Goal: Information Seeking & Learning: Compare options

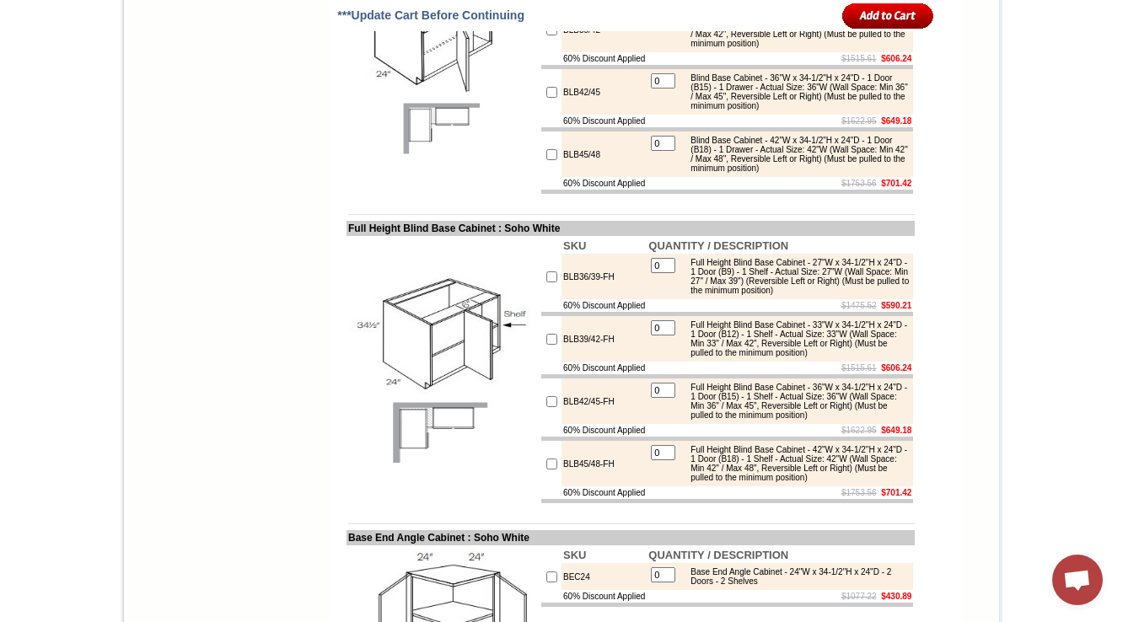
scroll to position [8225, 0]
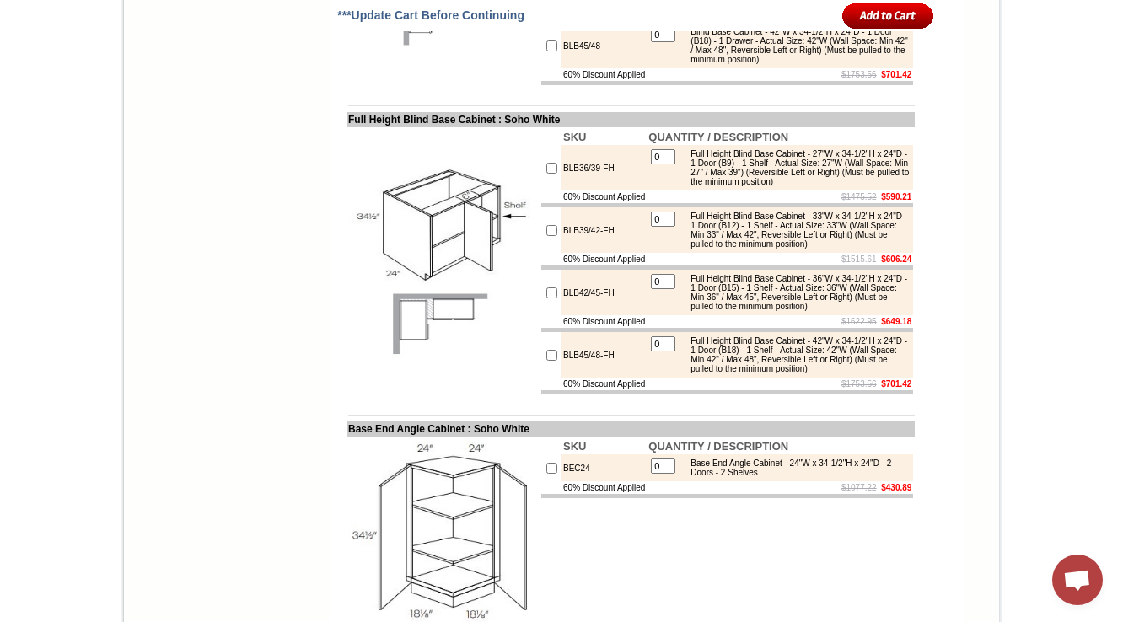
drag, startPoint x: 571, startPoint y: 285, endPoint x: 542, endPoint y: 287, distance: 29.6
copy tr "LS36L"
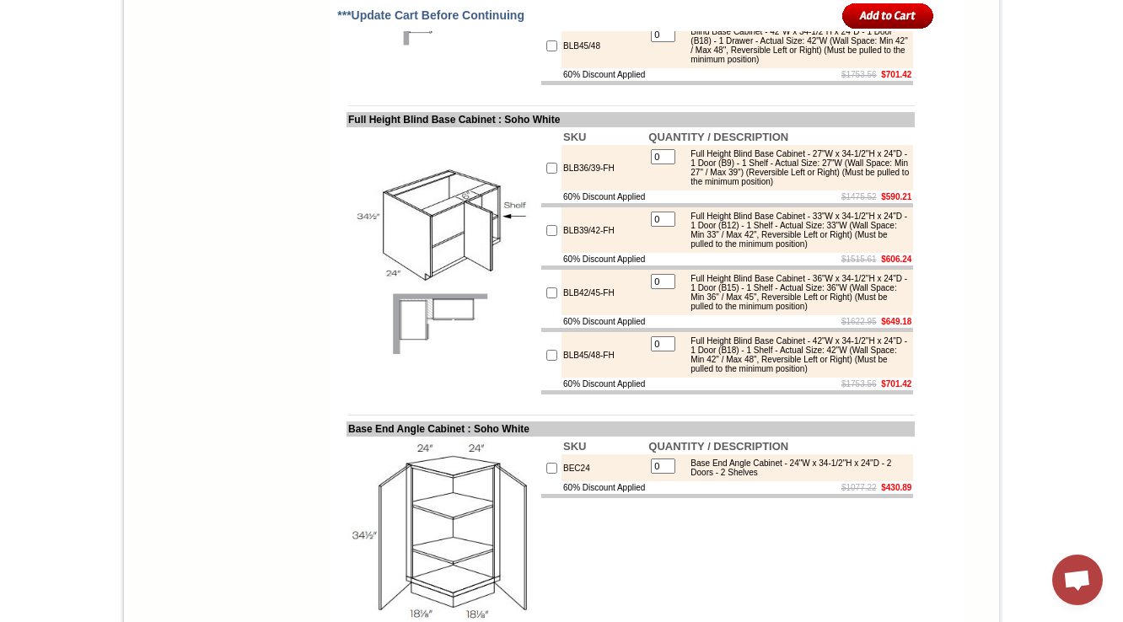
copy td "ER36R"
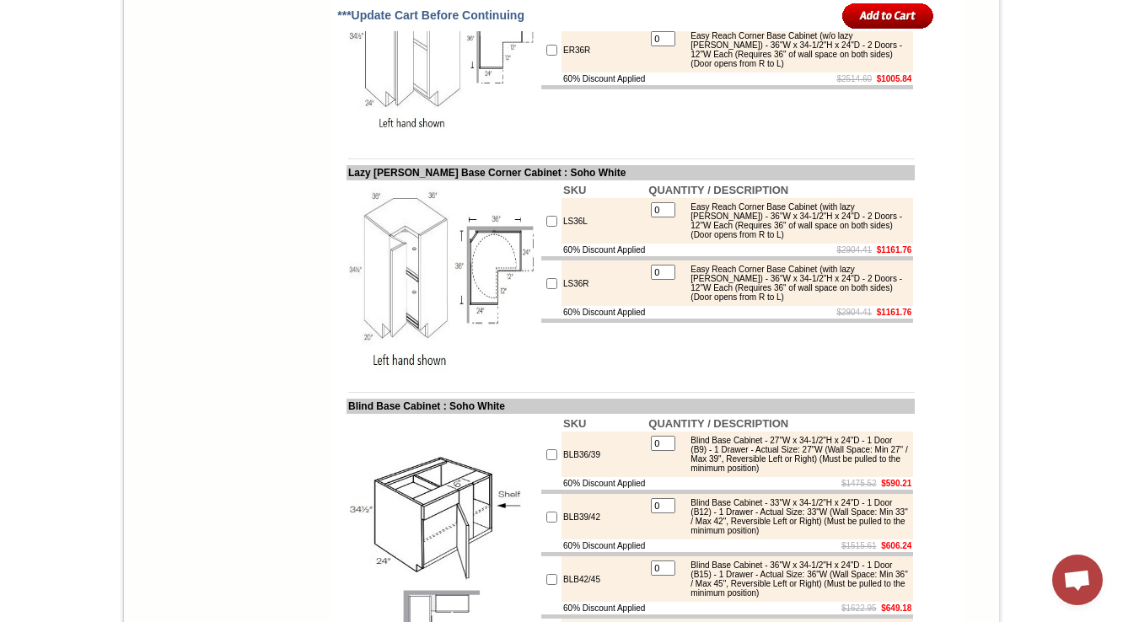
scroll to position [7562, 0]
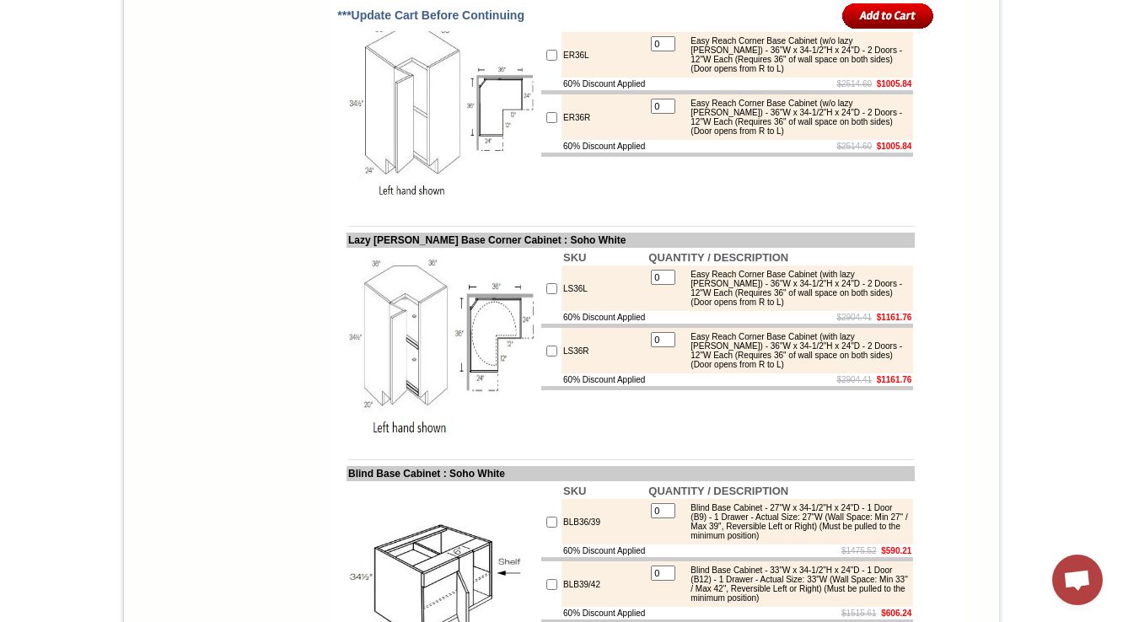
copy td "CAR33L"
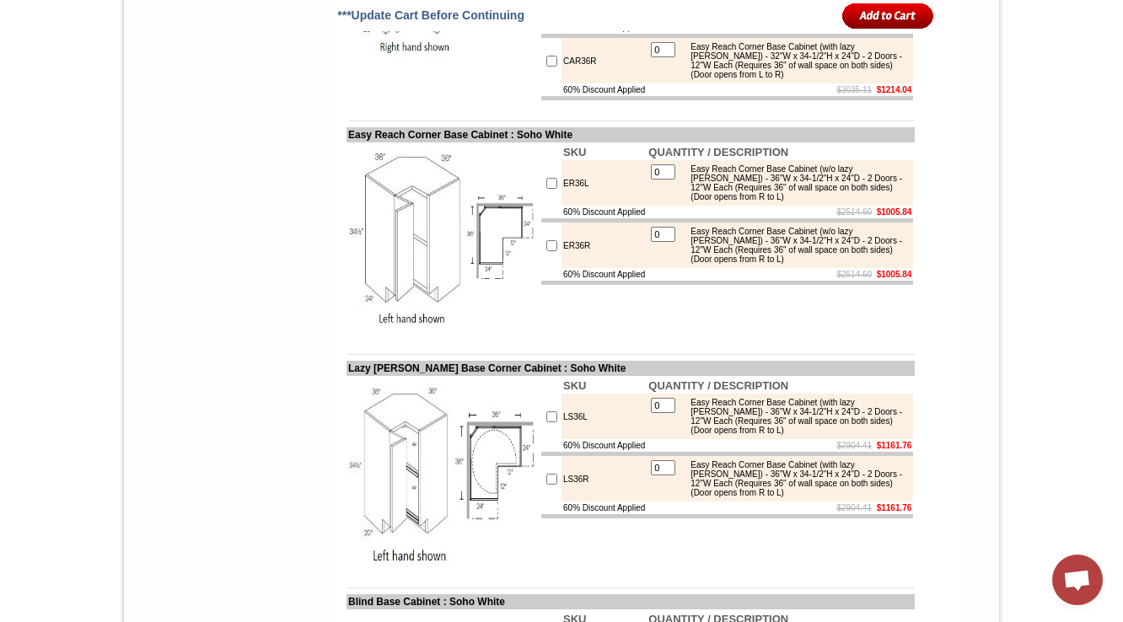
scroll to position [7427, 0]
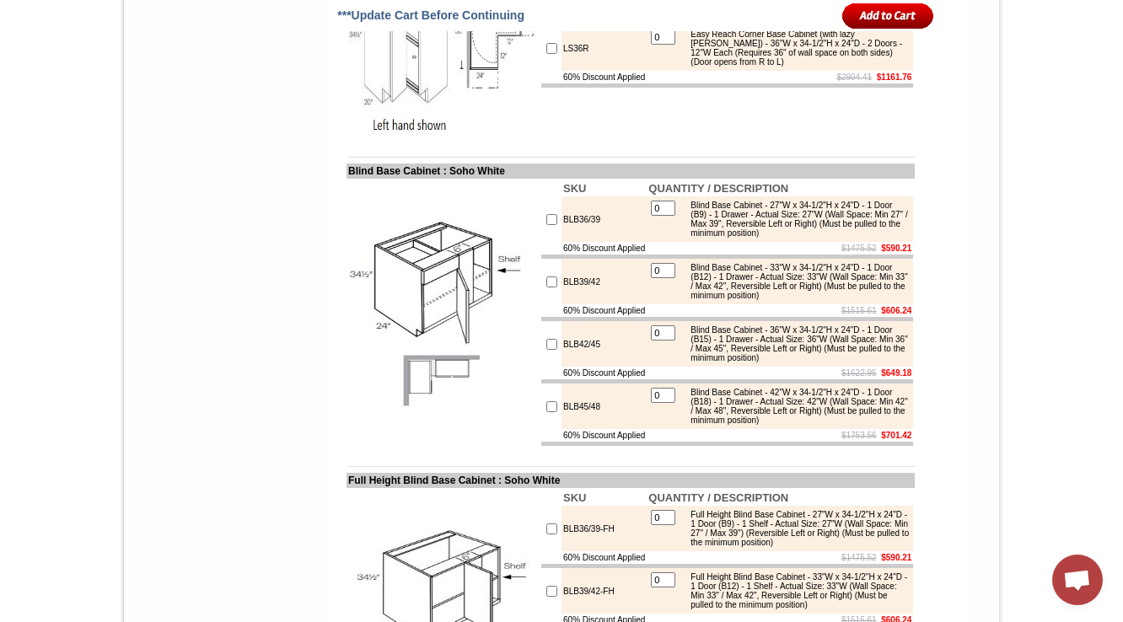
scroll to position [7832, 0]
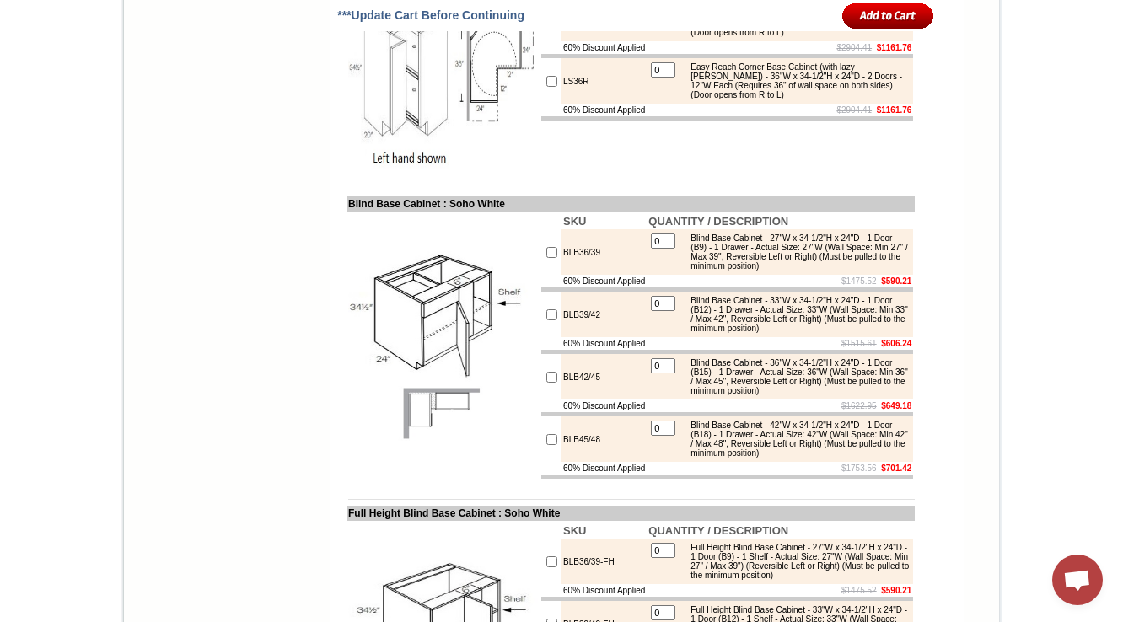
copy td "CAR36R"
drag, startPoint x: 407, startPoint y: 191, endPoint x: 369, endPoint y: 237, distance: 59.2
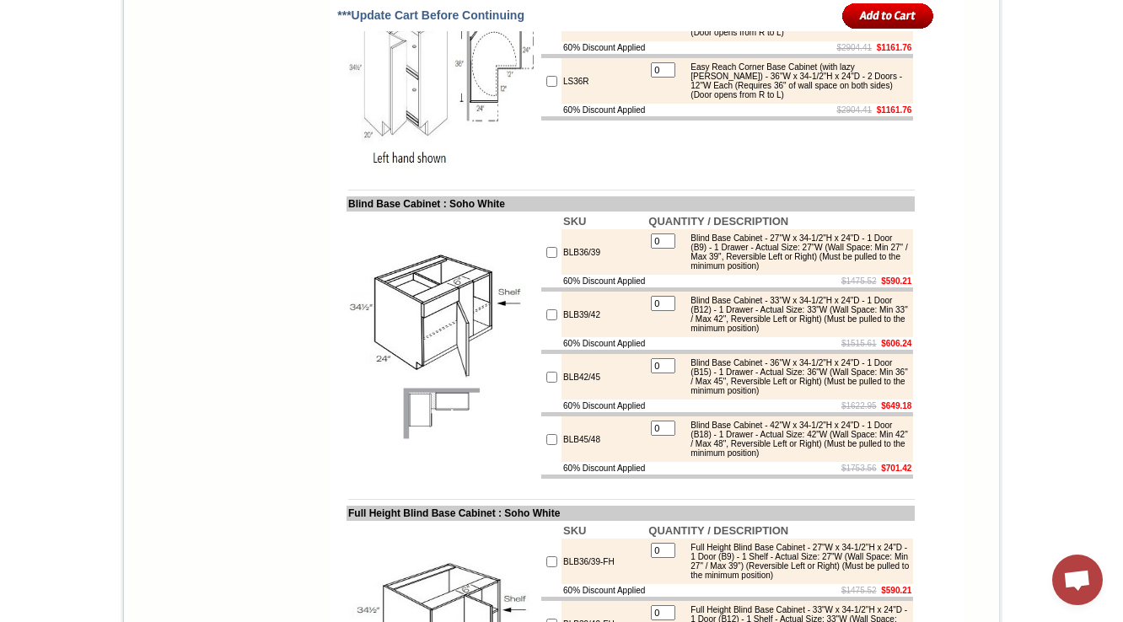
drag, startPoint x: 332, startPoint y: 55, endPoint x: 604, endPoint y: 54, distance: 272.2
copy td "Easy Reach (with Lazy Susan) Corner Base Cabi"
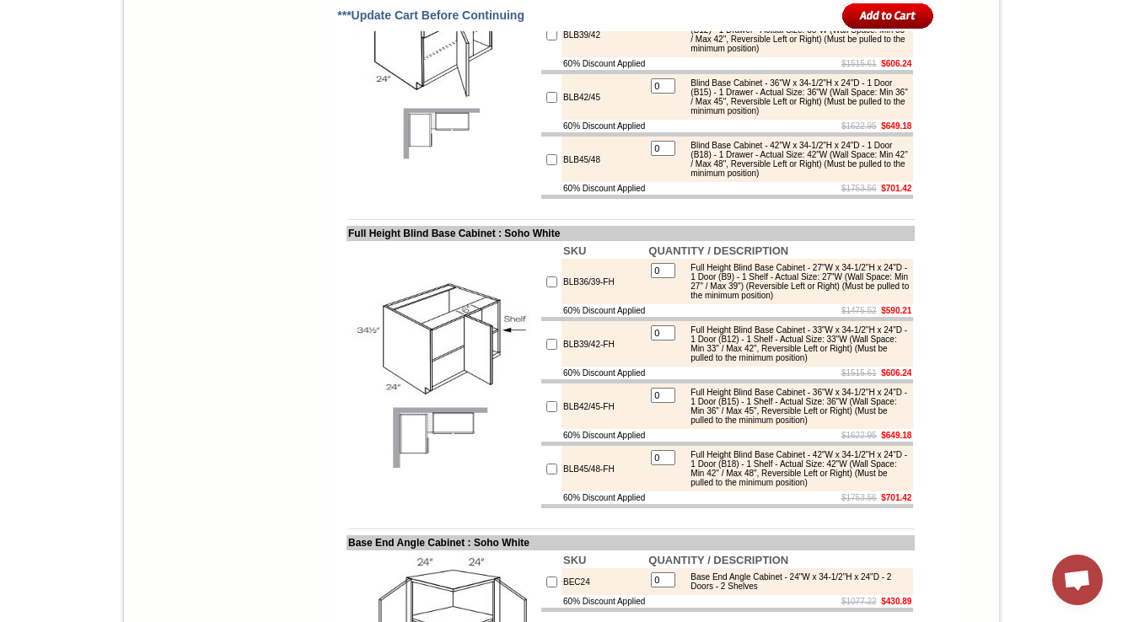
scroll to position [8169, 0]
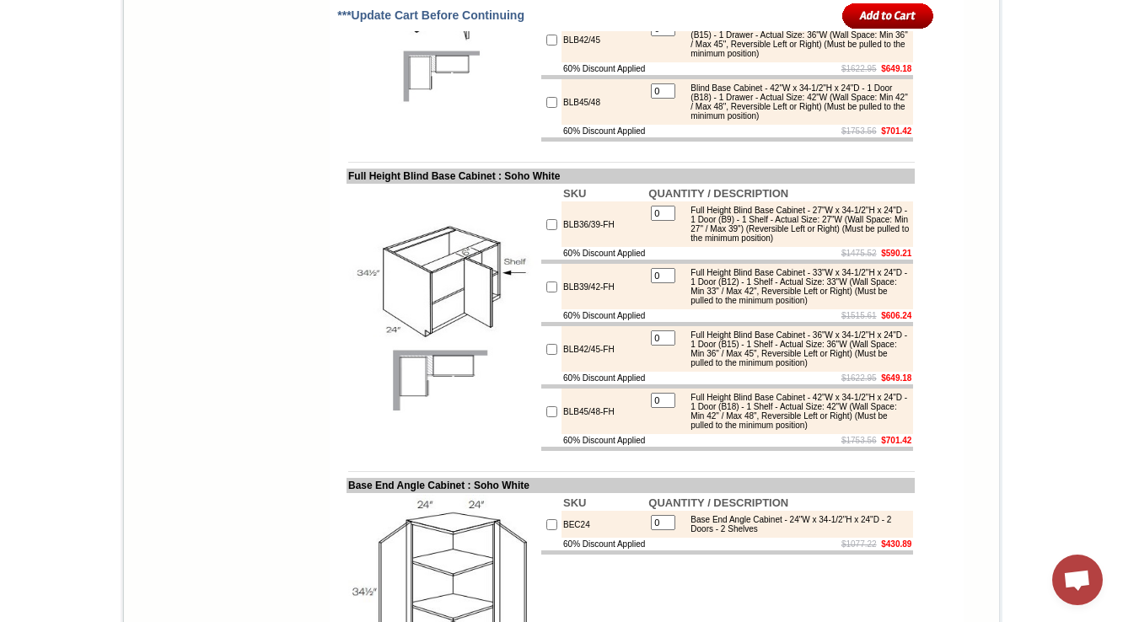
copy td "LS36L"
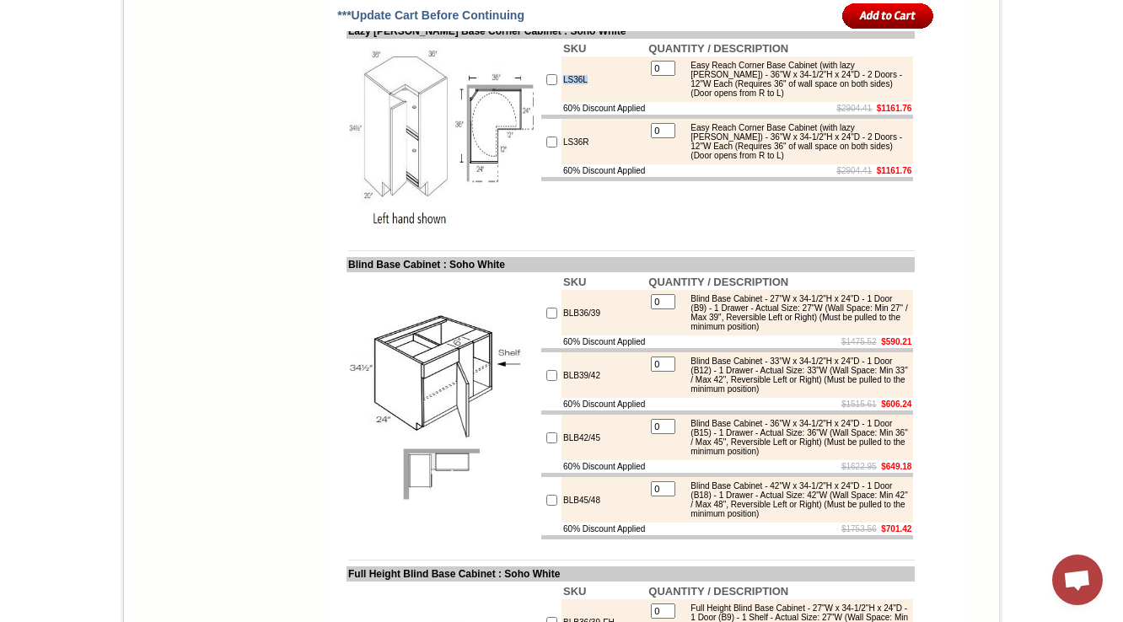
scroll to position [7764, 0]
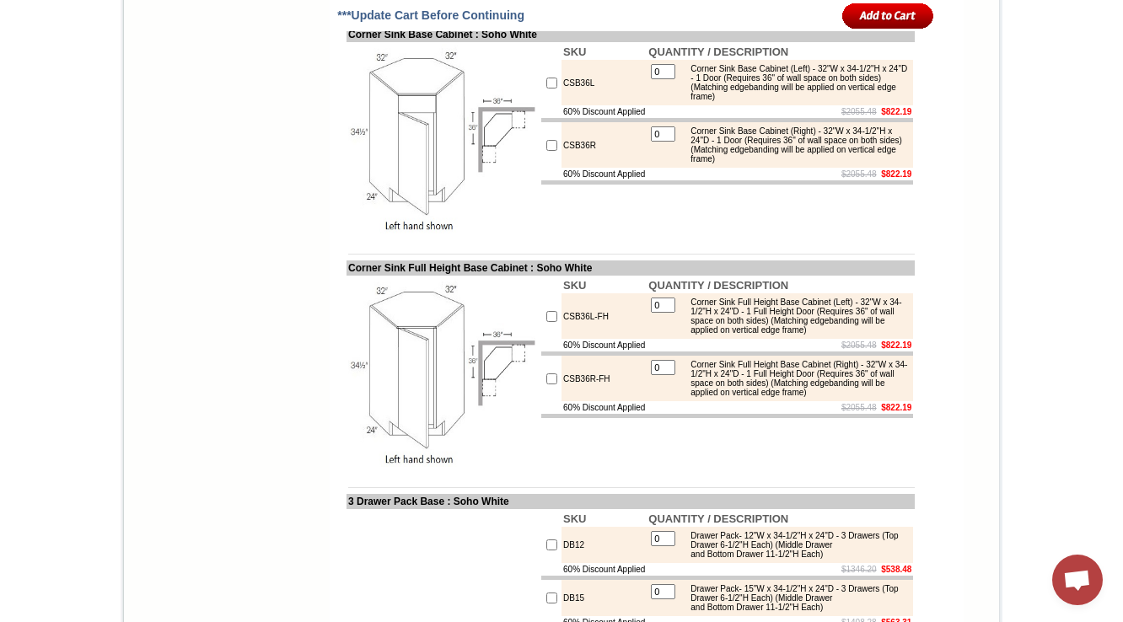
scroll to position [5674, 0]
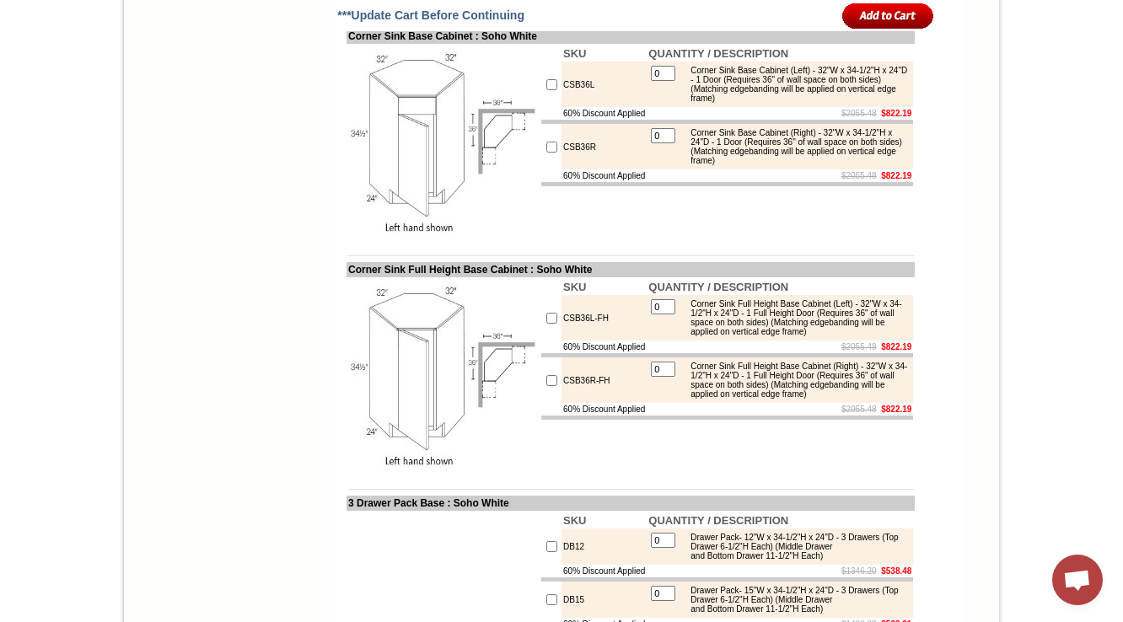
copy td "CSF36"
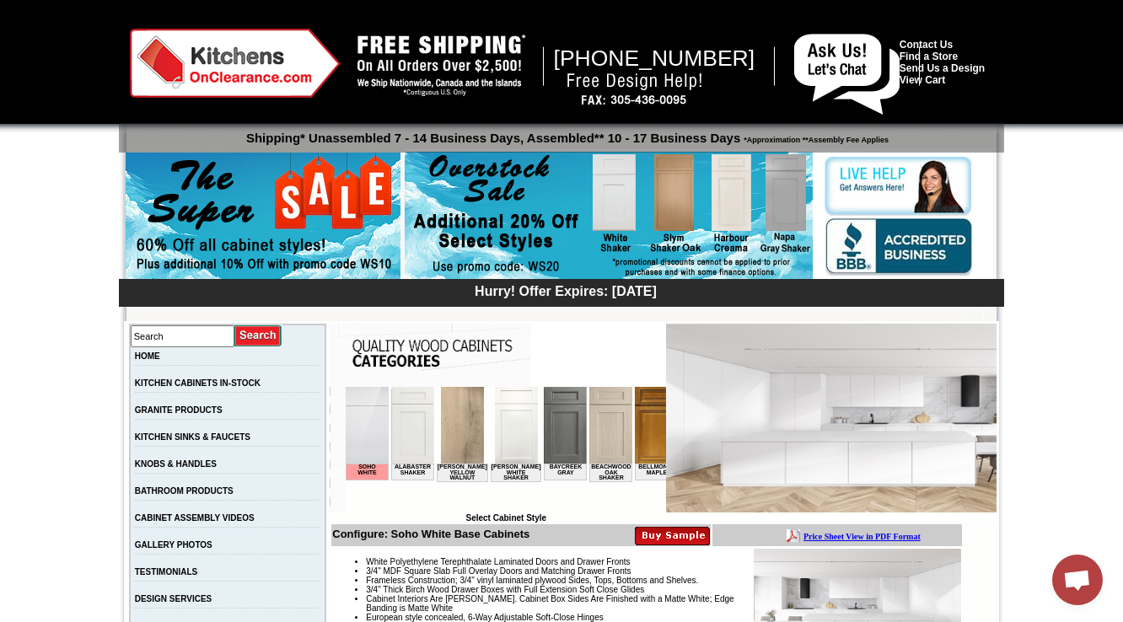
scroll to position [337, 0]
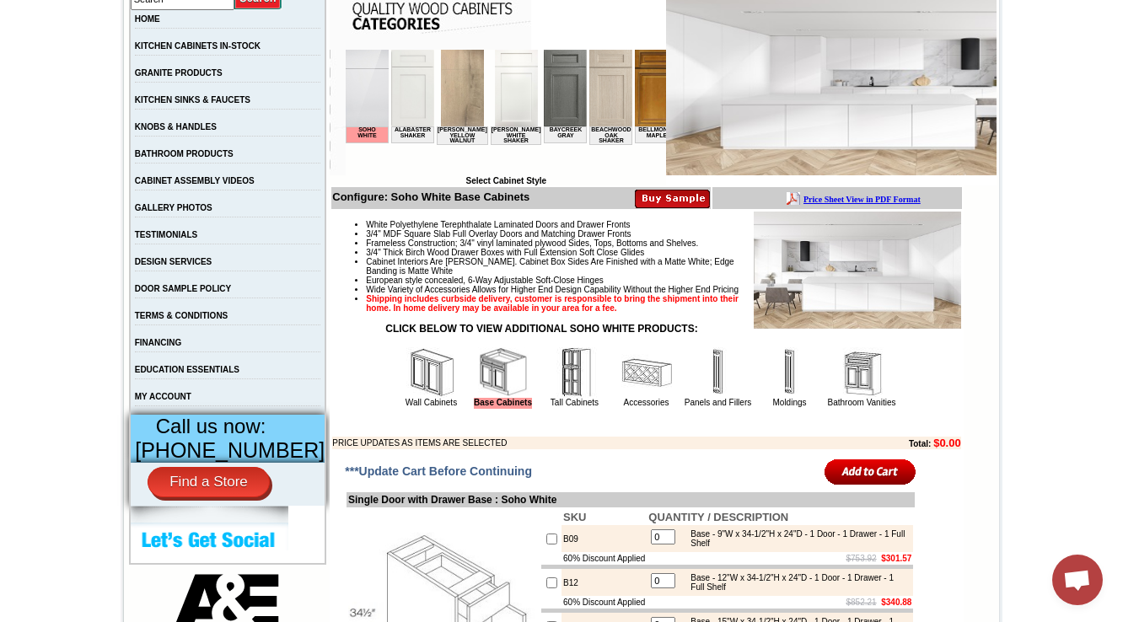
click at [406, 389] on img at bounding box center [431, 372] width 51 height 51
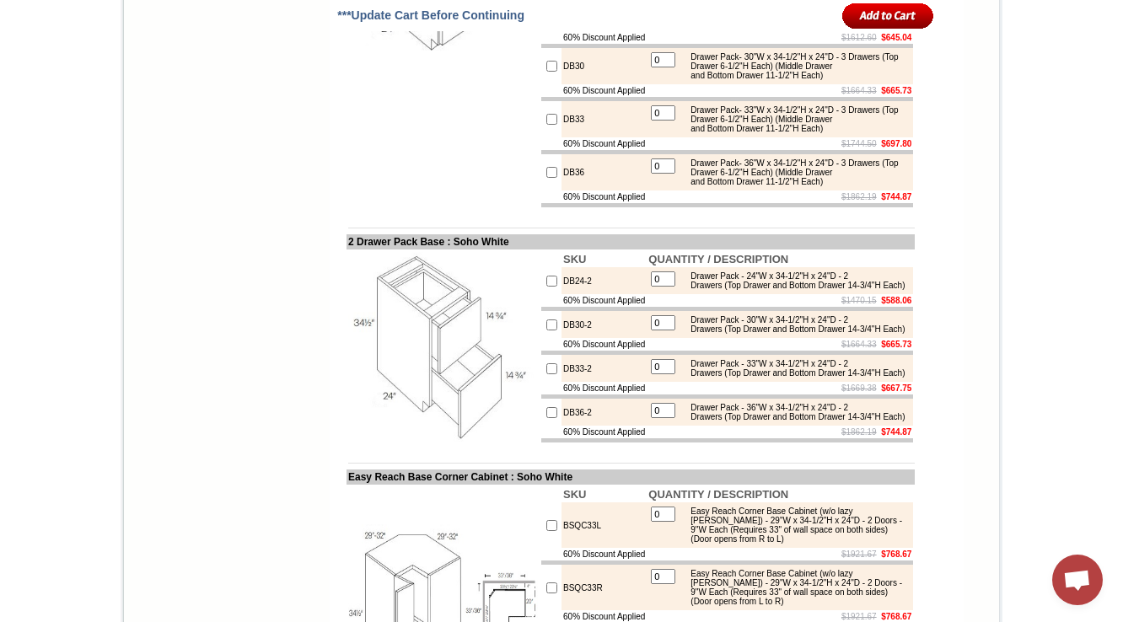
scroll to position [6160, 0]
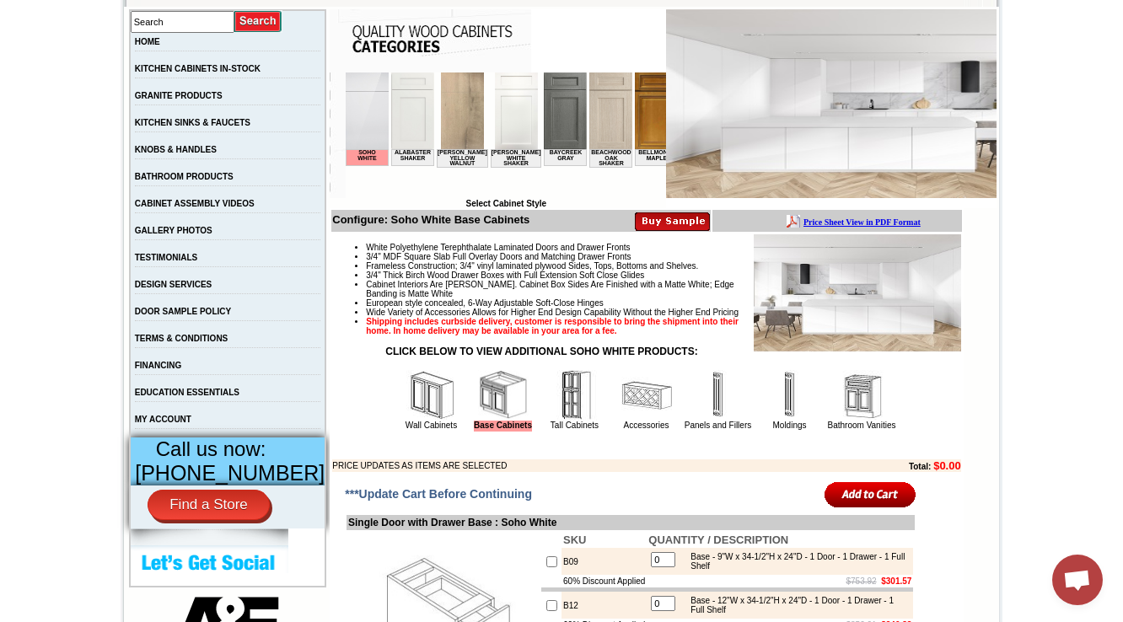
scroll to position [337, 0]
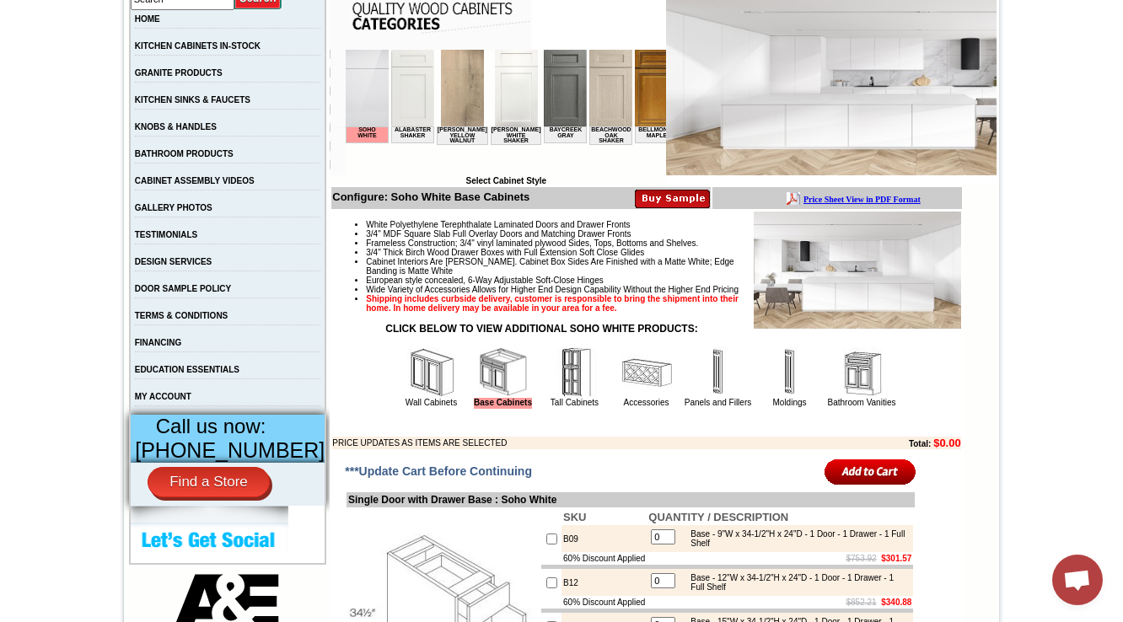
click at [406, 398] on img at bounding box center [431, 372] width 51 height 51
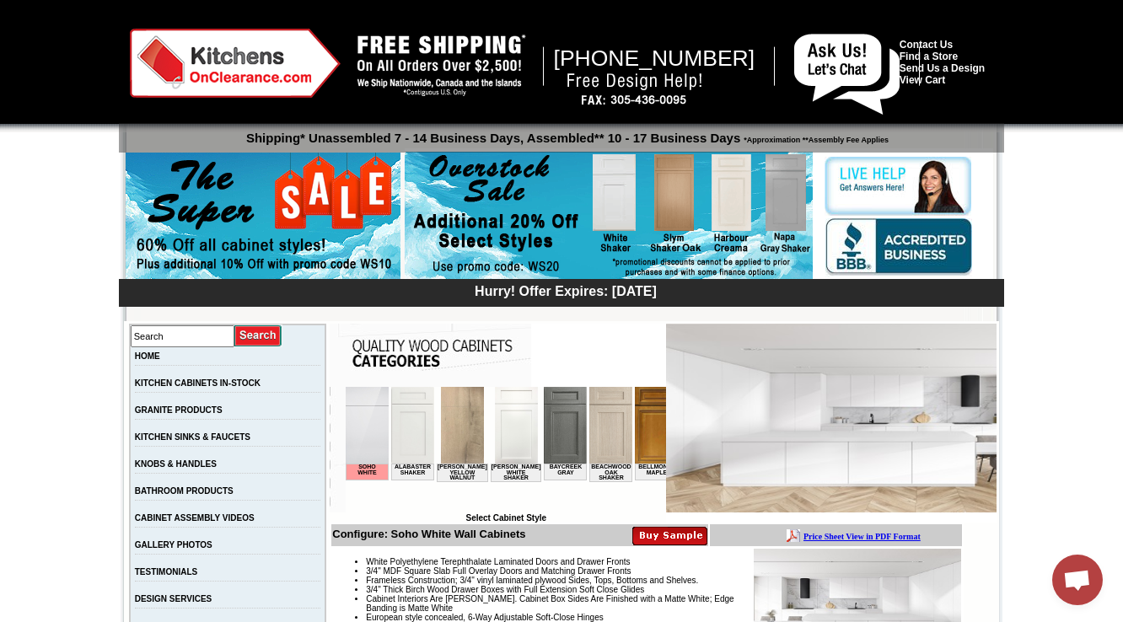
scroll to position [5336, 0]
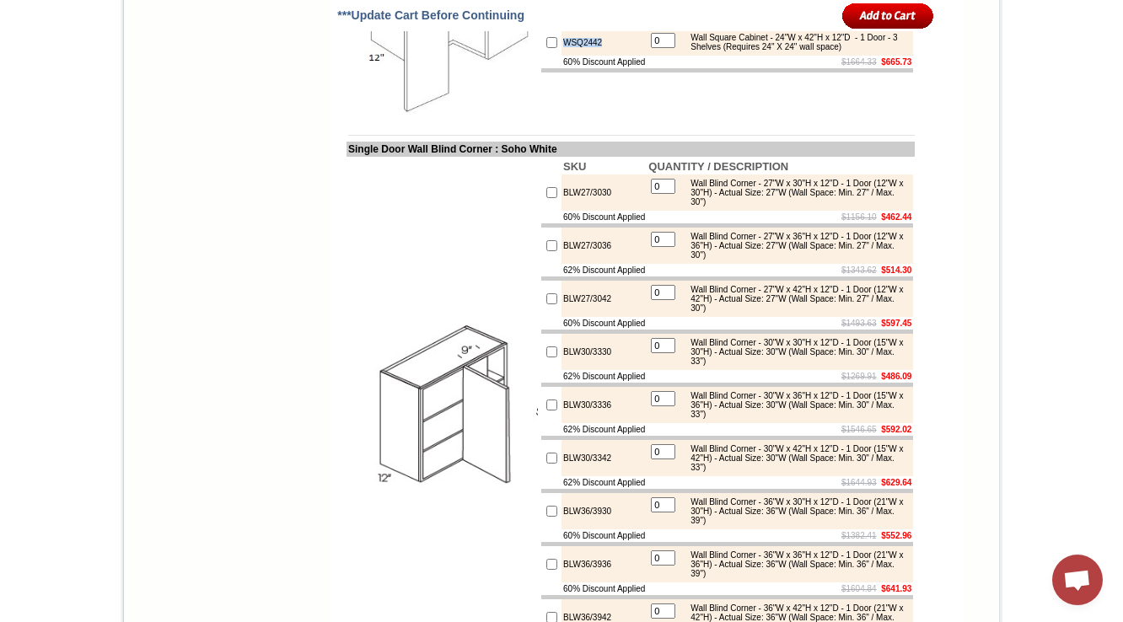
click at [561, 56] on td "WSQ2442" at bounding box center [603, 42] width 85 height 27
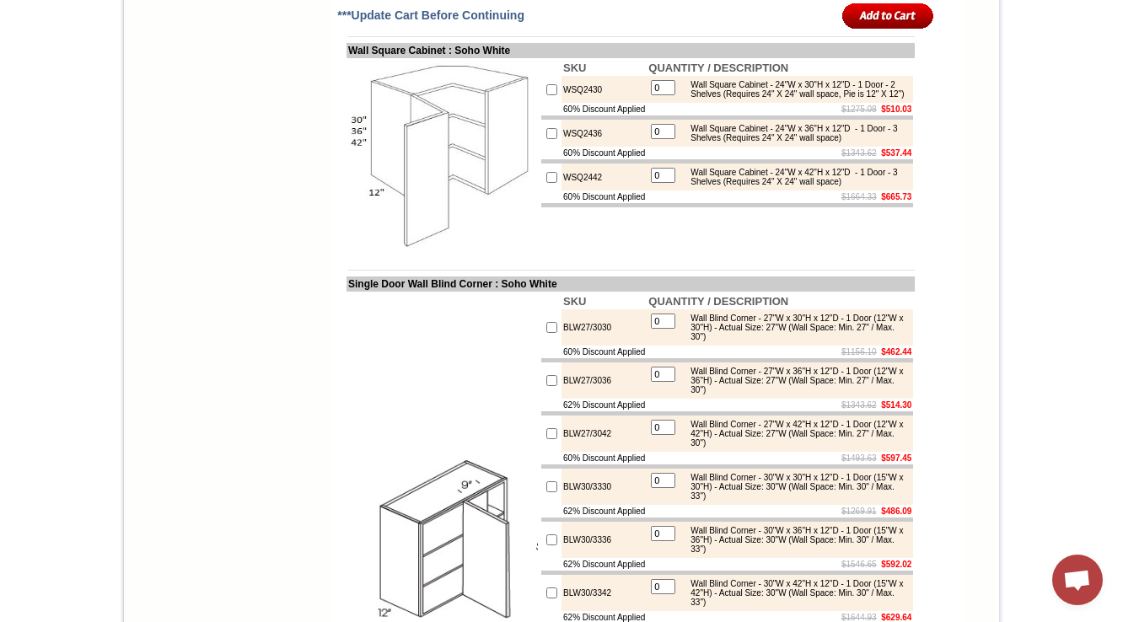
scroll to position [5269, 0]
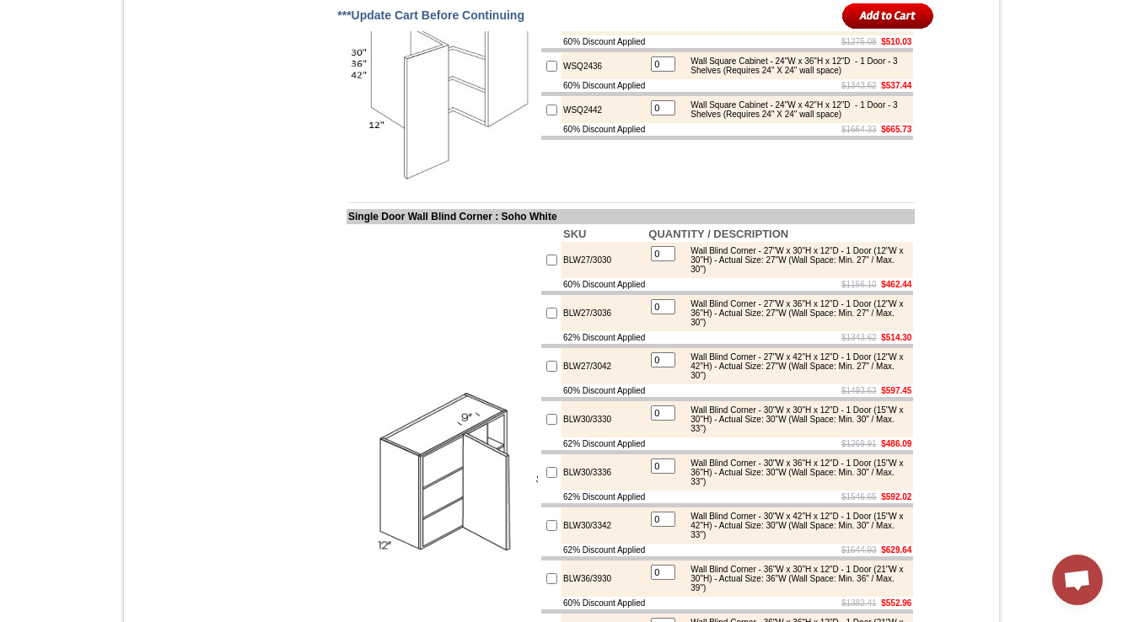
drag, startPoint x: 576, startPoint y: 275, endPoint x: 461, endPoint y: 293, distance: 116.1
click at [561, 35] on td "WSQ2430" at bounding box center [603, 21] width 85 height 27
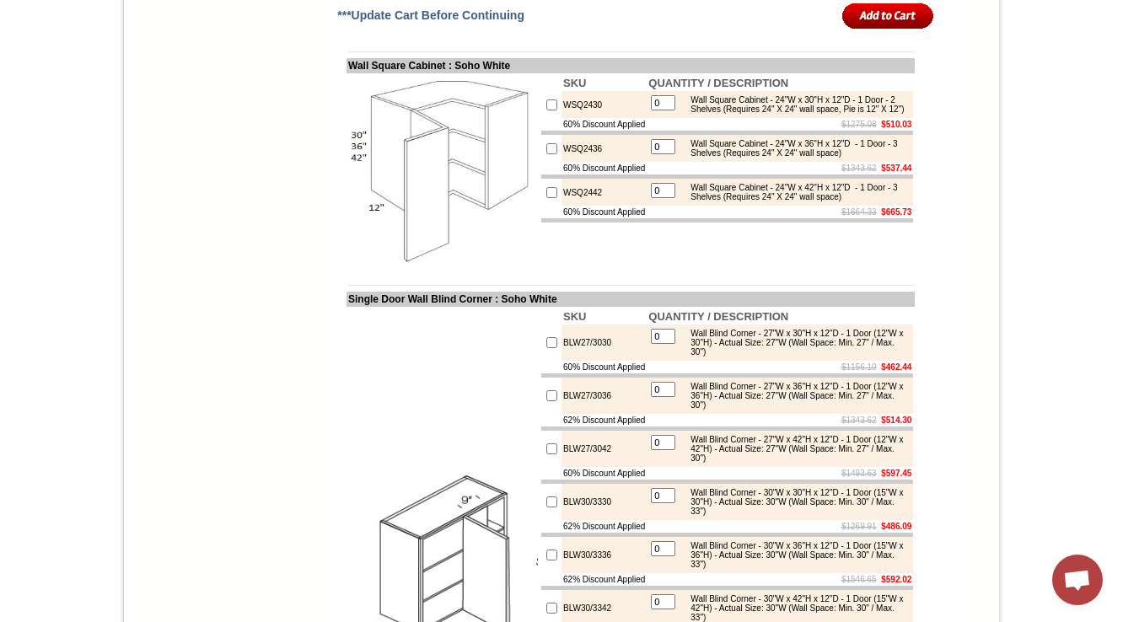
scroll to position [5201, 0]
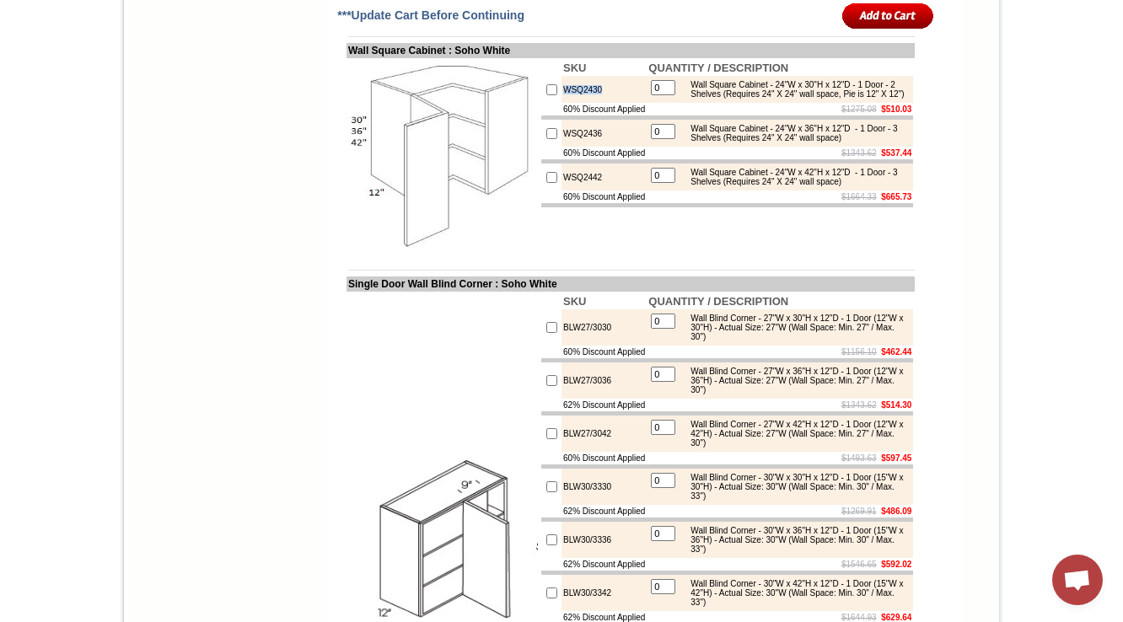
drag, startPoint x: 573, startPoint y: 346, endPoint x: 543, endPoint y: 346, distance: 30.3
click at [543, 103] on tr "WSQ2430 0 Wall Square Cabinet - 24"W x 30"H x 12"D - 1 Door - 2 Shelves (Requir…" at bounding box center [727, 89] width 372 height 27
copy tr "WSQ2430"
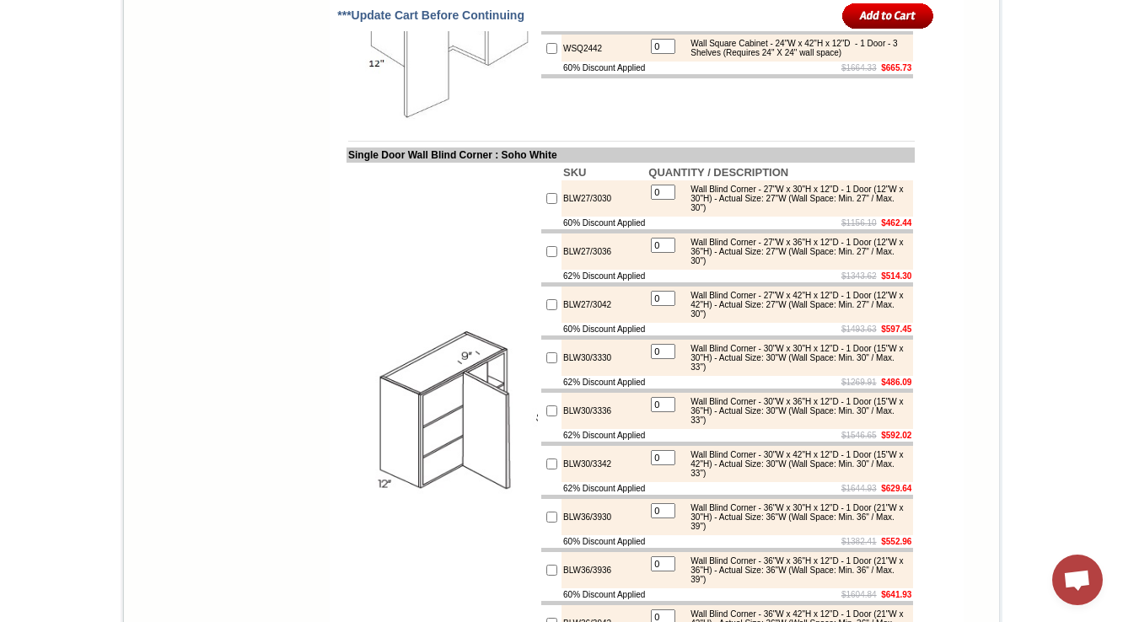
scroll to position [5336, 0]
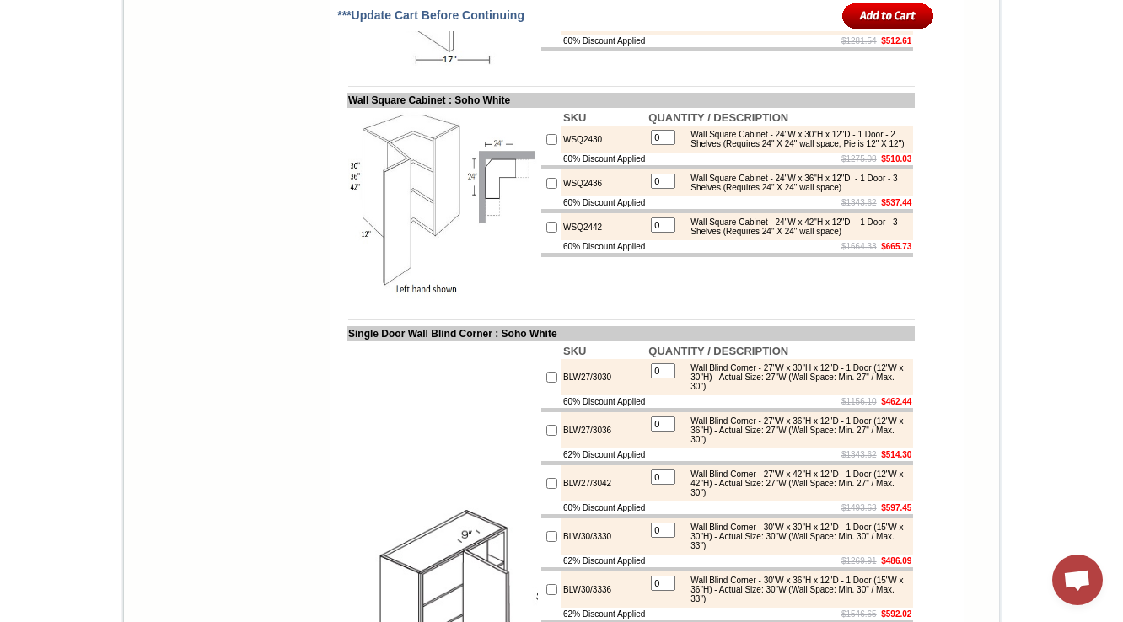
scroll to position [5063, 0]
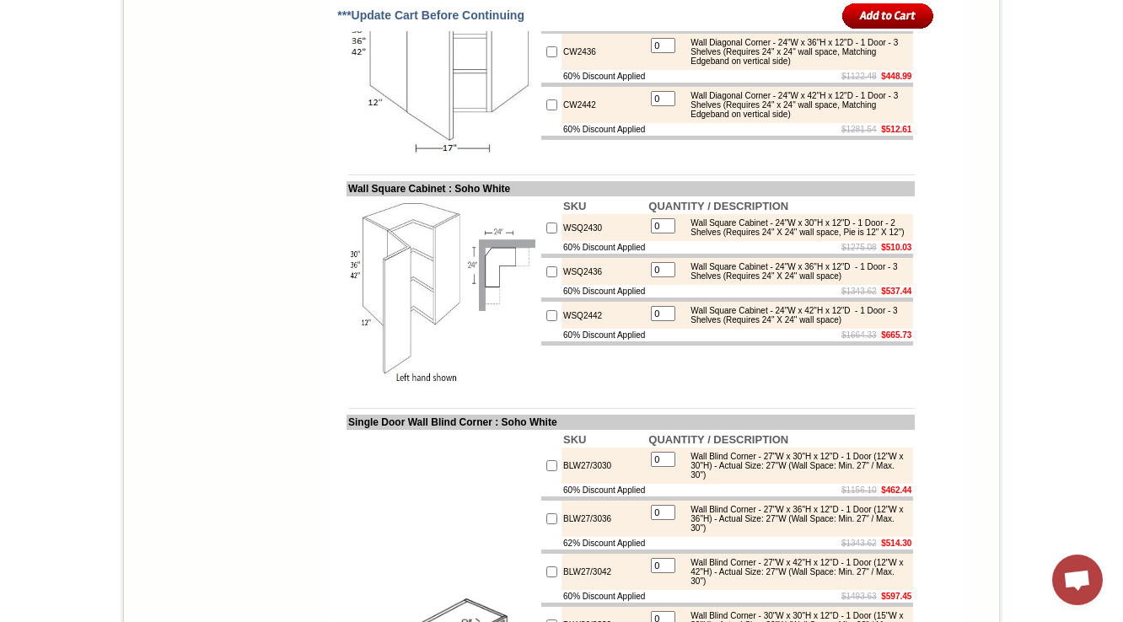
drag, startPoint x: 585, startPoint y: 243, endPoint x: 540, endPoint y: 248, distance: 45.0
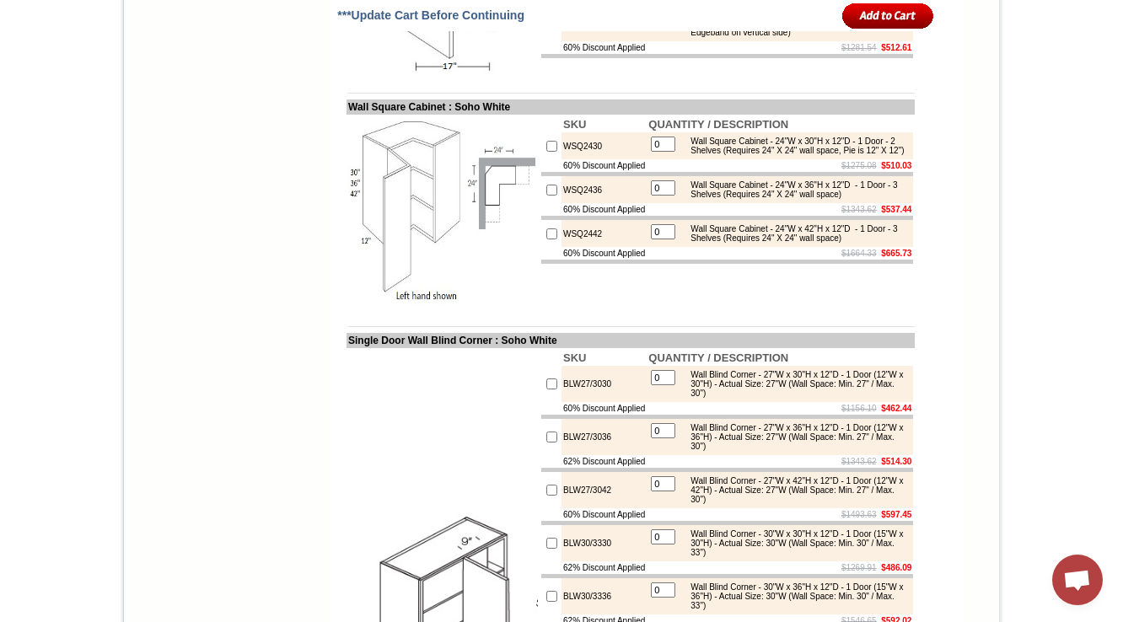
scroll to position [5130, 0]
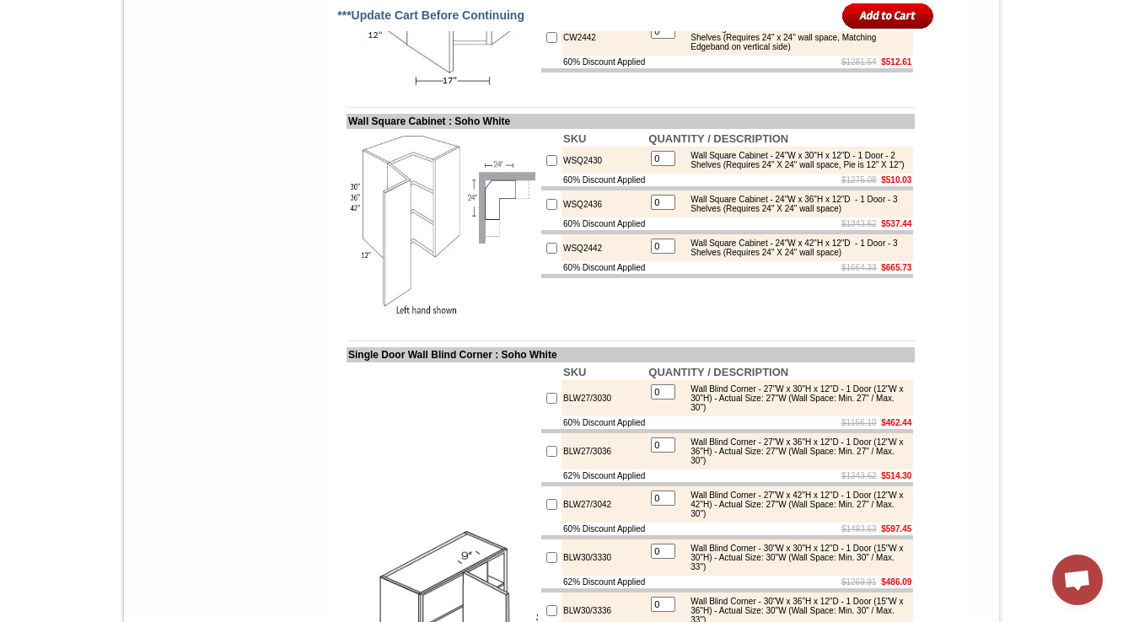
copy td "CW2436"
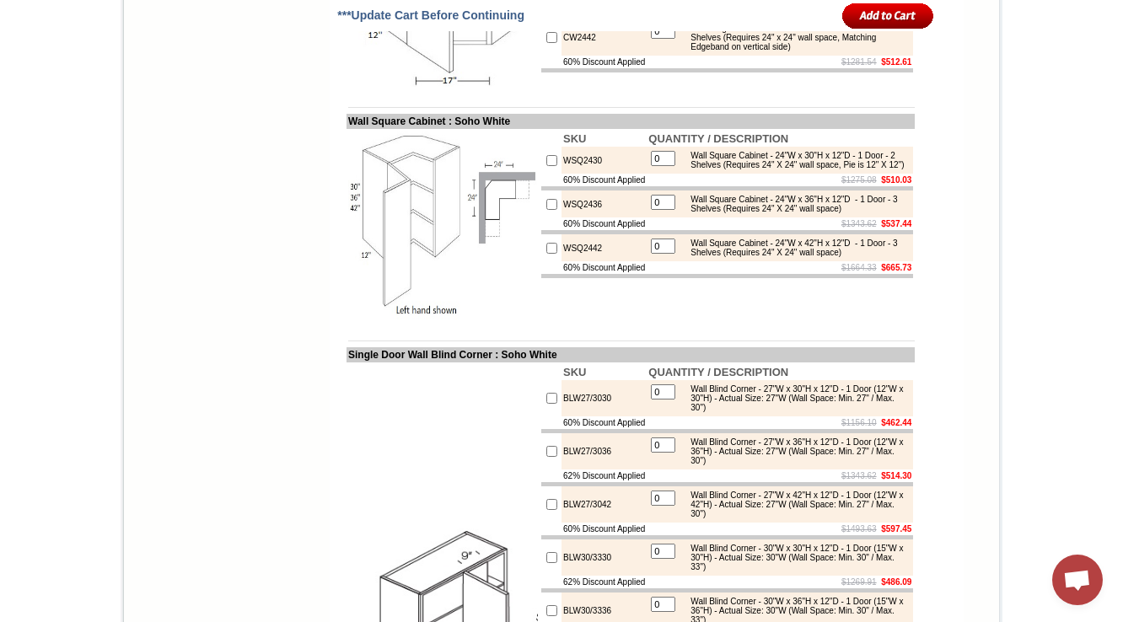
click at [561, 56] on td "CW2442" at bounding box center [603, 37] width 85 height 36
copy td "CW2442"
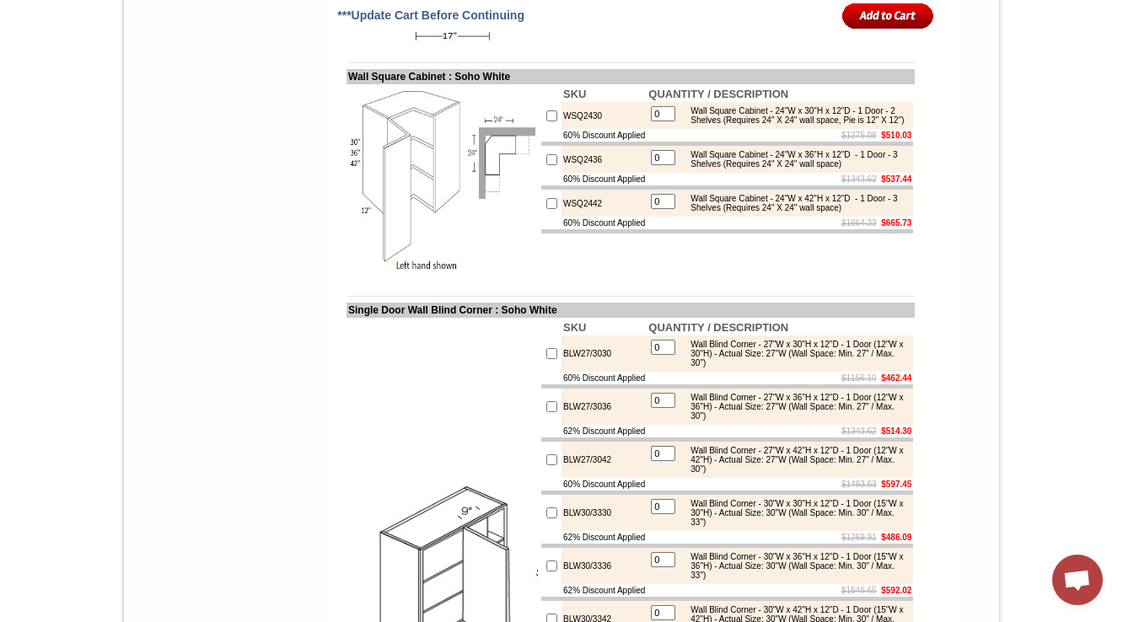
scroll to position [5198, 0]
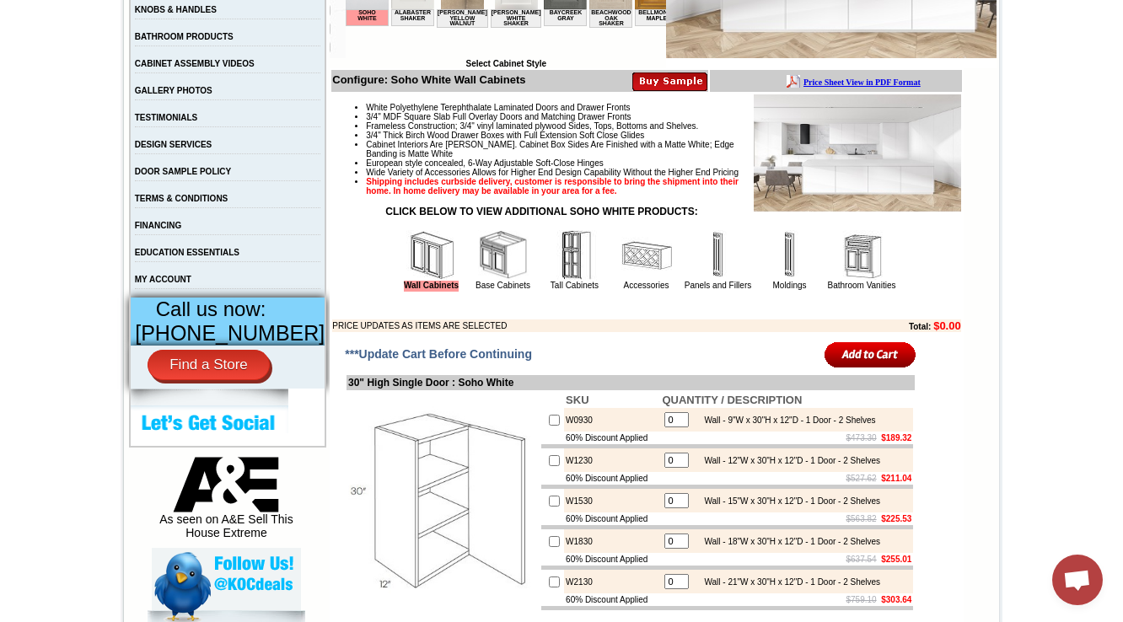
scroll to position [478, 0]
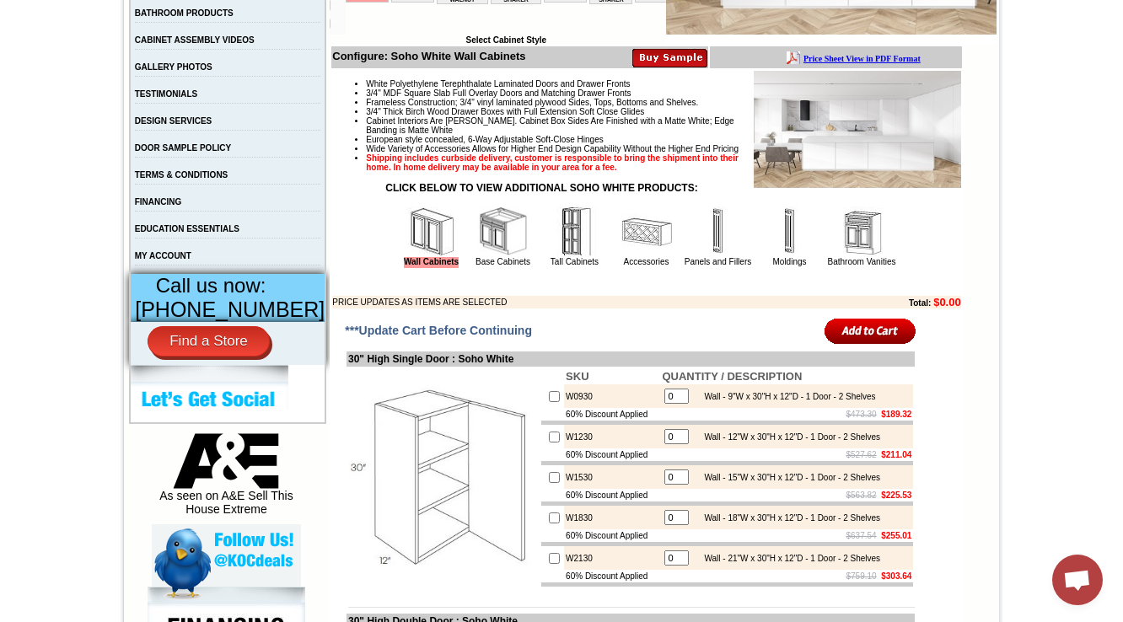
click at [498, 257] on img at bounding box center [503, 231] width 51 height 51
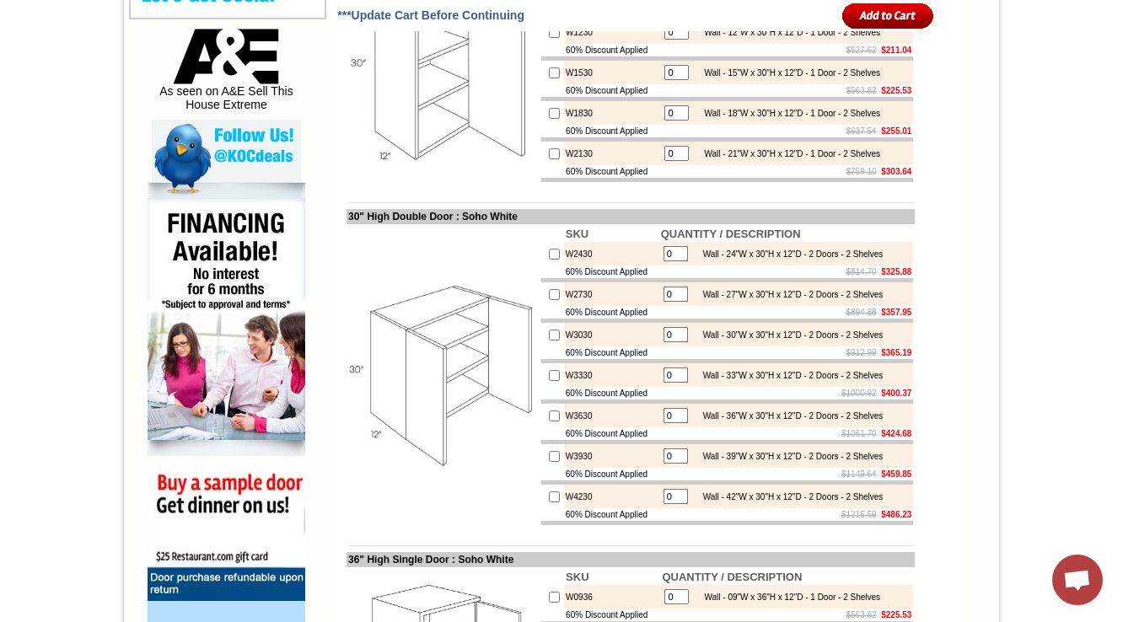
scroll to position [952, 0]
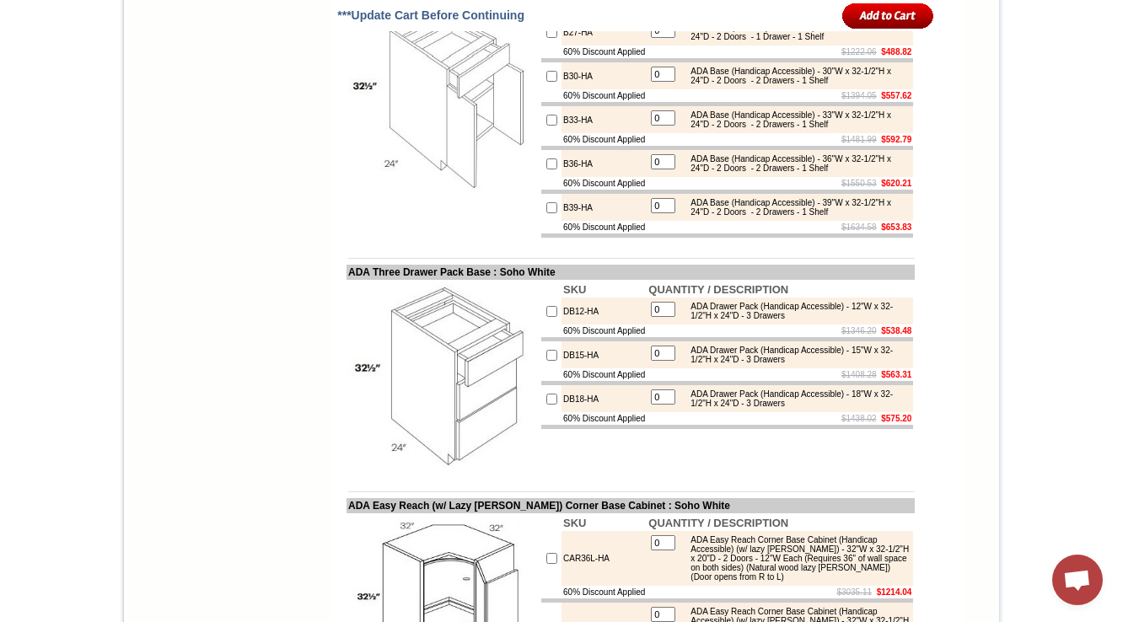
scroll to position [10384, 0]
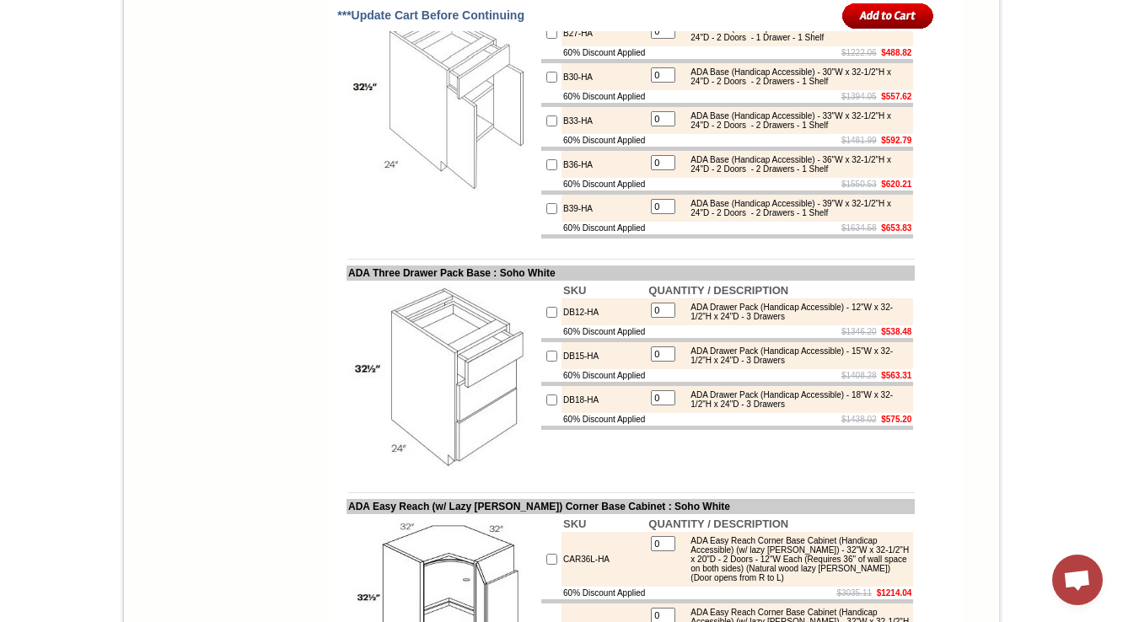
copy td "BTC2412"
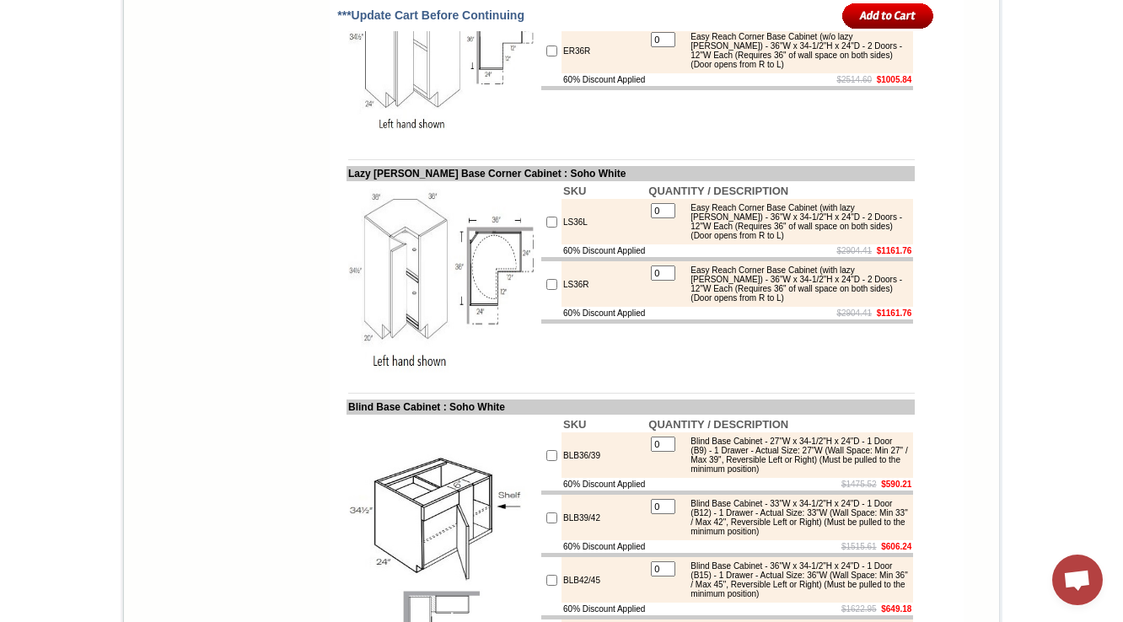
scroll to position [7831, 0]
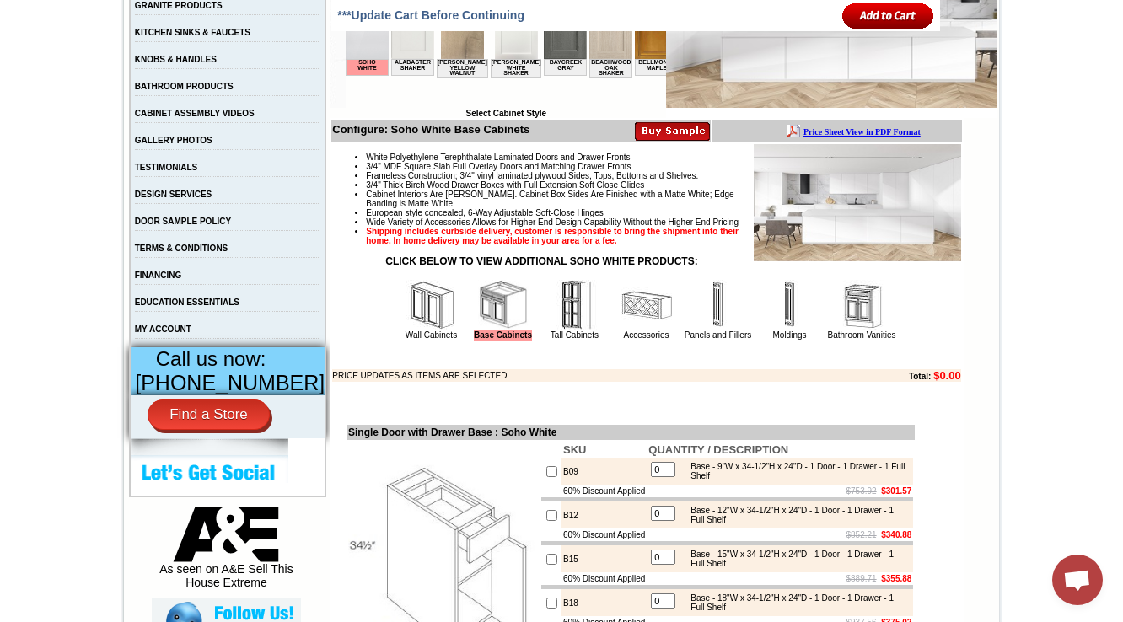
scroll to position [10331, 0]
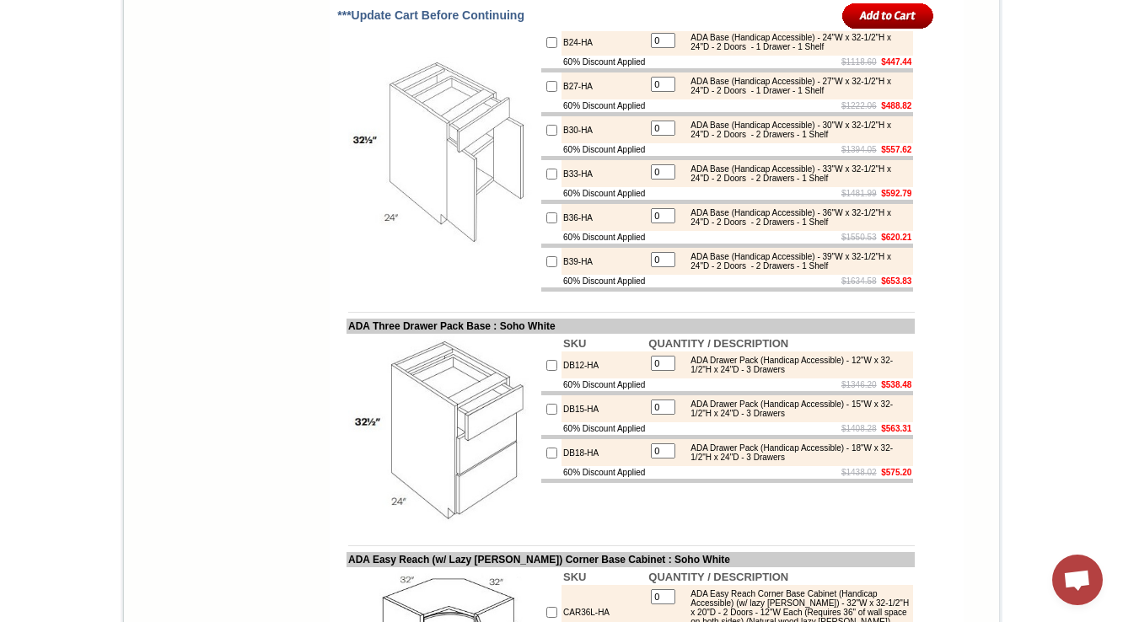
drag, startPoint x: 336, startPoint y: 266, endPoint x: 459, endPoint y: 262, distance: 122.3
copy td "ase Transitional Cabi"
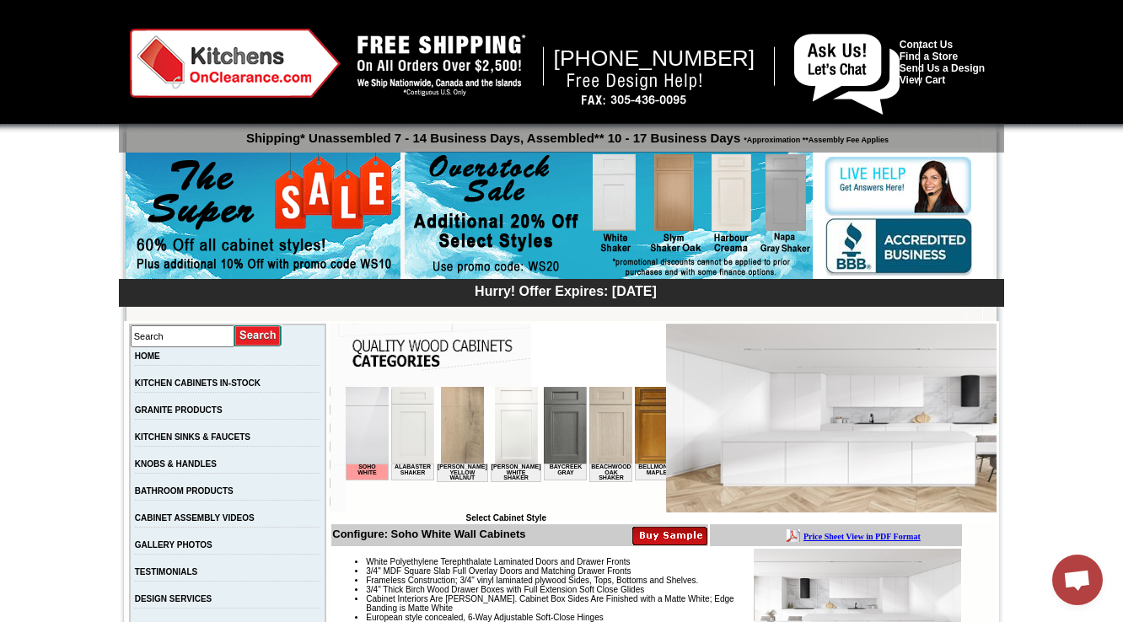
scroll to position [472, 0]
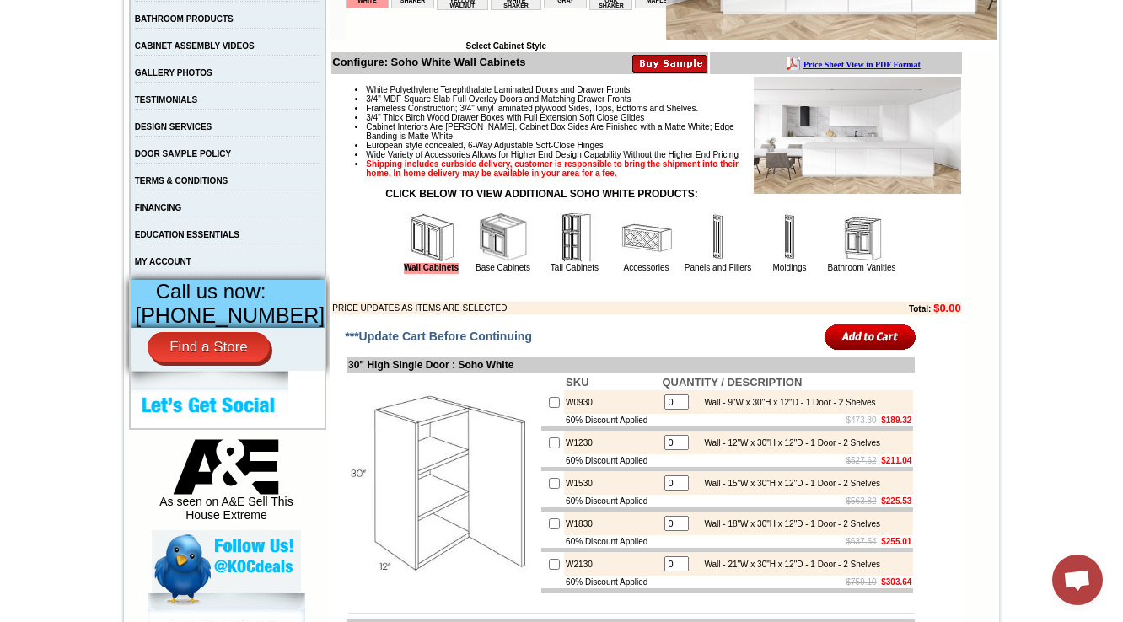
click at [483, 263] on img at bounding box center [503, 237] width 51 height 51
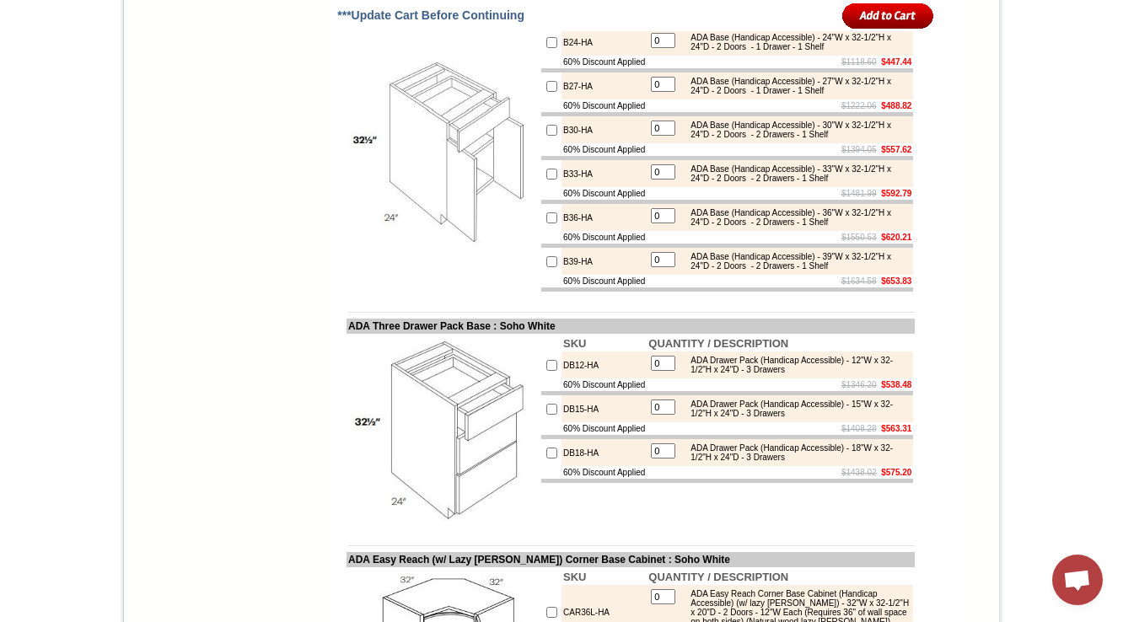
scroll to position [10533, 0]
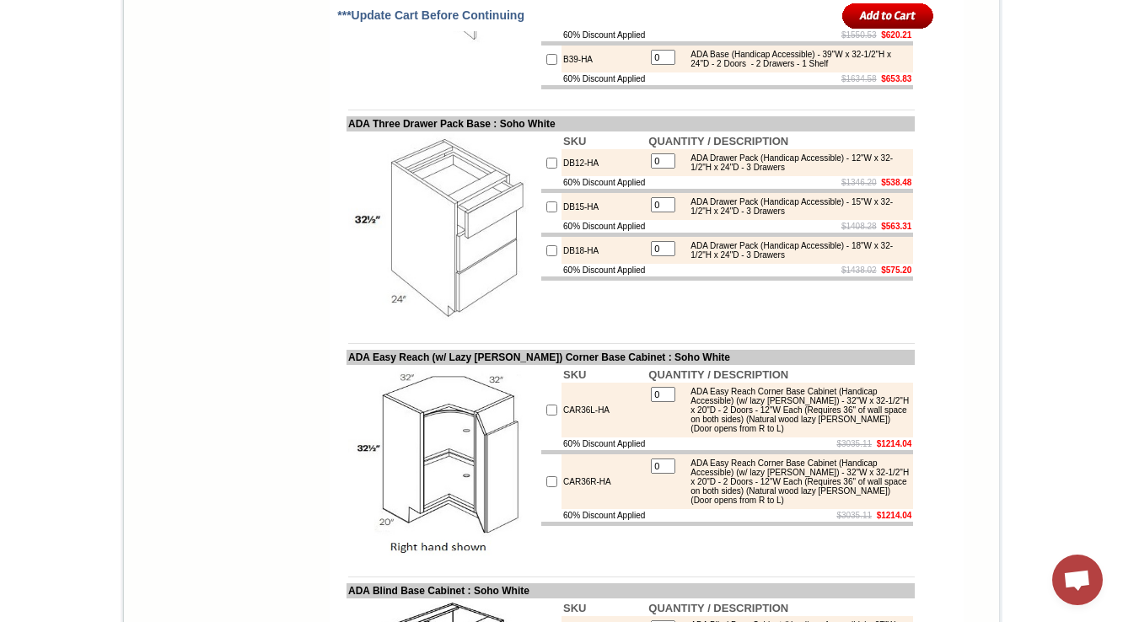
drag, startPoint x: 592, startPoint y: 114, endPoint x: 535, endPoint y: 111, distance: 56.5
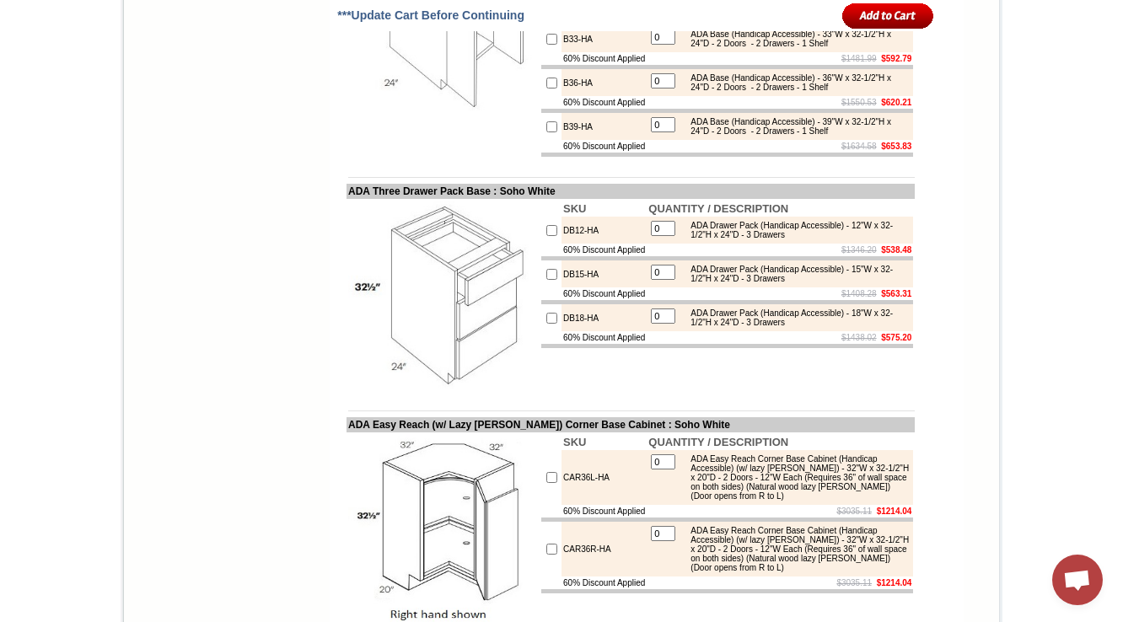
drag, startPoint x: 610, startPoint y: 175, endPoint x: 546, endPoint y: 179, distance: 64.1
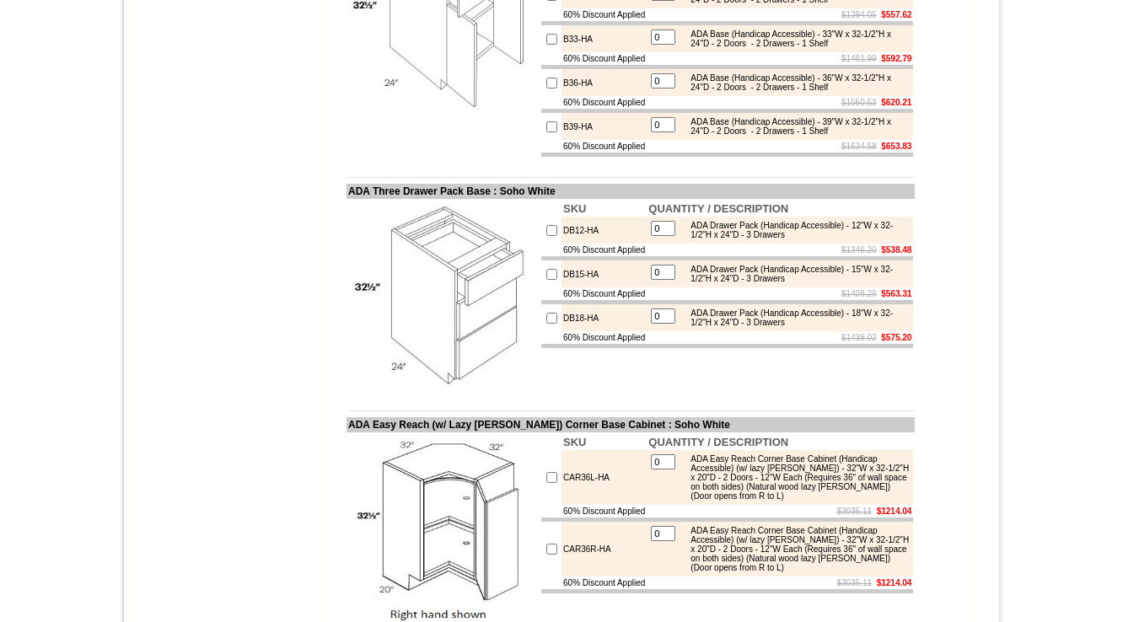
scroll to position [10462, 0]
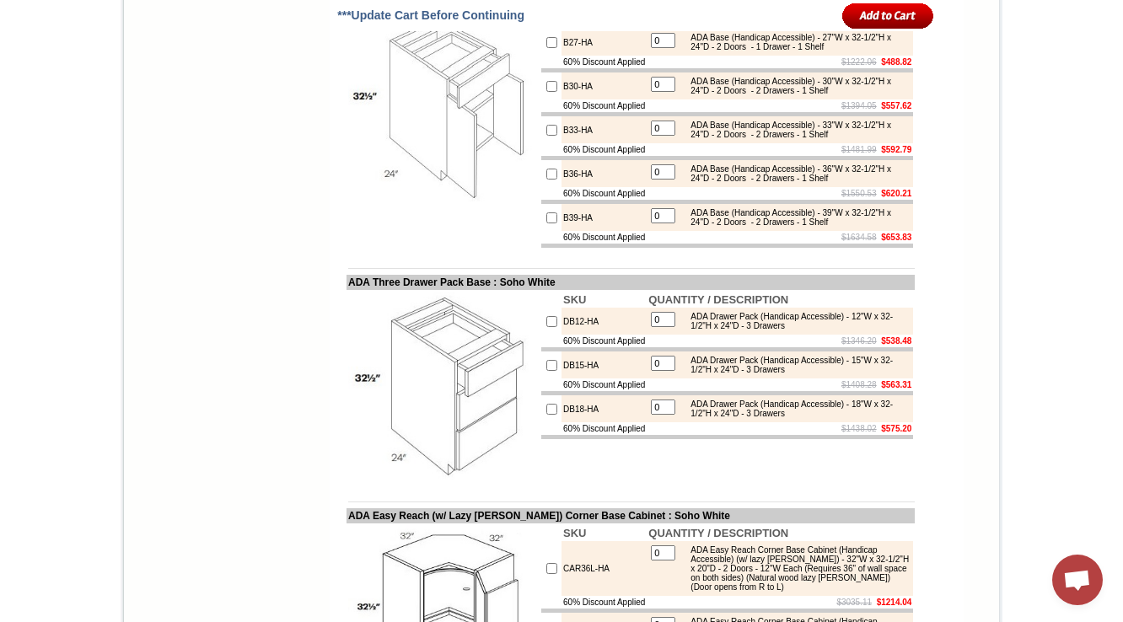
scroll to position [10398, 0]
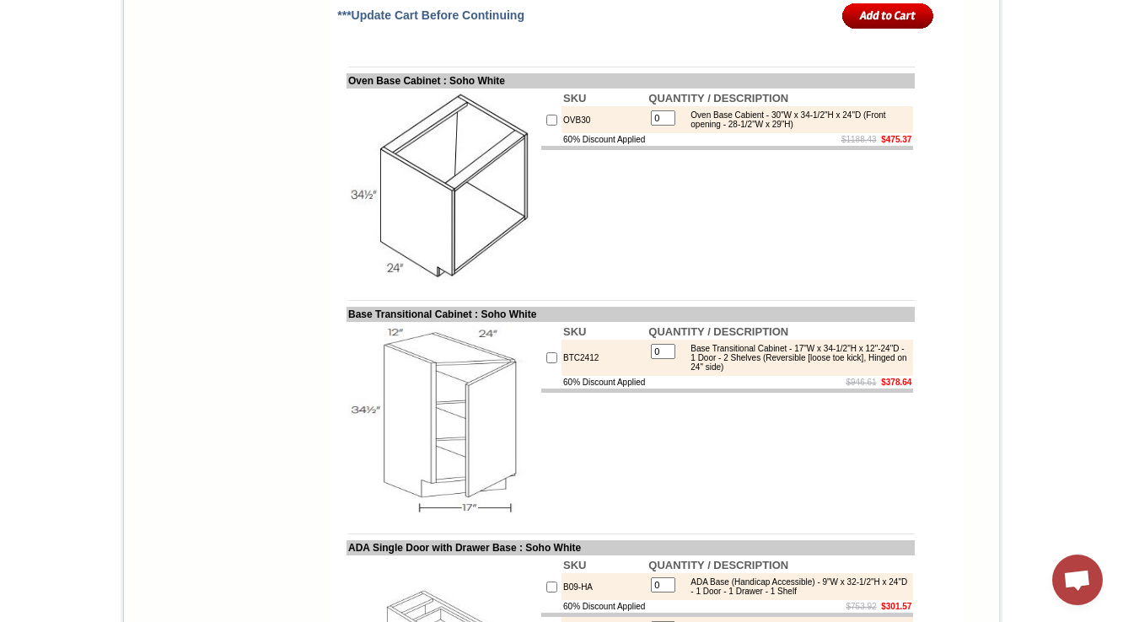
scroll to position [9512, 0]
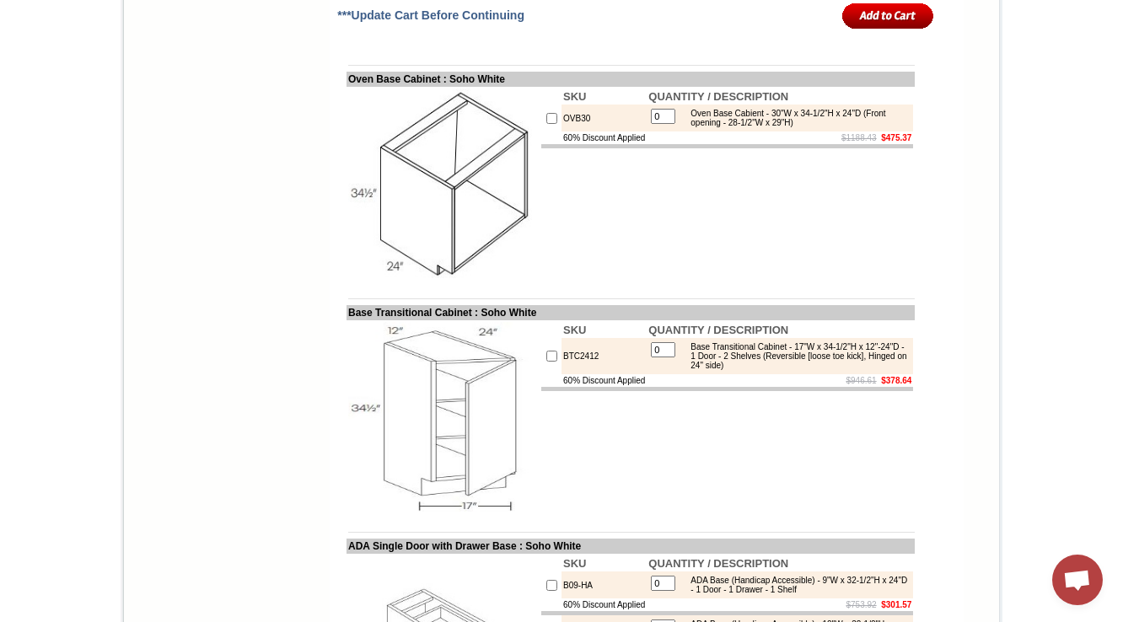
scroll to position [9239, 0]
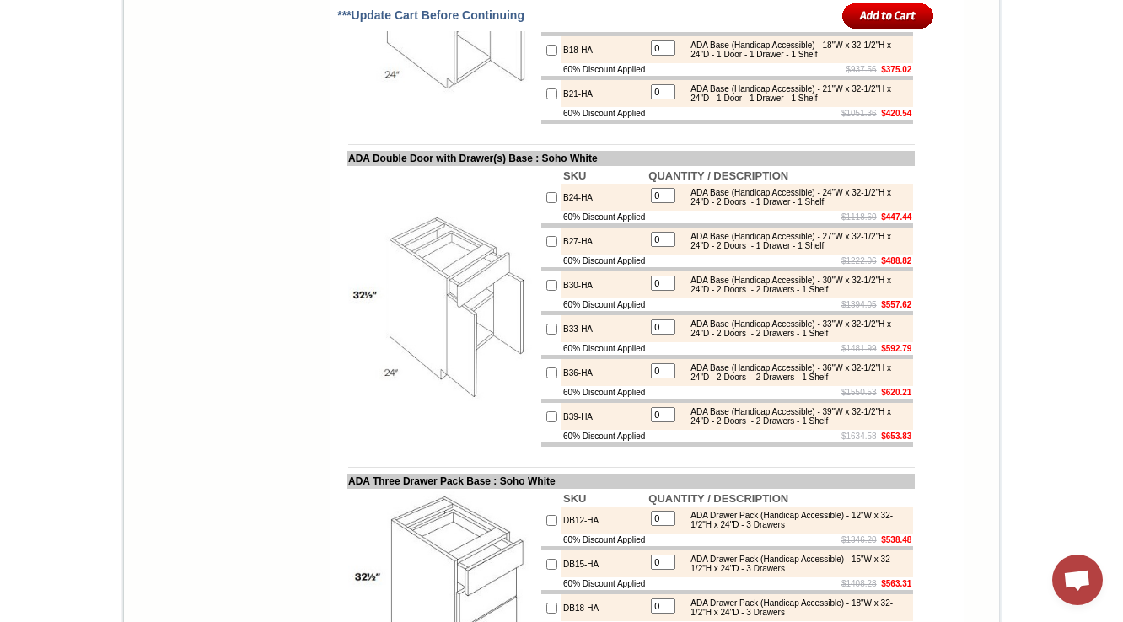
scroll to position [10128, 0]
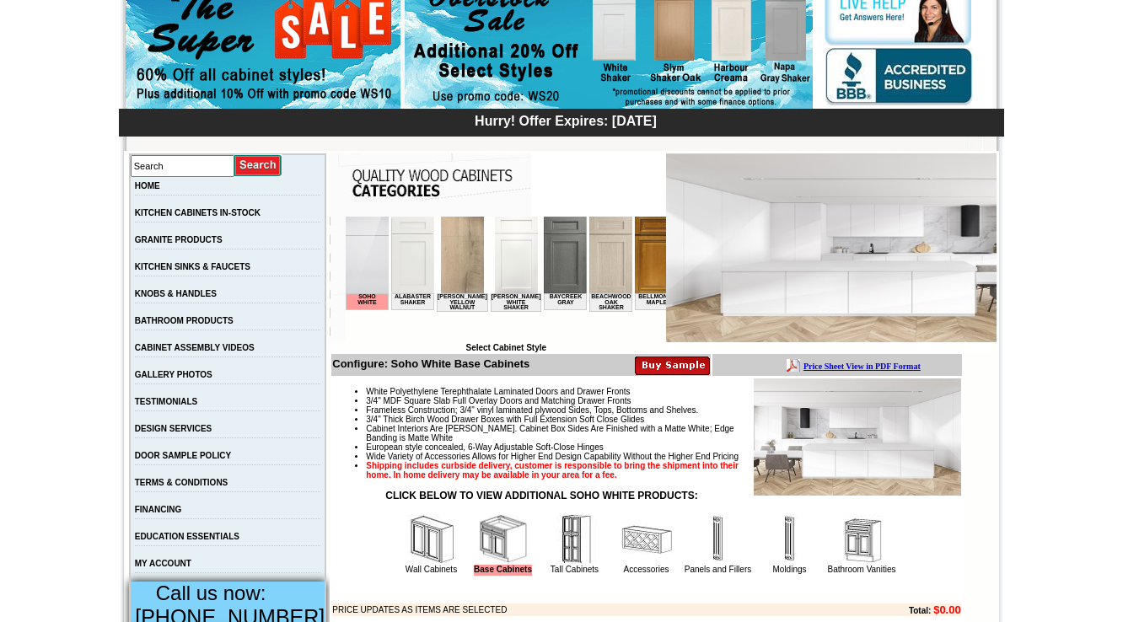
scroll to position [472, 0]
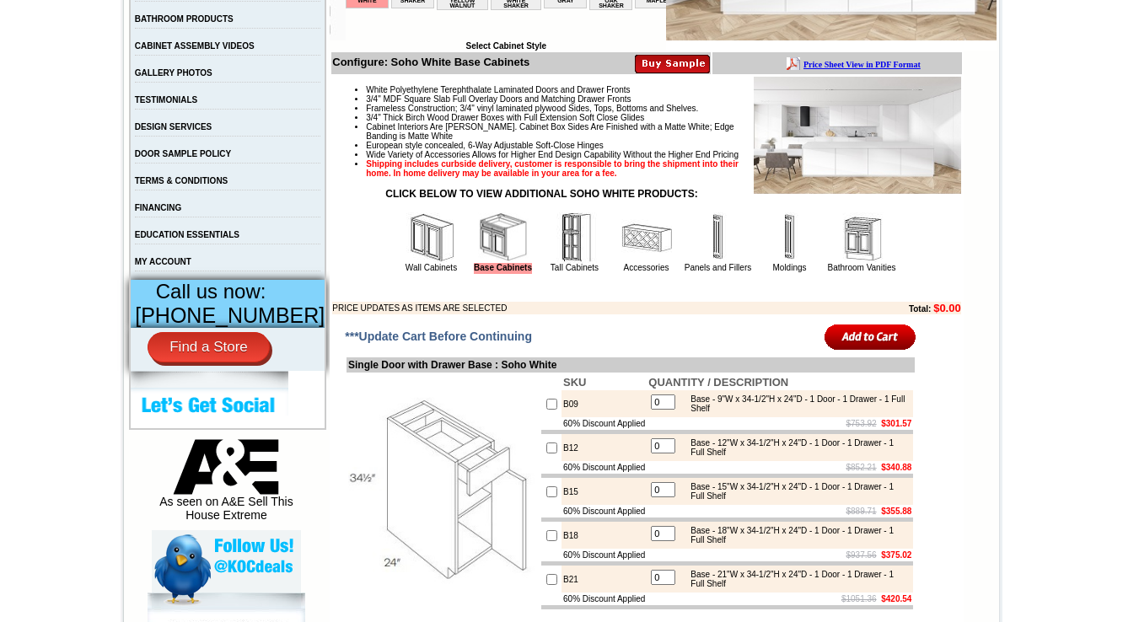
click at [420, 263] on img at bounding box center [431, 237] width 51 height 51
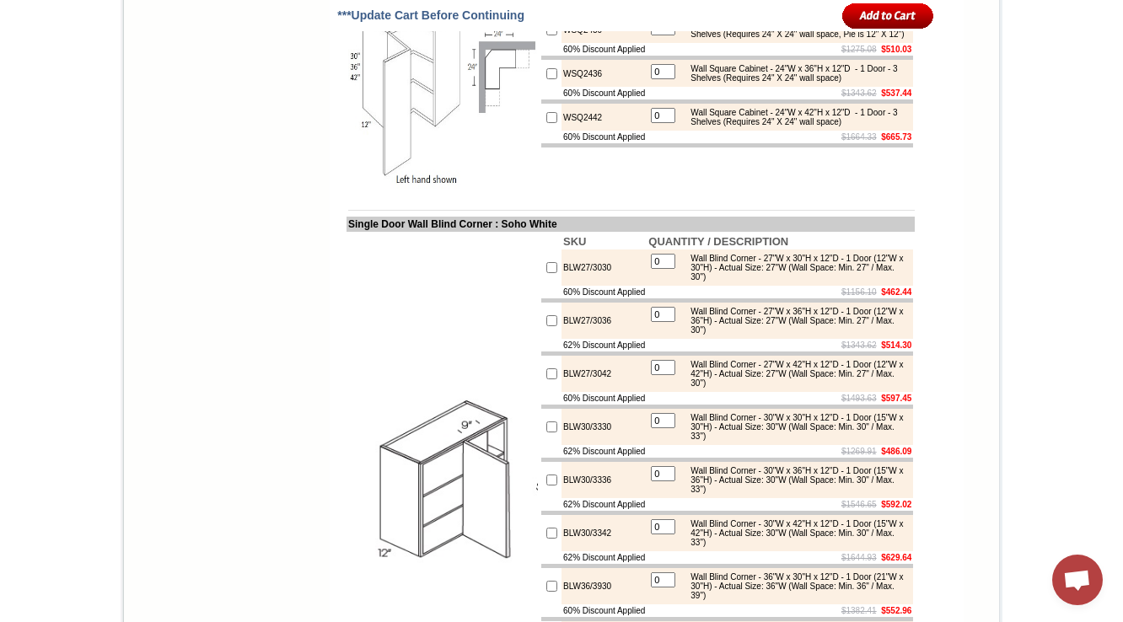
scroll to position [5302, 0]
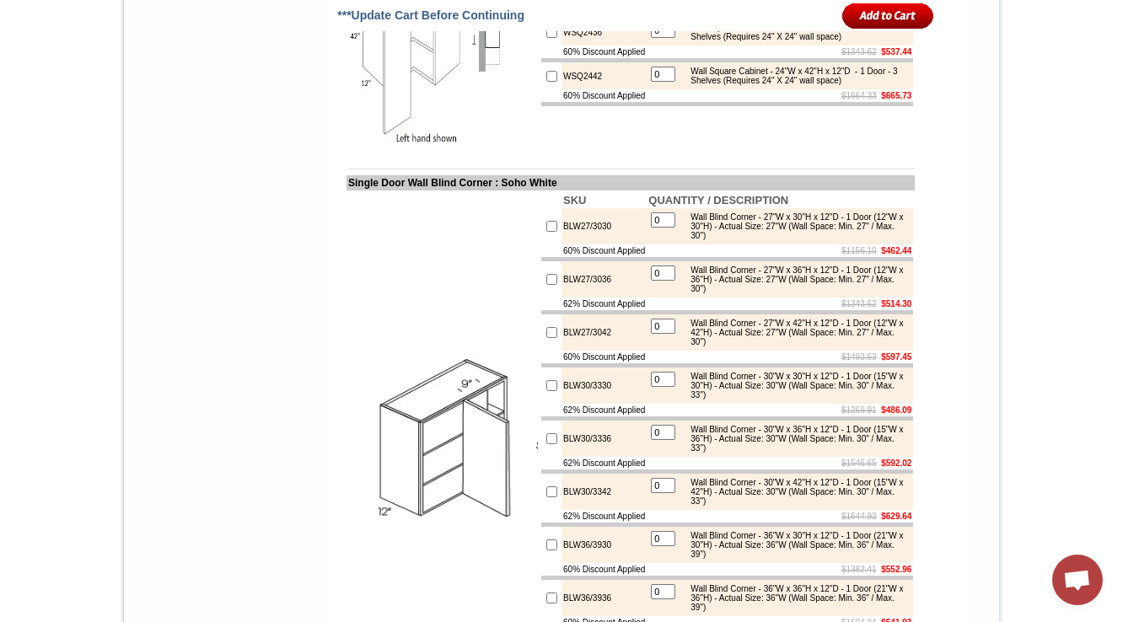
click at [365, 148] on img at bounding box center [443, 54] width 190 height 190
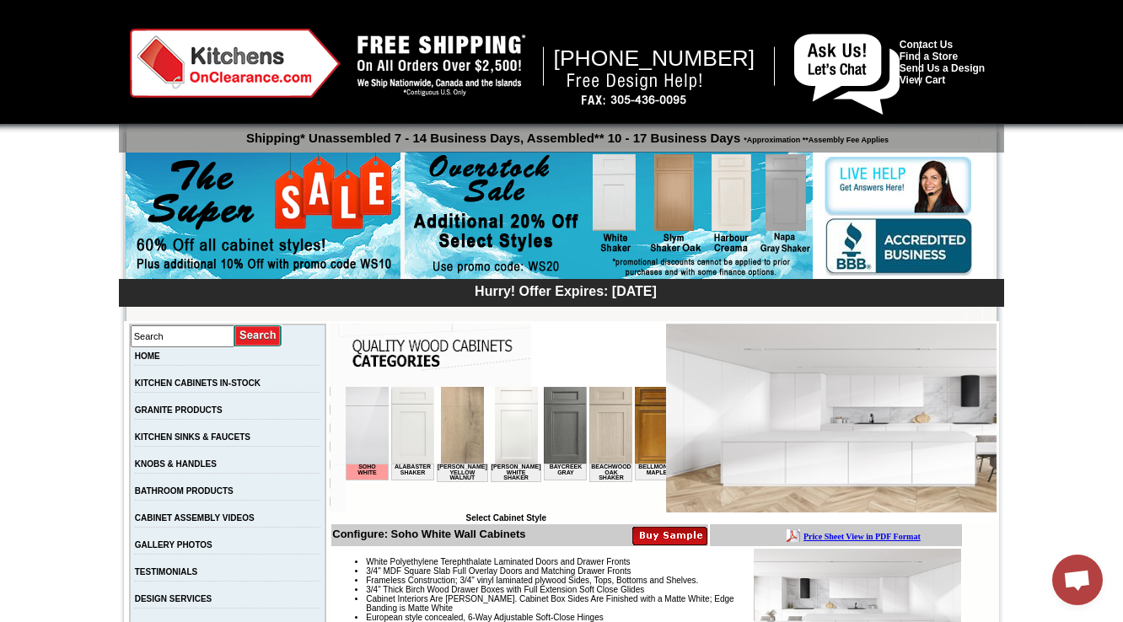
scroll to position [405, 0]
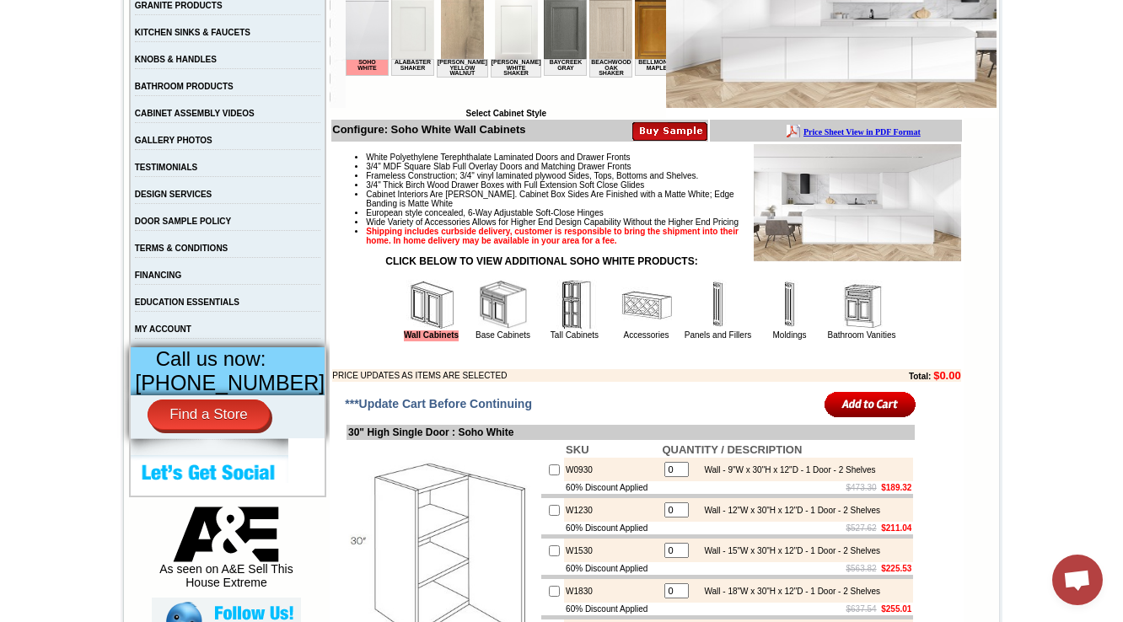
click at [560, 330] on img at bounding box center [575, 305] width 51 height 51
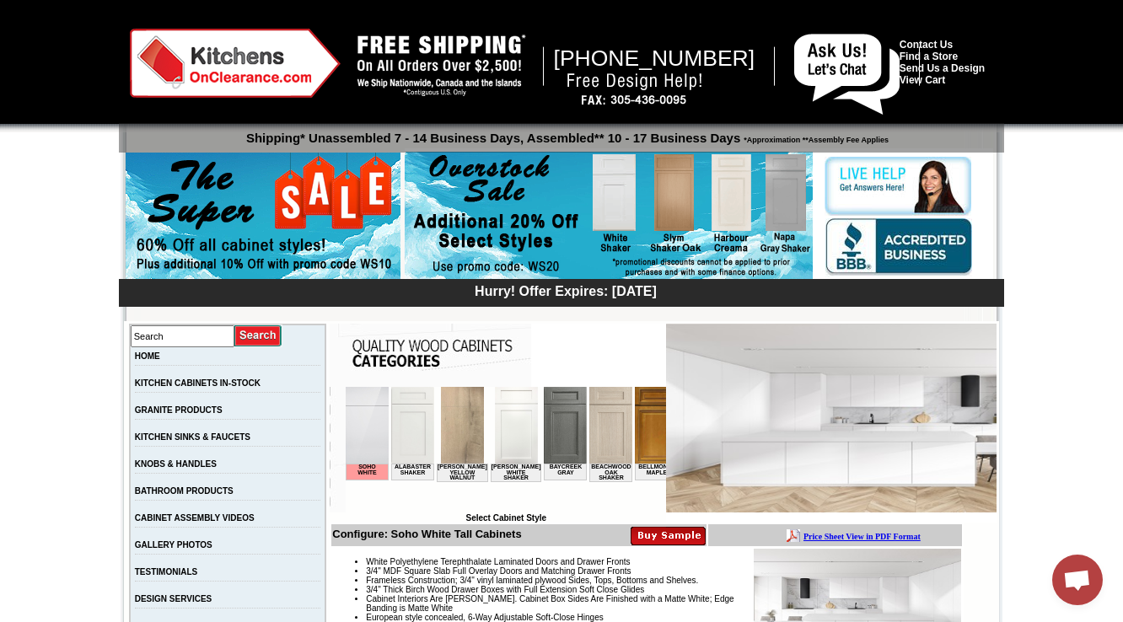
scroll to position [270, 0]
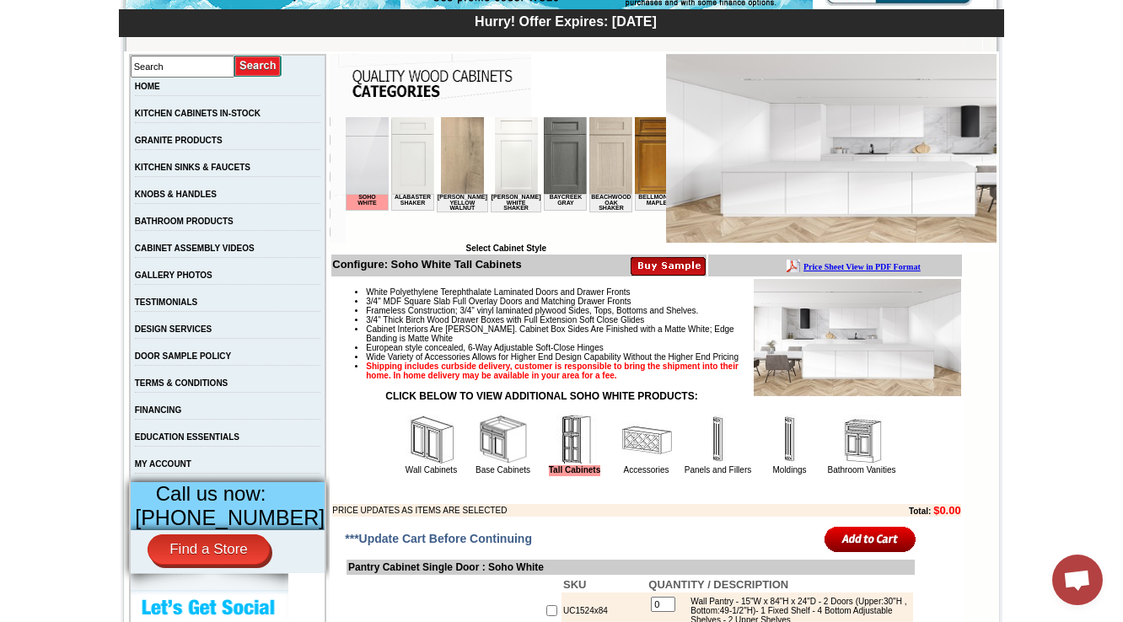
click at [764, 465] on img at bounding box center [789, 440] width 51 height 51
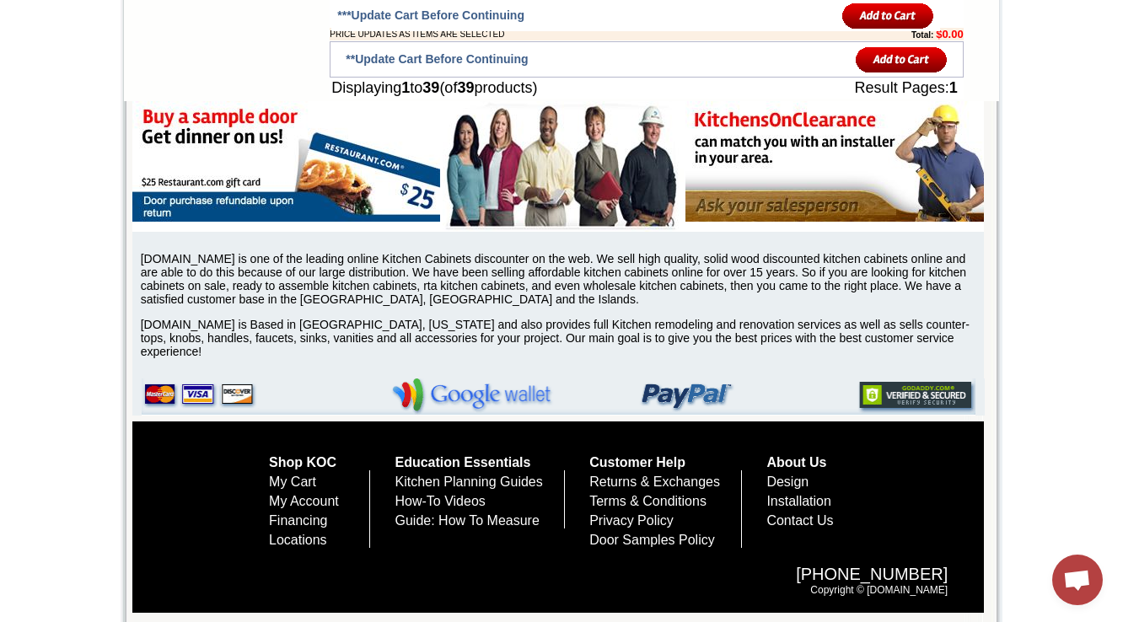
scroll to position [3236, 0]
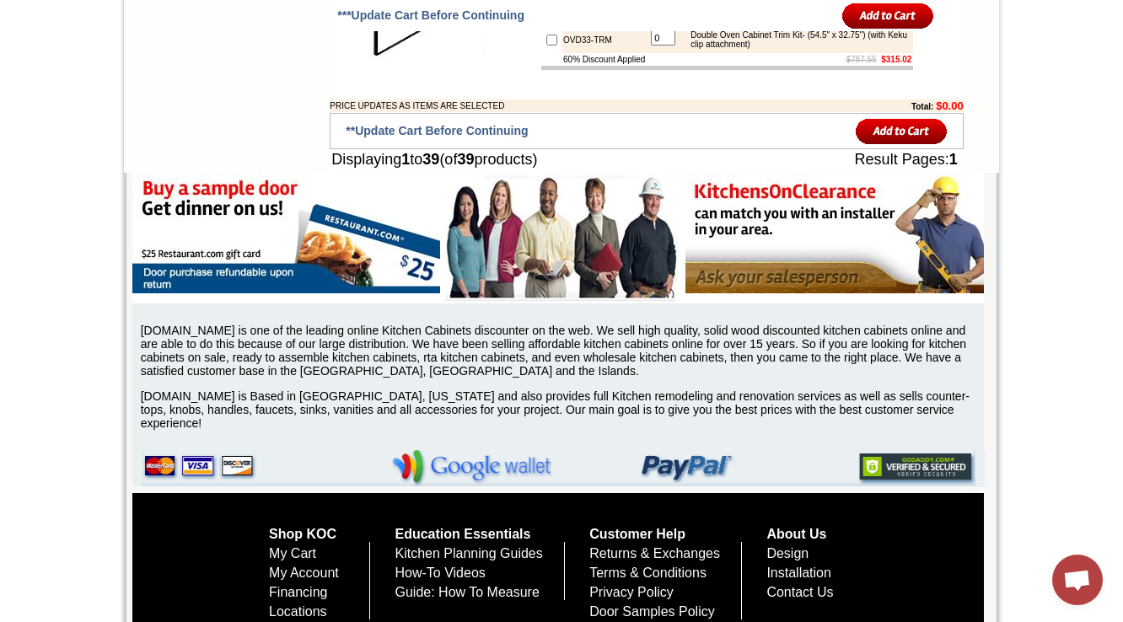
drag, startPoint x: 601, startPoint y: 287, endPoint x: 546, endPoint y: 290, distance: 54.9
copy td "OV30-TRM"
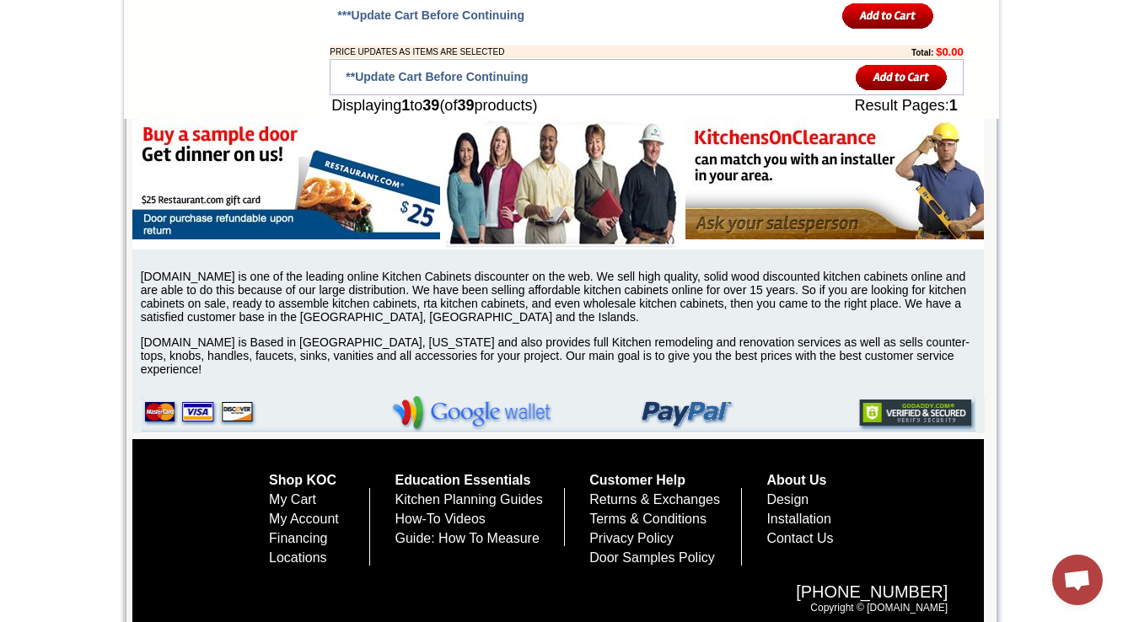
scroll to position [3304, 0]
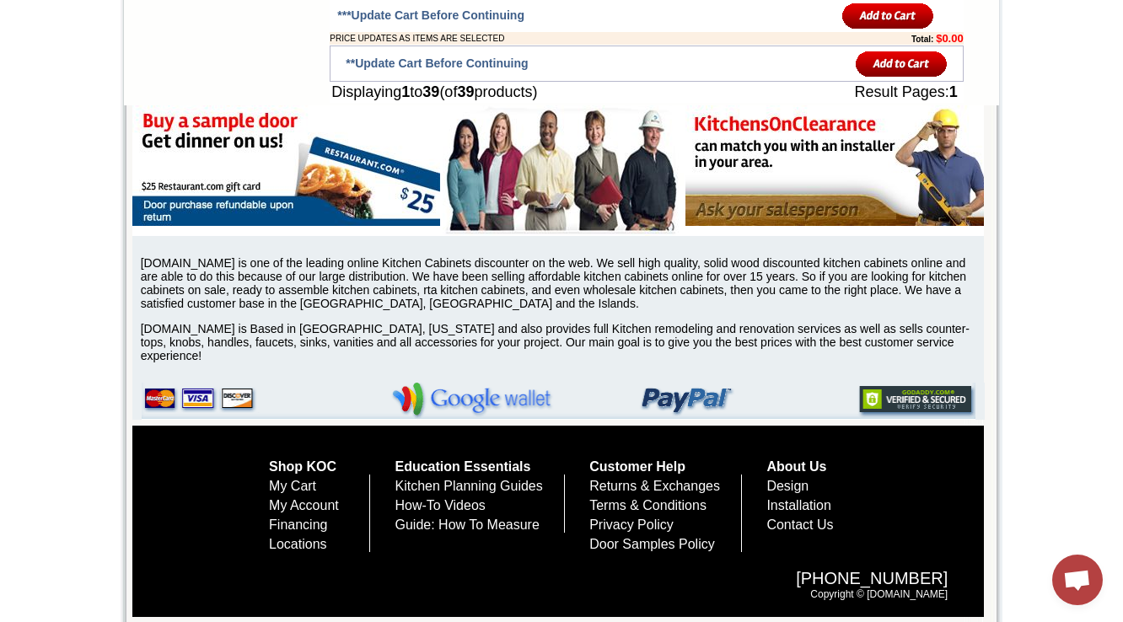
copy tr "OV30-TRM"
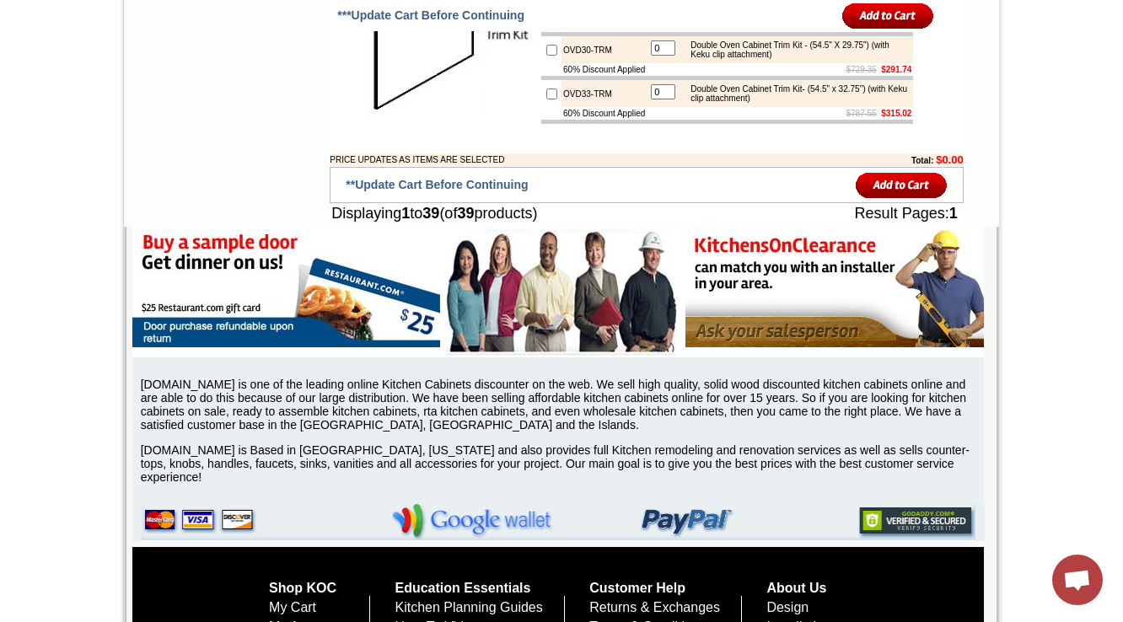
scroll to position [3236, 0]
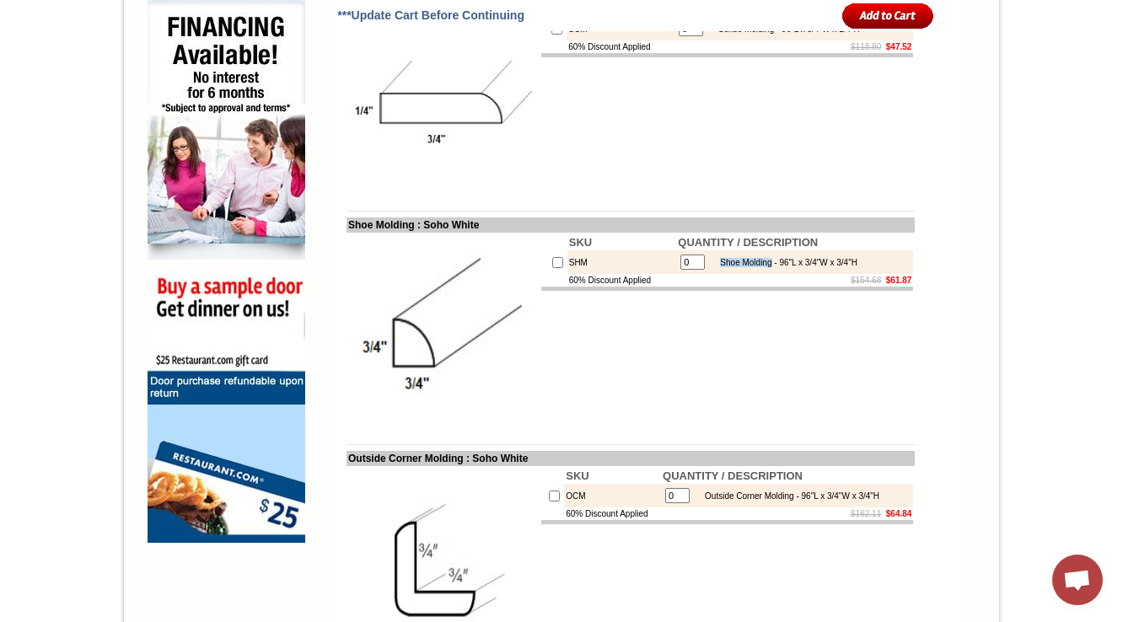
scroll to position [1092, 0]
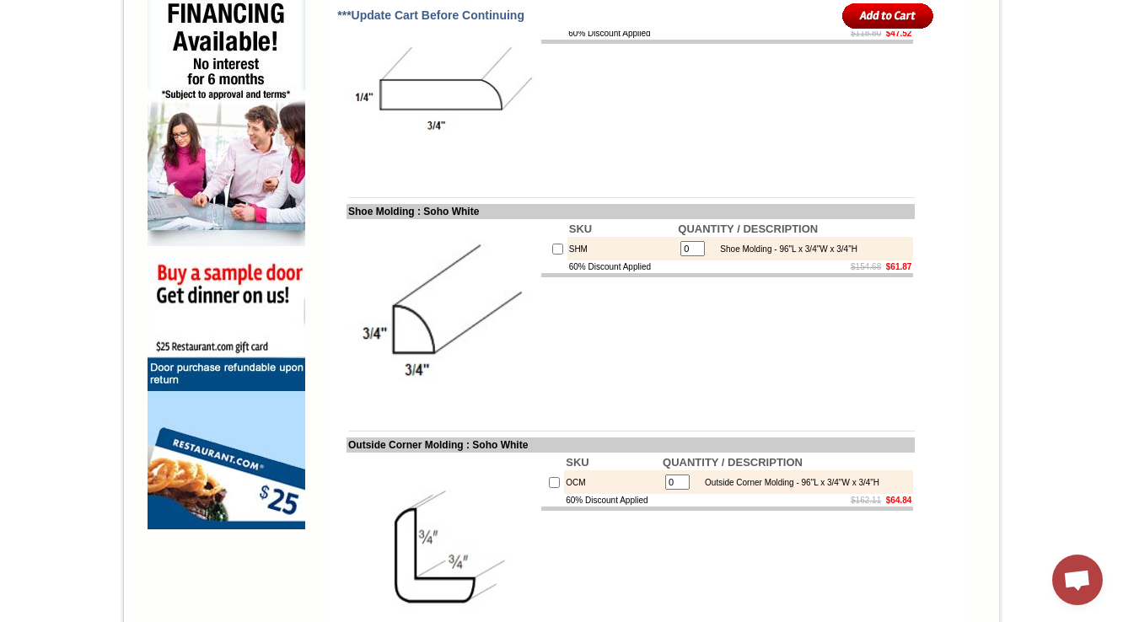
click at [543, 179] on td "SKU QUANTITY / DESCRIPTION SCM 0 Scribe Molding - 96"L x 3/4"W x 1/4"H 60% Disc…" at bounding box center [726, 82] width 375 height 193
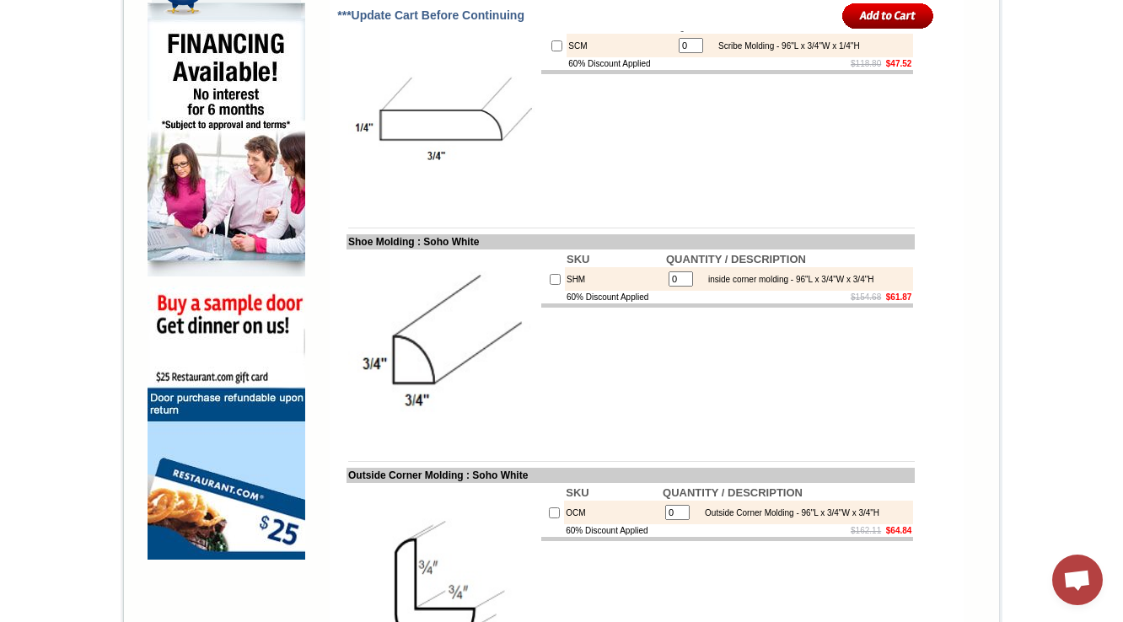
scroll to position [1533, 0]
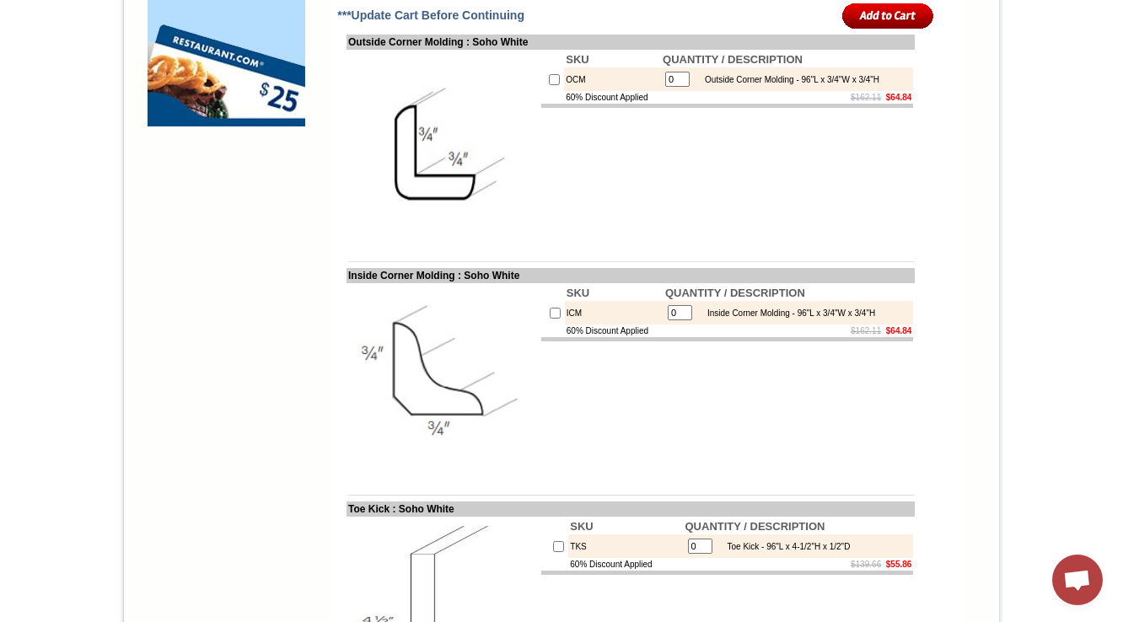
scroll to position [1062, 0]
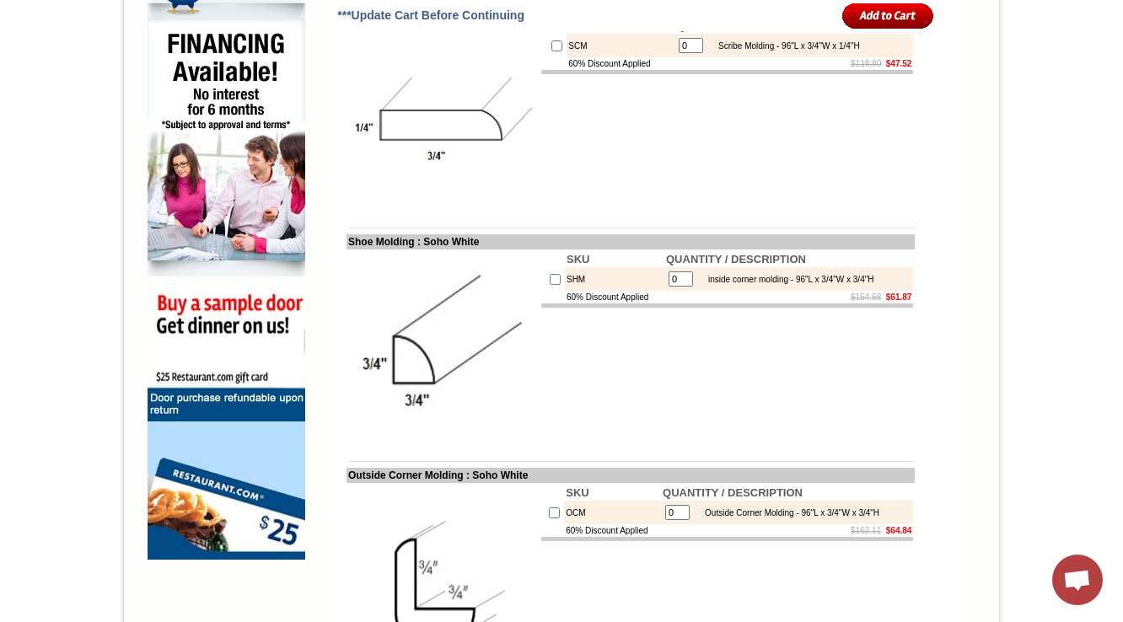
click at [565, 291] on td "SHM" at bounding box center [614, 279] width 99 height 24
copy td "SHM"
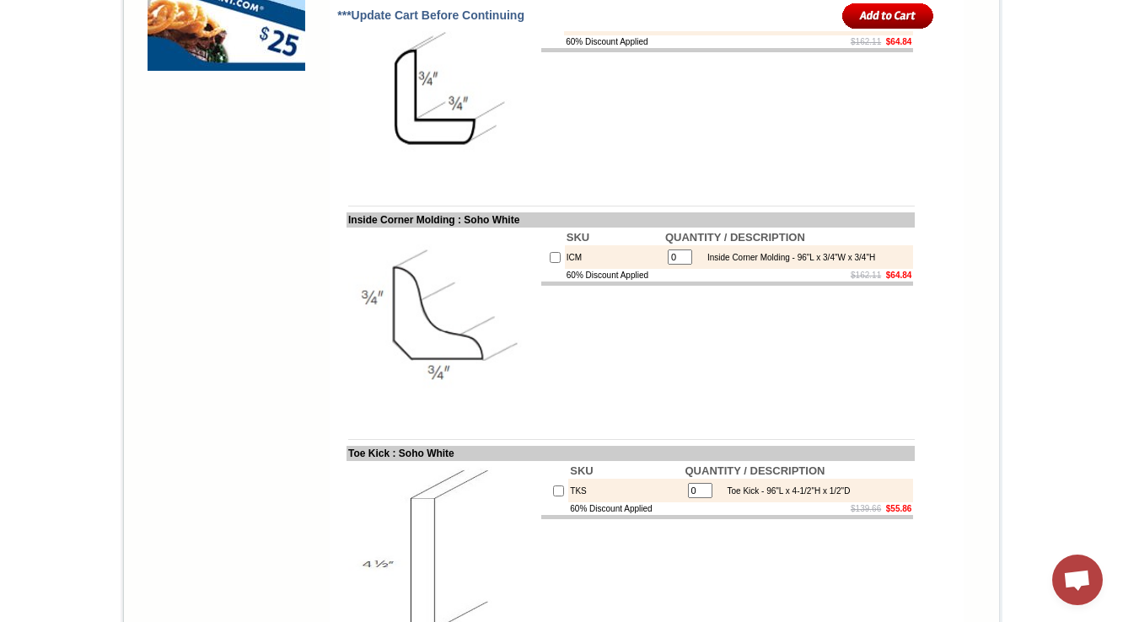
scroll to position [1467, 0]
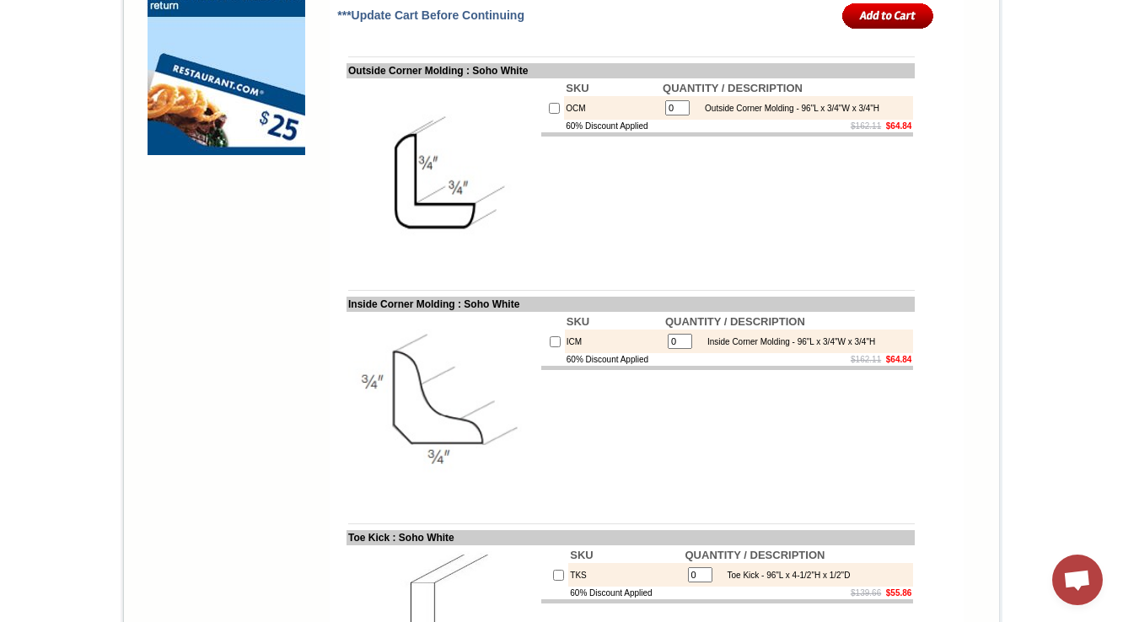
click at [565, 353] on td "ICM" at bounding box center [614, 342] width 99 height 24
copy td "ICM"
click at [607, 438] on td "SKU QUANTITY / DESCRIPTION ICM 0 Inside Corner Molding - 96"L x 3/4"W x 3/4"H 6…" at bounding box center [726, 408] width 375 height 193
click at [752, 346] on div "Inside Corner Molding - 96"L x 3/4"W x 3/4"H" at bounding box center [787, 341] width 176 height 9
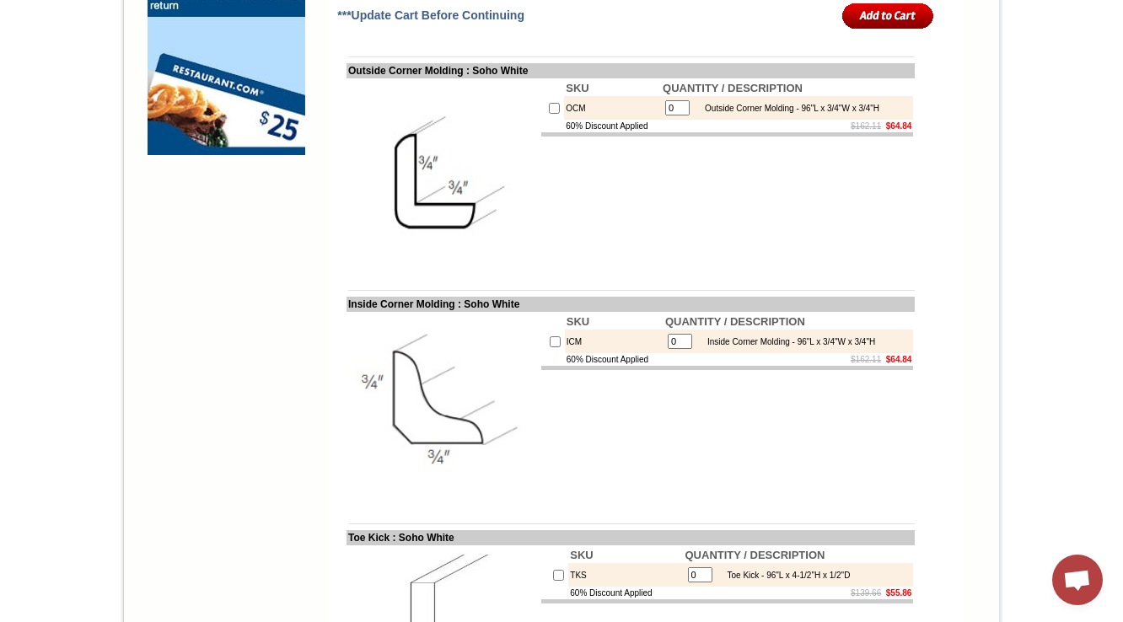
click at [754, 421] on td "SKU QUANTITY / DESCRIPTION ICM 0 Inside Corner Molding - 96"L x 3/4"W x 3/4"H 6…" at bounding box center [726, 408] width 375 height 193
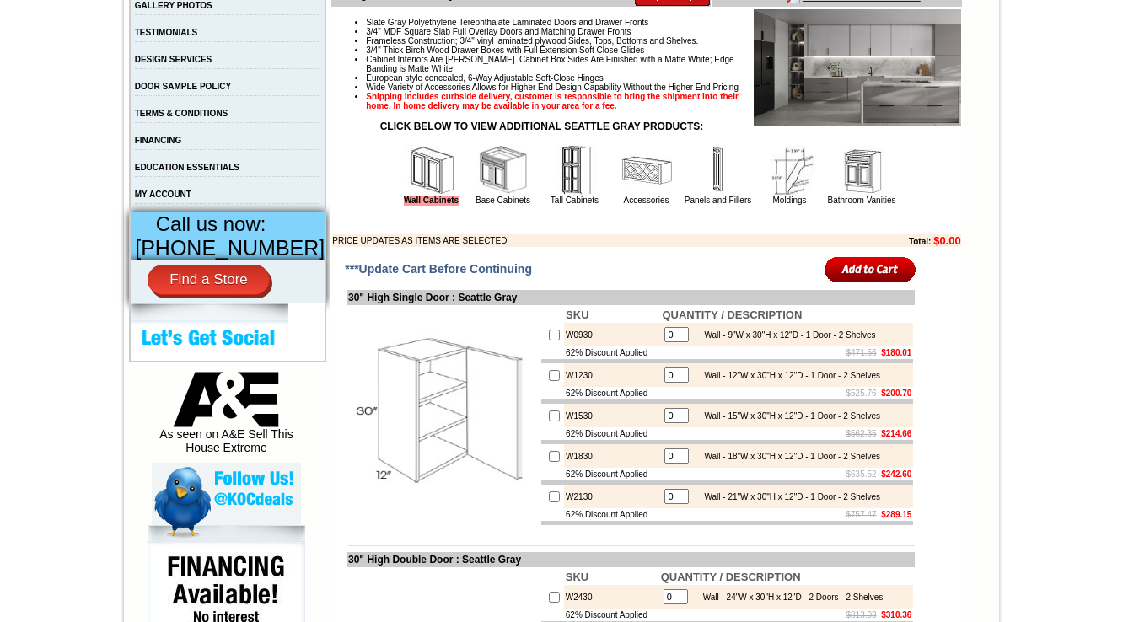
click at [764, 196] on img at bounding box center [789, 170] width 51 height 51
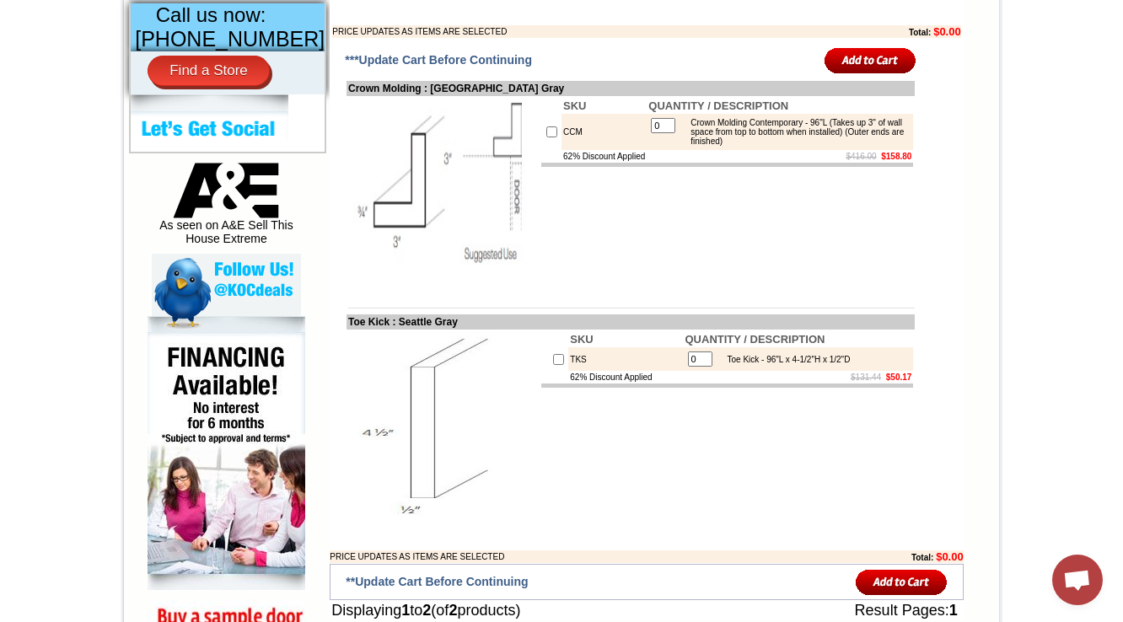
scroll to position [674, 0]
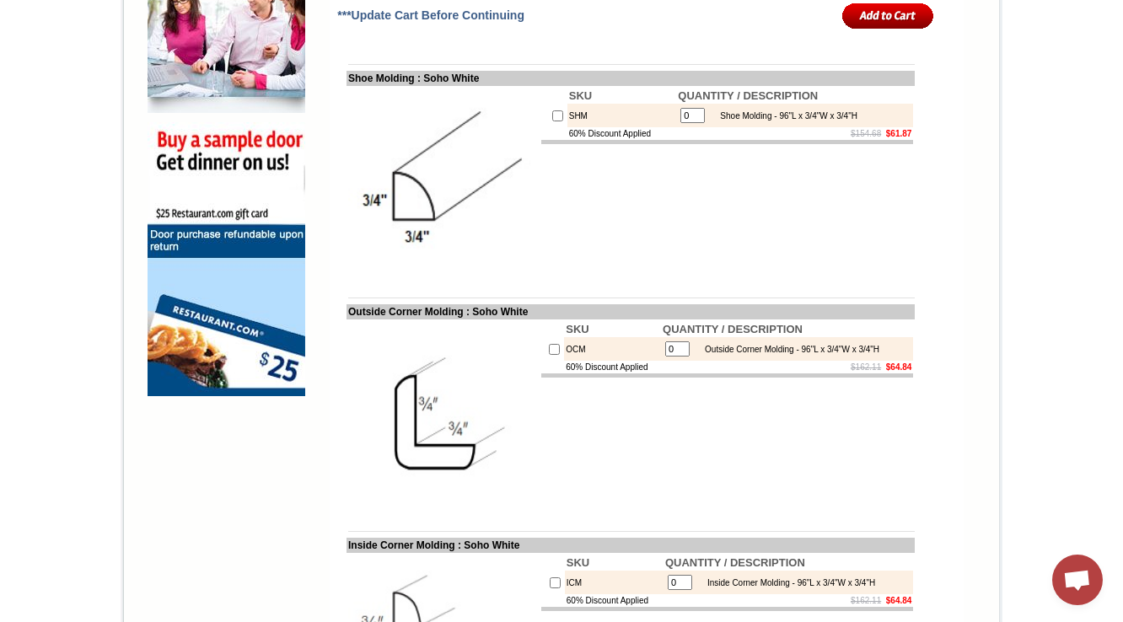
scroll to position [1079, 0]
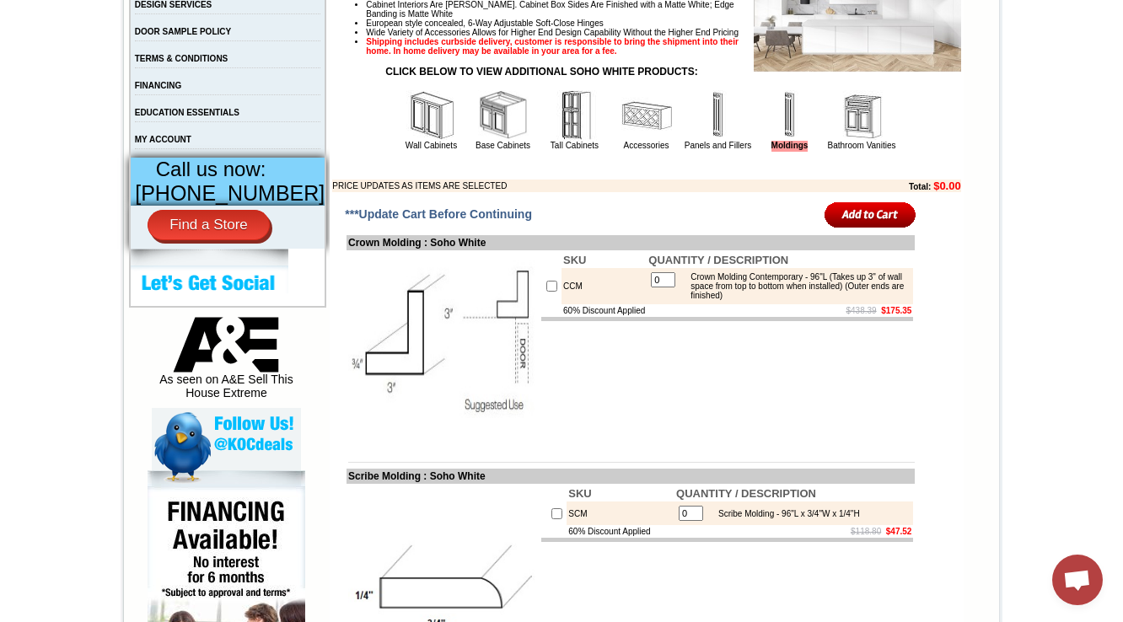
scroll to position [464, 0]
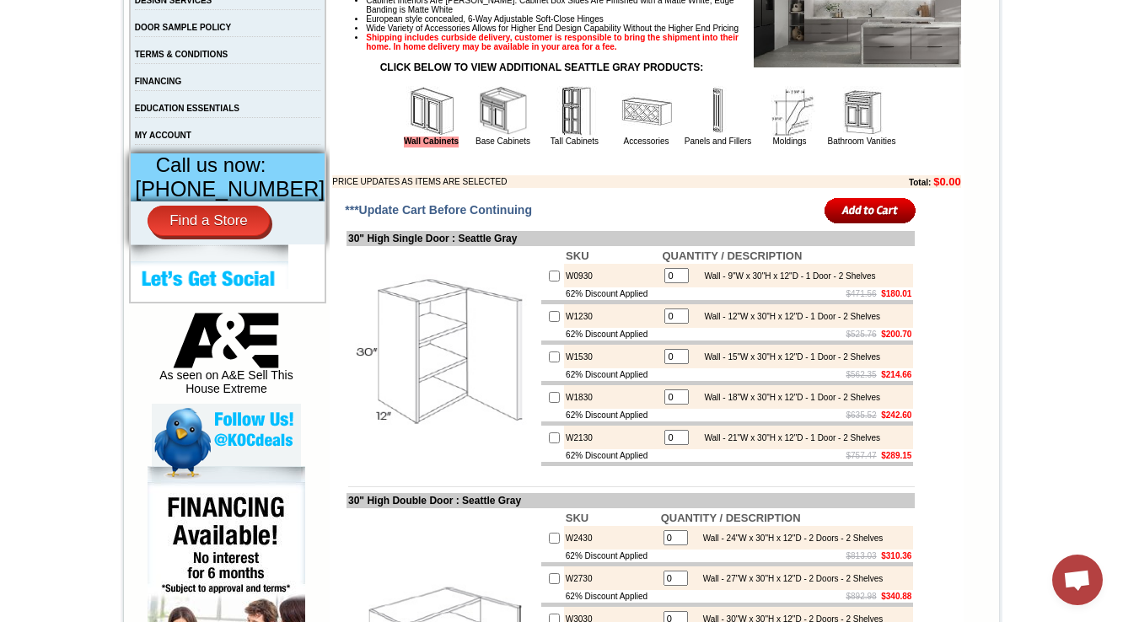
scroll to position [607, 0]
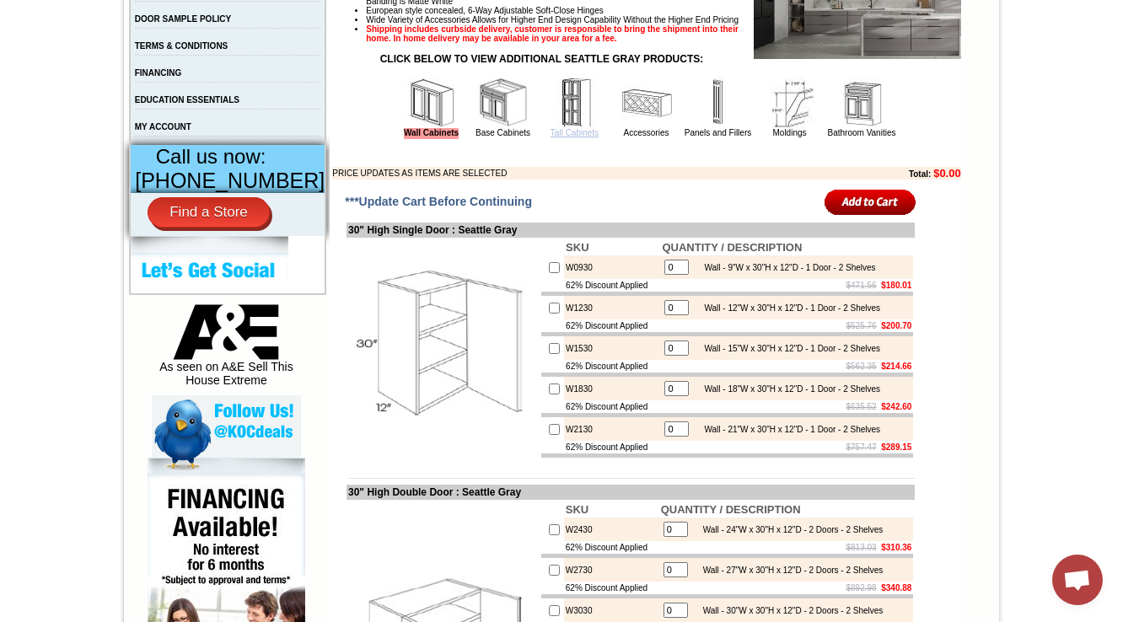
click at [556, 137] on link "Tall Cabinets" at bounding box center [574, 132] width 48 height 9
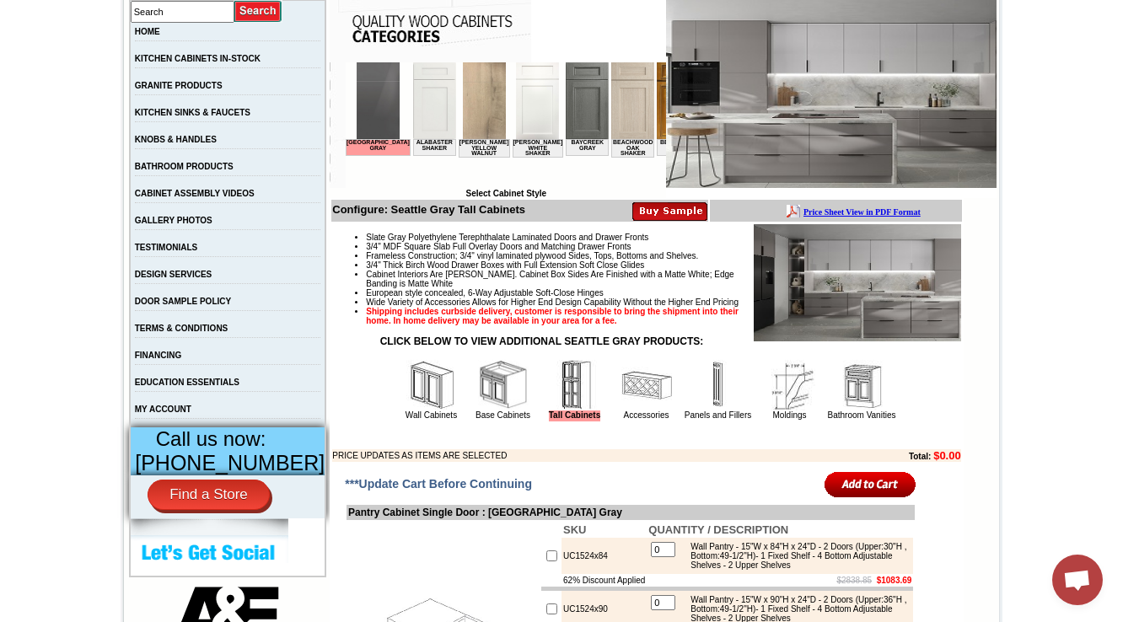
scroll to position [337, 0]
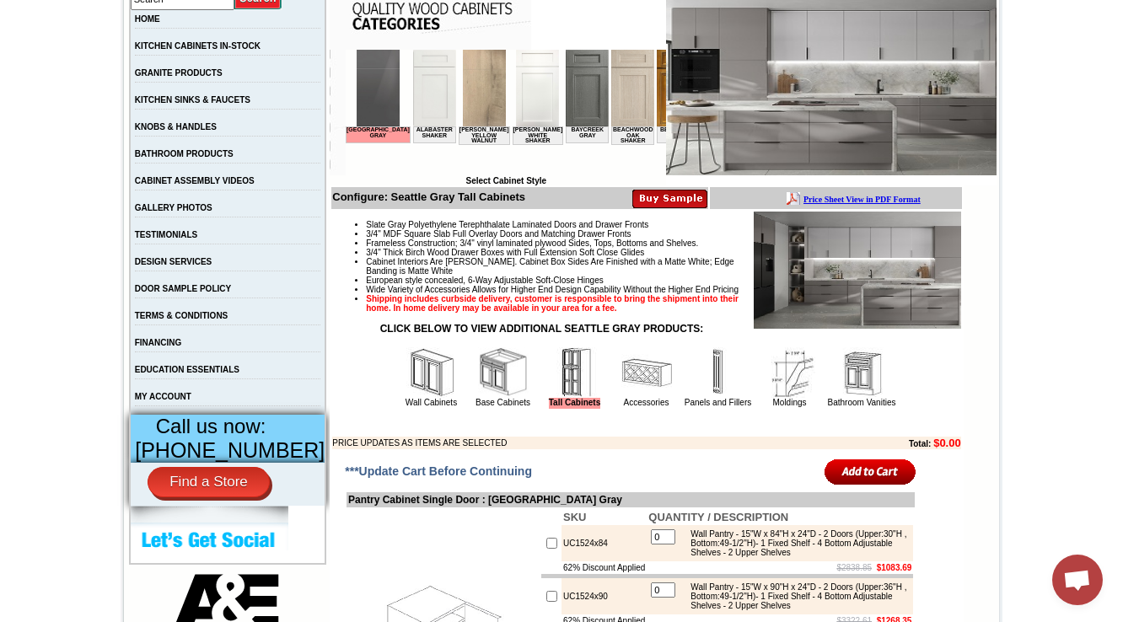
click at [625, 398] on img at bounding box center [646, 372] width 51 height 51
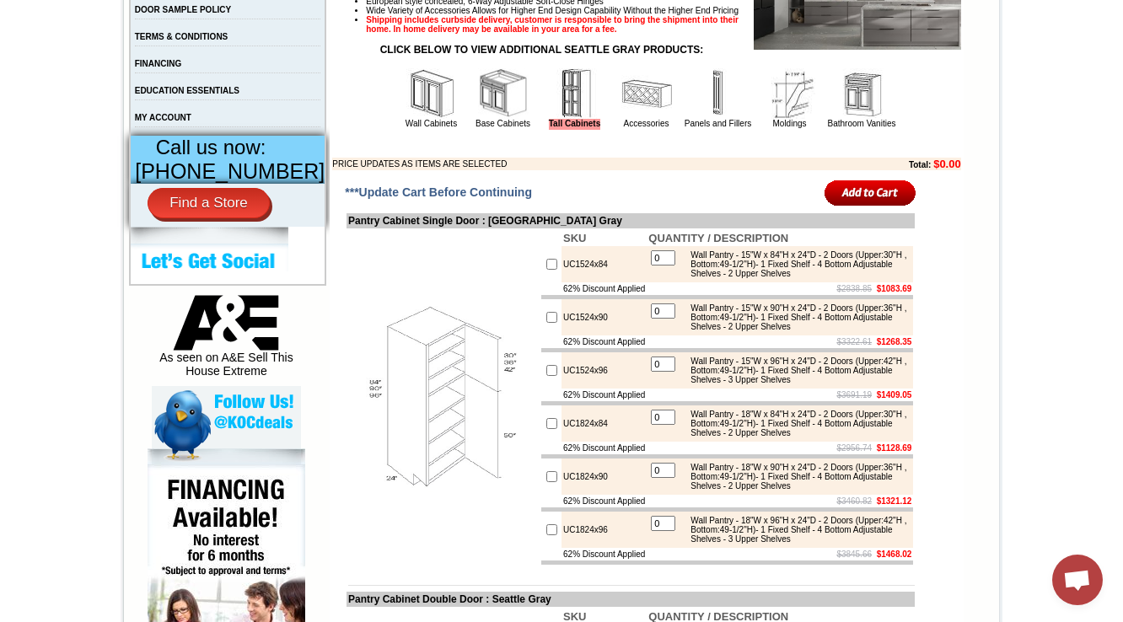
scroll to position [607, 0]
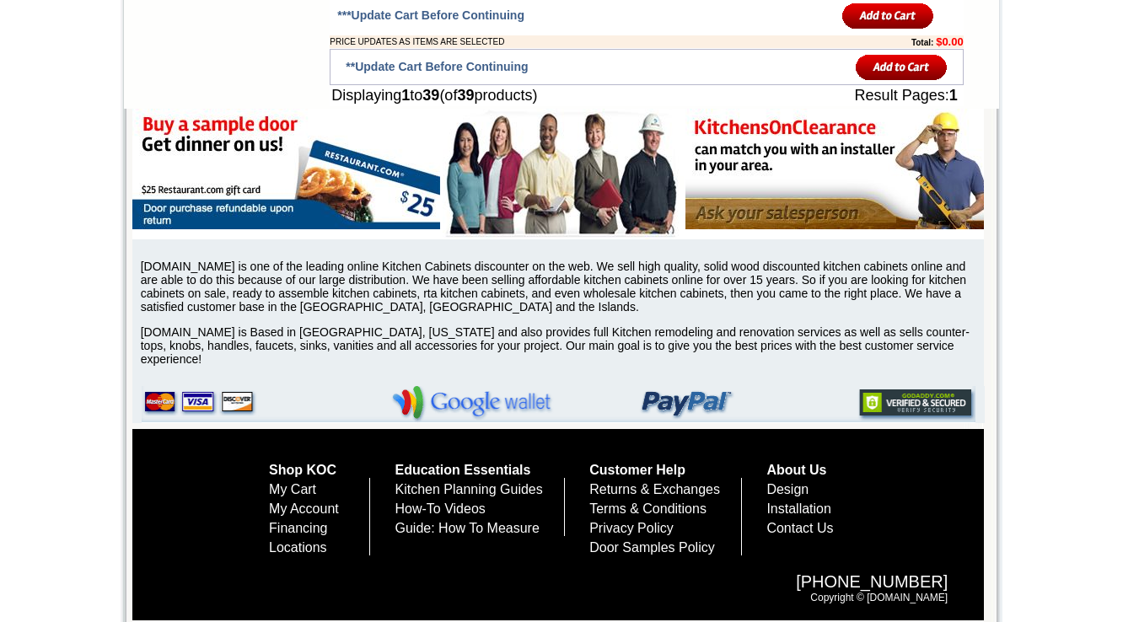
scroll to position [3304, 0]
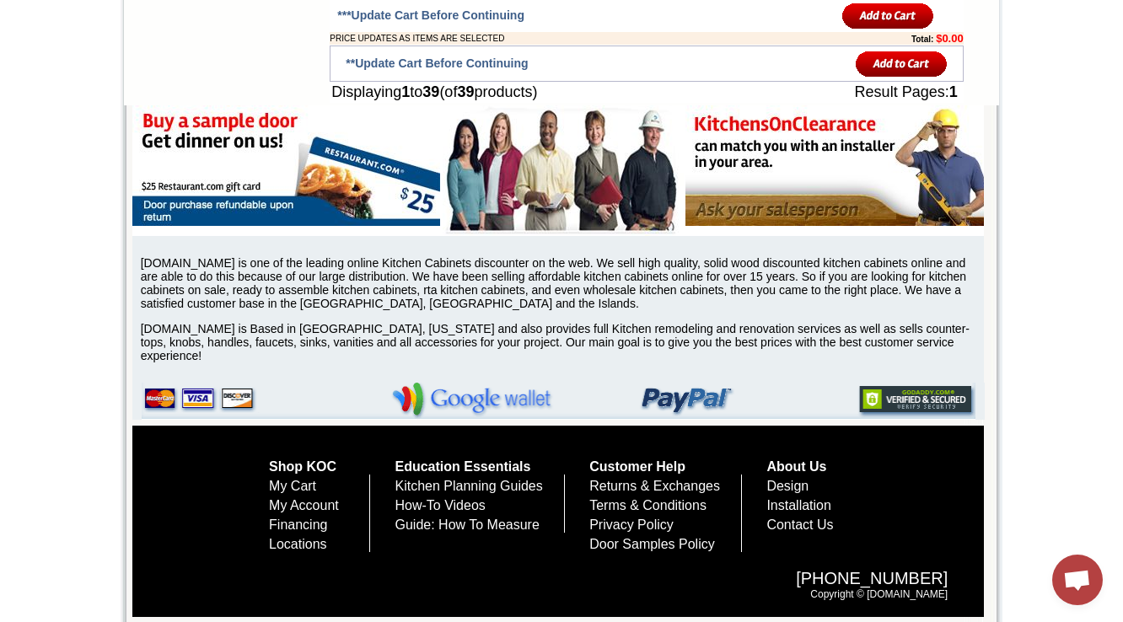
drag, startPoint x: 609, startPoint y: 216, endPoint x: 539, endPoint y: 223, distance: 69.5
copy tr "OV30-TRM"
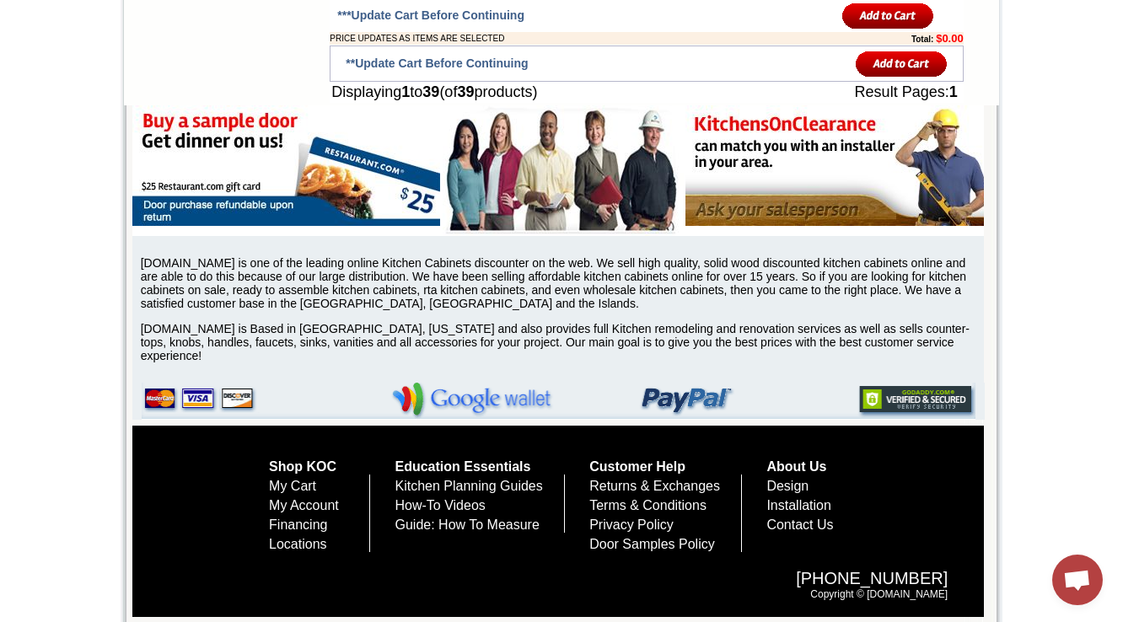
drag, startPoint x: 690, startPoint y: 212, endPoint x: 785, endPoint y: 225, distance: 95.4
drag, startPoint x: 686, startPoint y: 354, endPoint x: 812, endPoint y: 367, distance: 127.1
copy div "Double Oven Cabinet Trim Kit- 32.75"W x 54.5"H (with Keku clip attachment)"
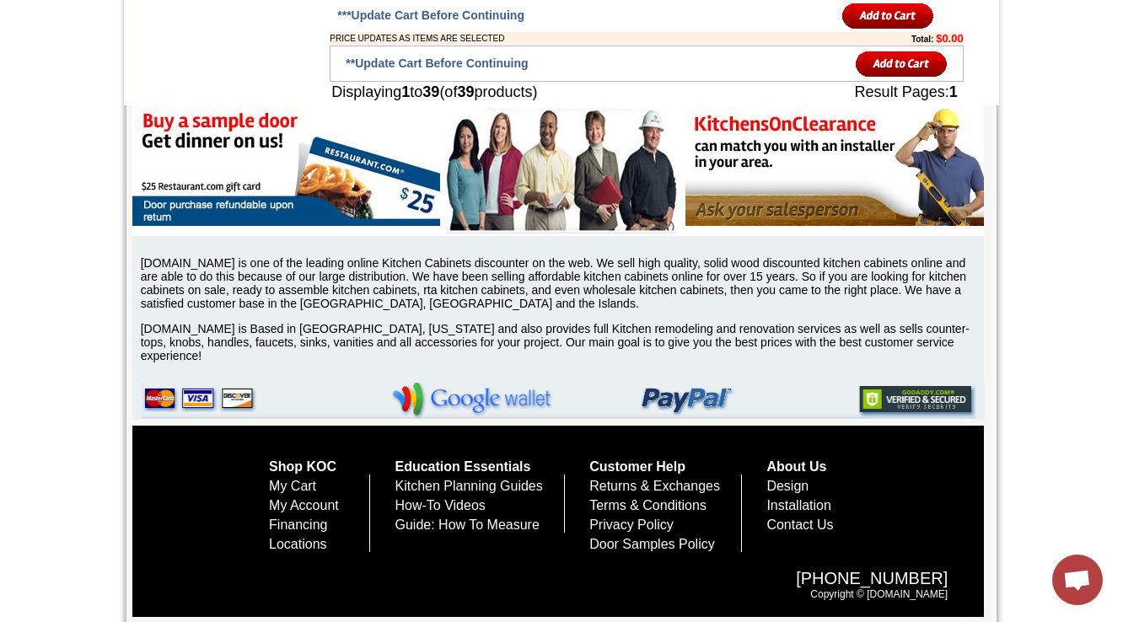
drag, startPoint x: 823, startPoint y: 308, endPoint x: 860, endPoint y: 303, distance: 36.5
copy div "29.75"W"
drag, startPoint x: 593, startPoint y: 219, endPoint x: 541, endPoint y: 219, distance: 52.3
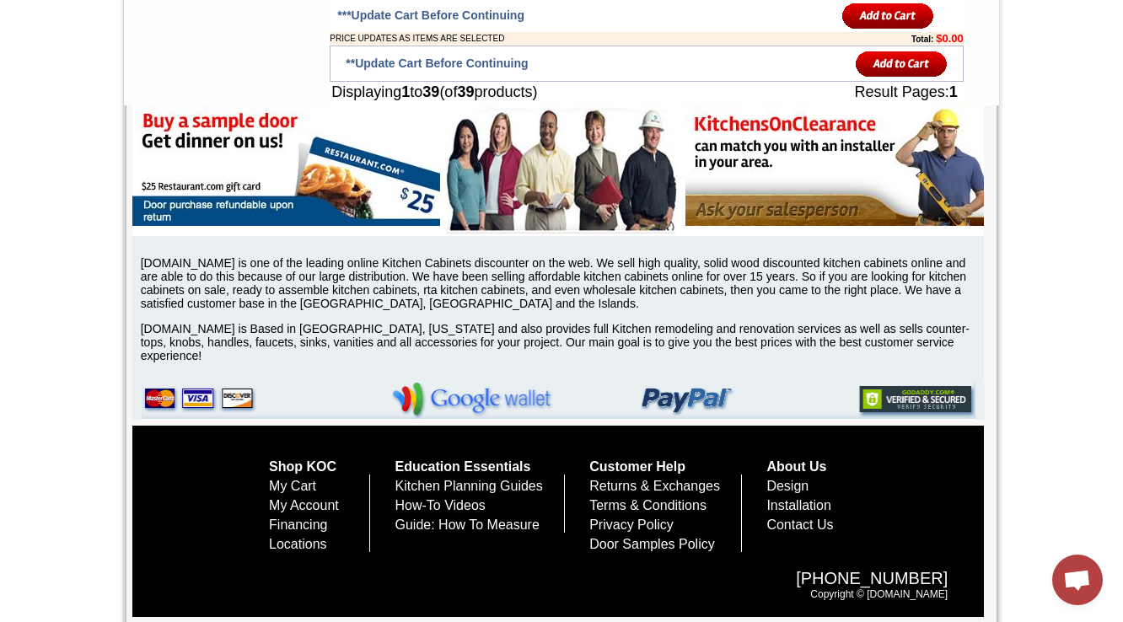
copy tr "OV30-TRM"
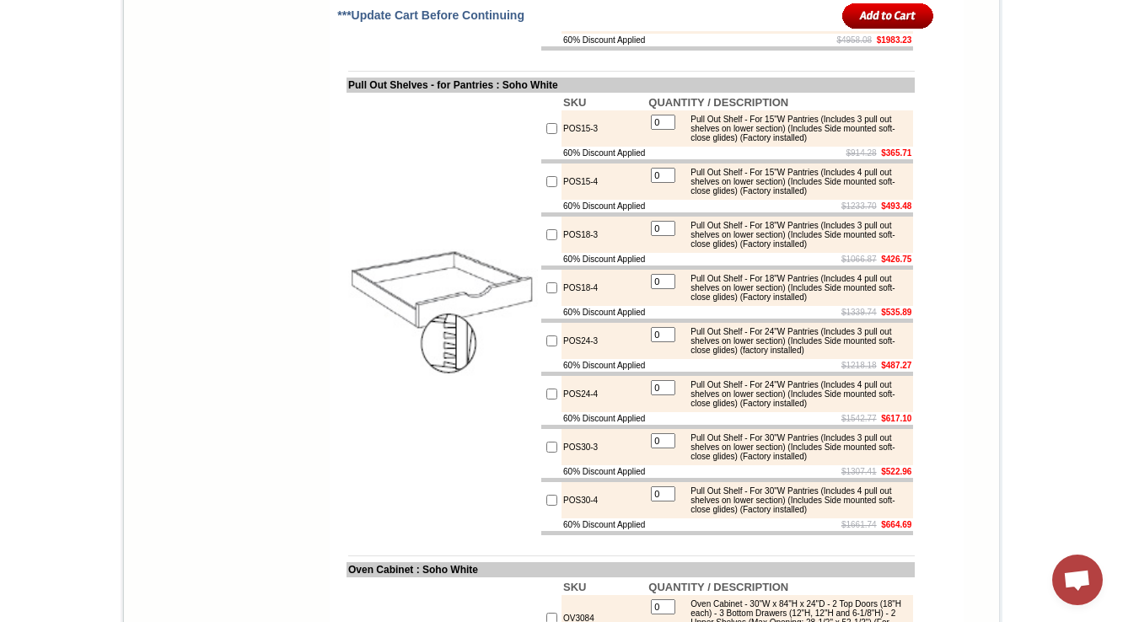
scroll to position [1686, 0]
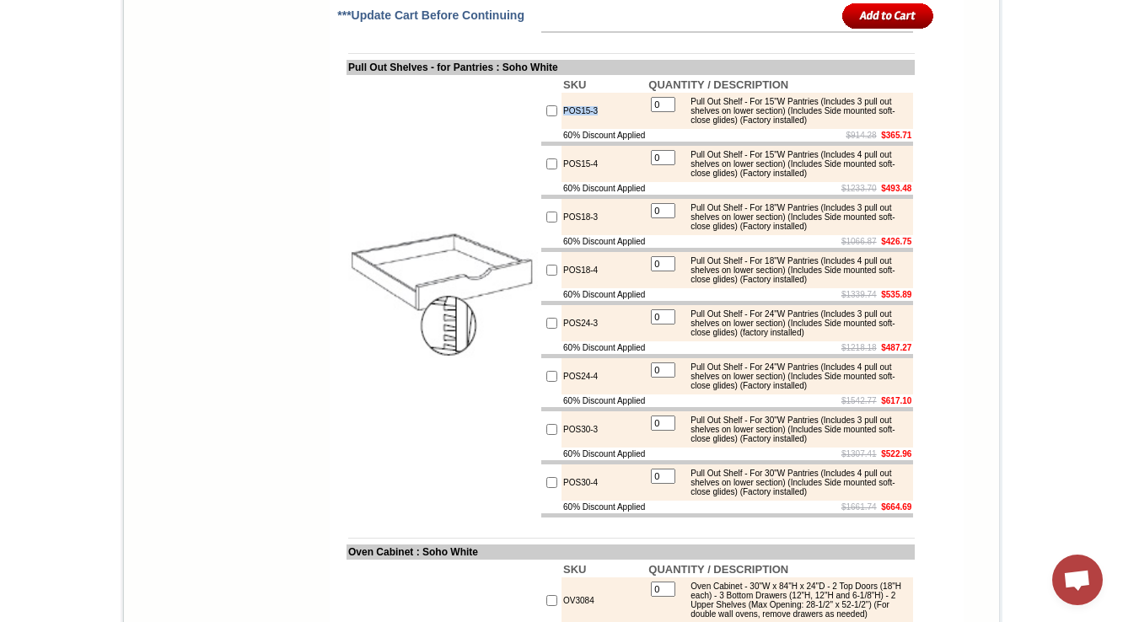
drag, startPoint x: 598, startPoint y: 229, endPoint x: 544, endPoint y: 233, distance: 54.0
click at [561, 129] on td "POS15-3" at bounding box center [603, 111] width 85 height 36
copy td "POS15-3"
drag, startPoint x: 692, startPoint y: 217, endPoint x: 882, endPoint y: 239, distance: 191.7
click at [882, 125] on div "Pull Out Shelf - For 15"W Pantries (Includes 3 pull out shelves on lower sectio…" at bounding box center [795, 111] width 227 height 28
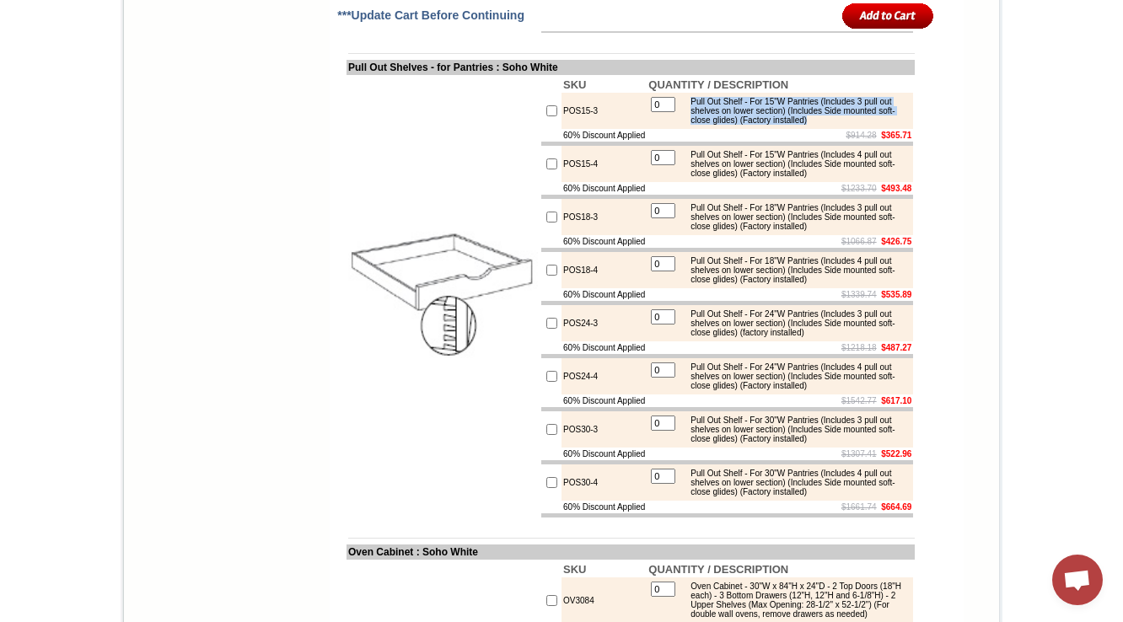
copy div "Pull Out Shelf - For 15"W Pantries (Includes 3 pull out shelves on lower sectio…"
click at [706, 125] on div "Pull Out Shelf - For 15"W Pantries (Includes 3 pull out shelves on lower sectio…" at bounding box center [795, 111] width 227 height 28
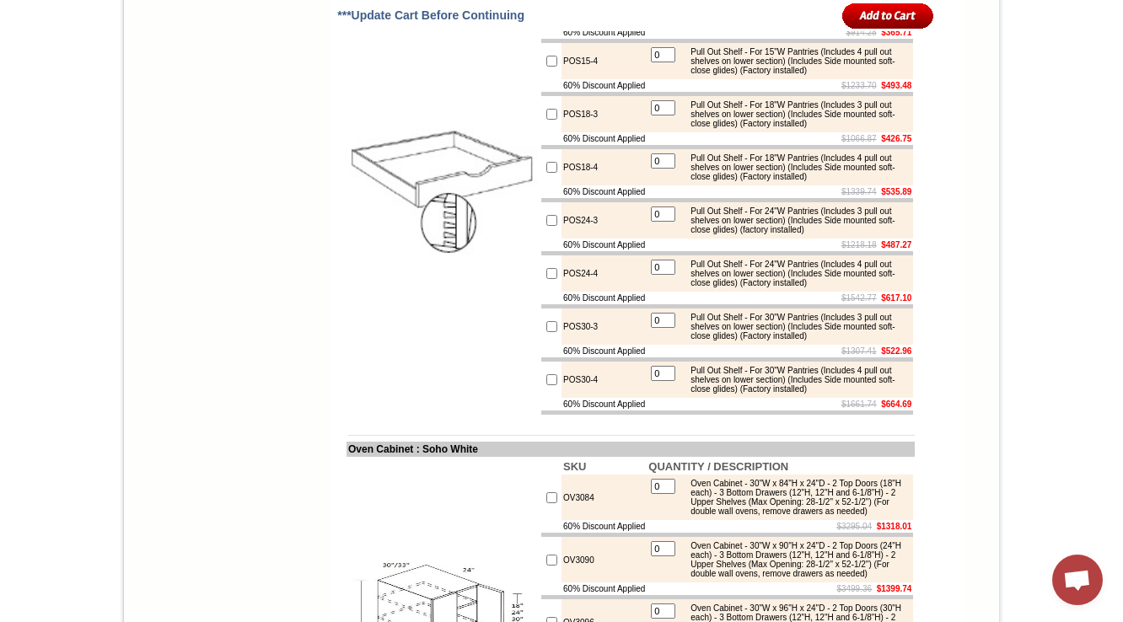
scroll to position [1888, 0]
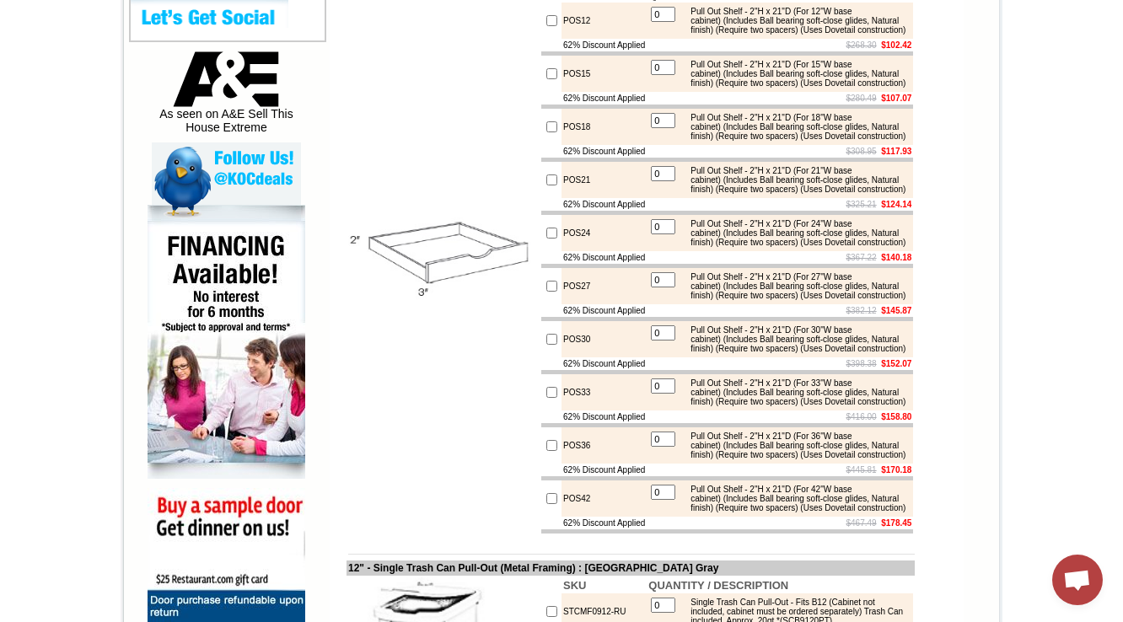
scroll to position [742, 0]
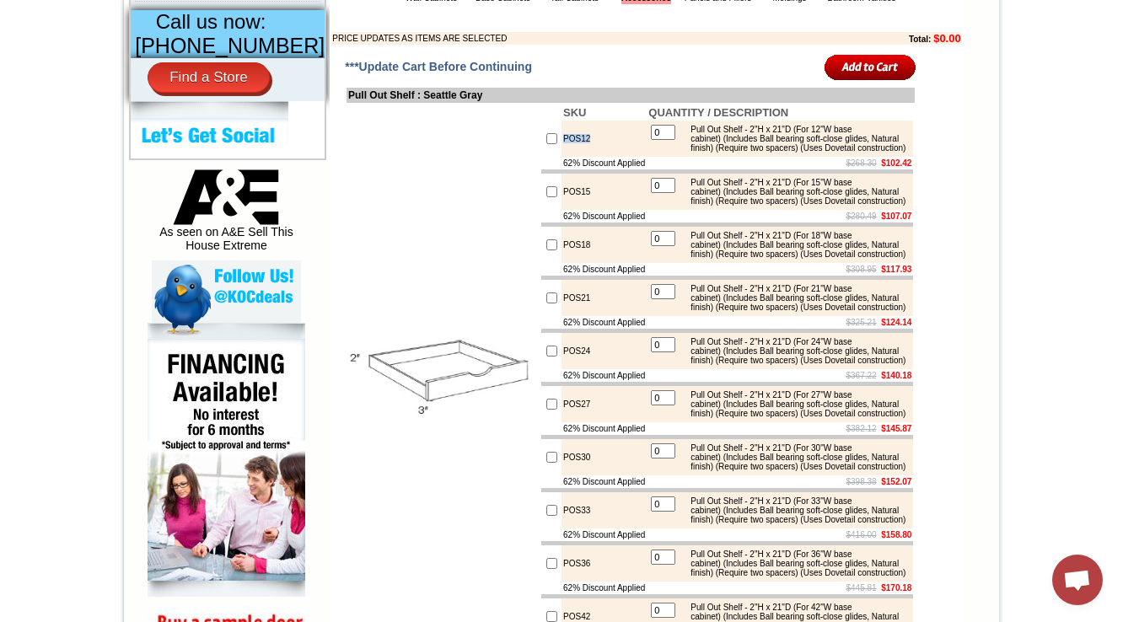
drag, startPoint x: 588, startPoint y: 172, endPoint x: 544, endPoint y: 175, distance: 44.8
click at [561, 157] on td "POS12" at bounding box center [603, 139] width 85 height 36
copy td "POS12"
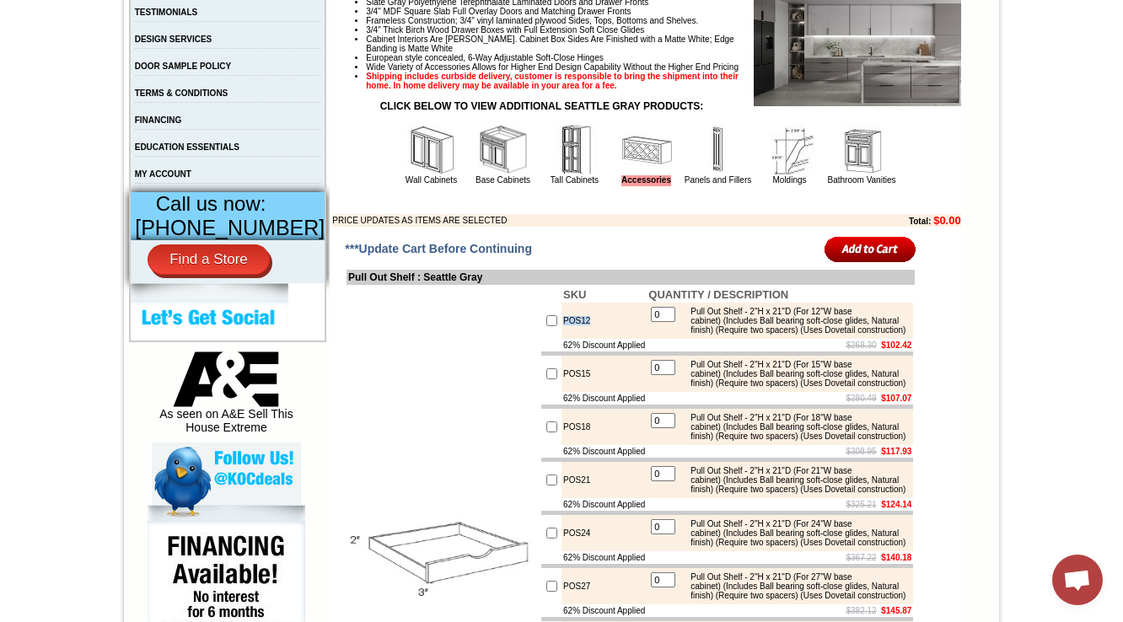
scroll to position [607, 0]
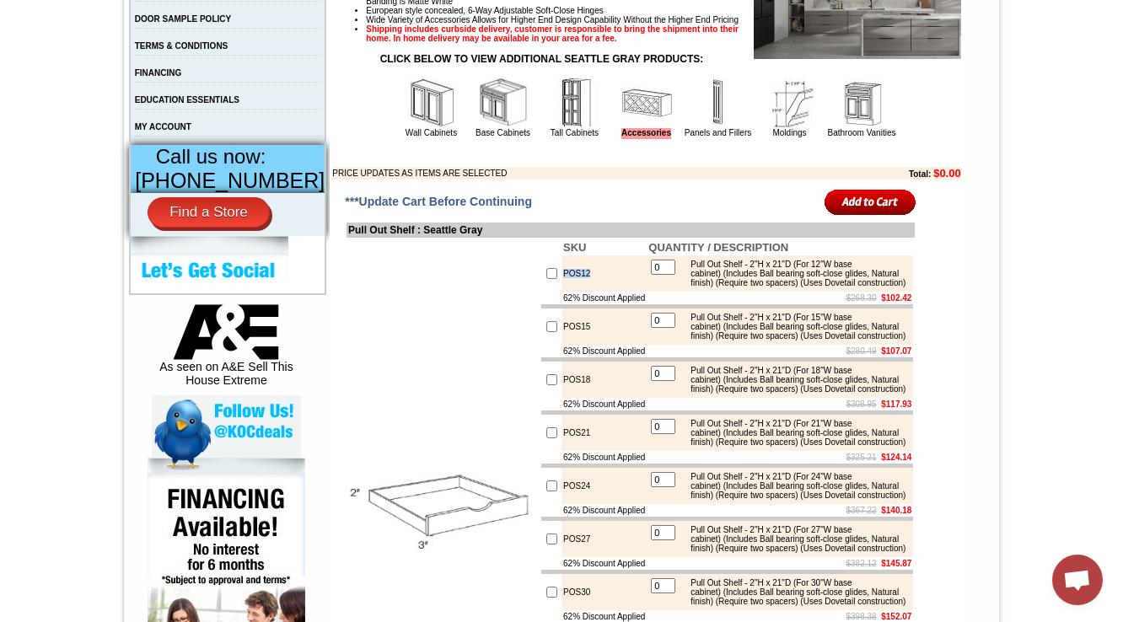
click at [564, 128] on img at bounding box center [575, 103] width 51 height 51
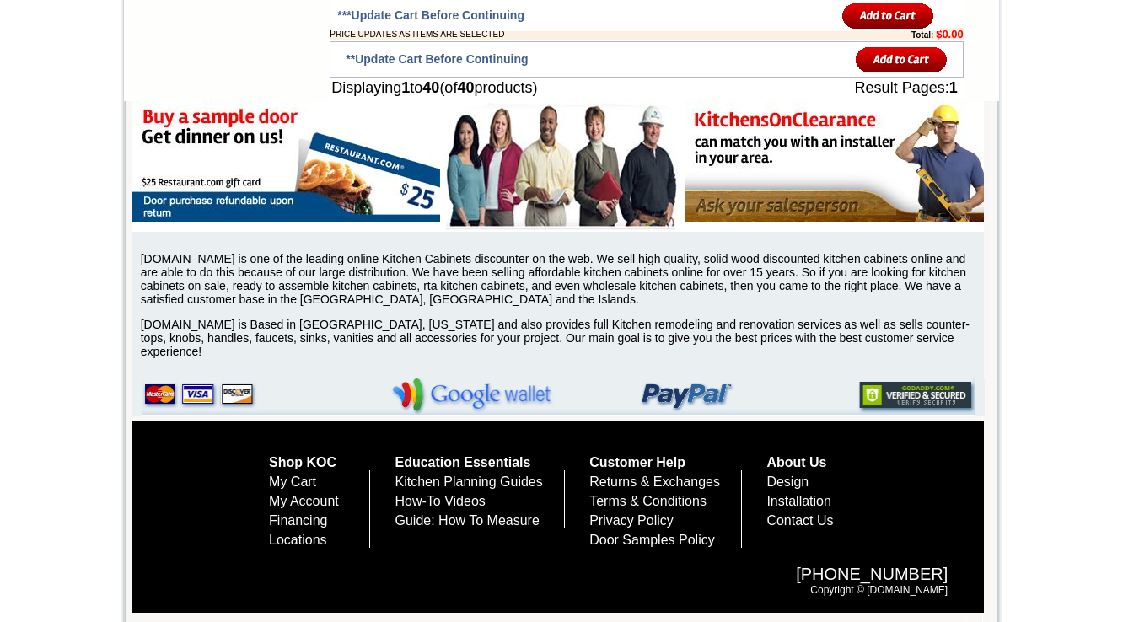
scroll to position [3472, 0]
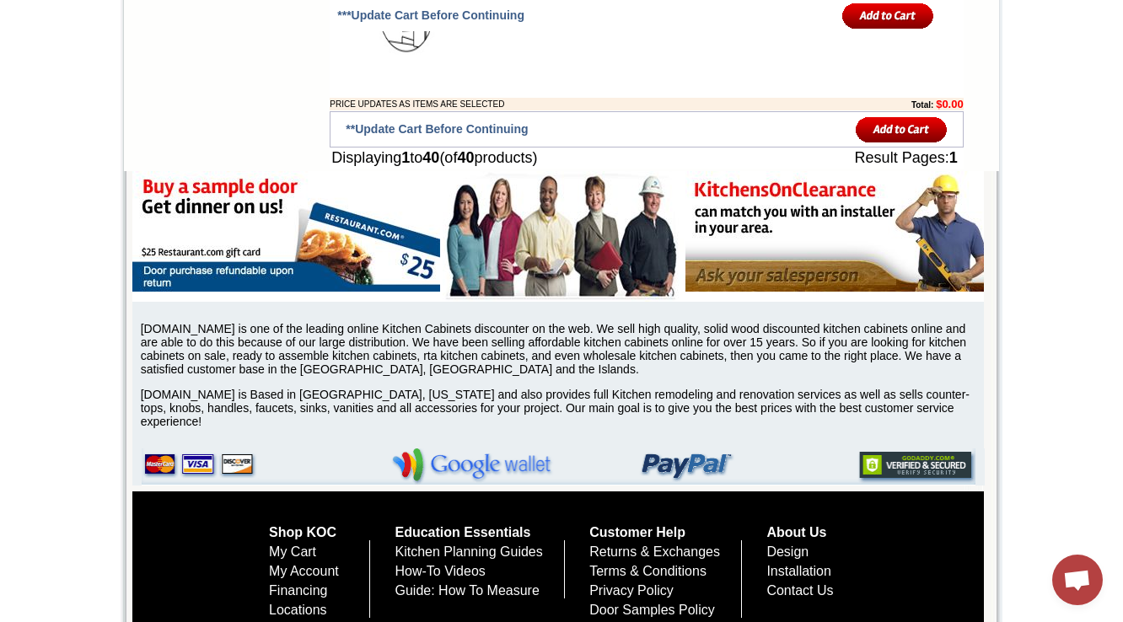
drag, startPoint x: 565, startPoint y: 314, endPoint x: 539, endPoint y: 297, distance: 30.4
copy tr "POSM15-3"
drag, startPoint x: 639, startPoint y: 298, endPoint x: 854, endPoint y: 324, distance: 216.4
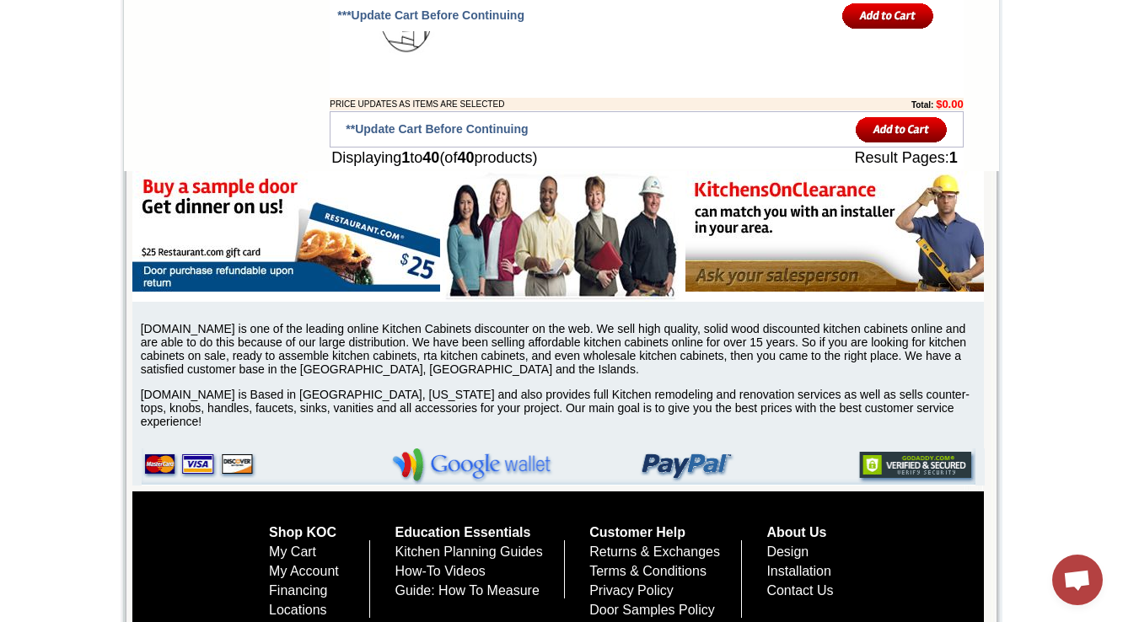
copy div "Pull Out Shelf (Maple Cabinet Box) - For 15"W Pantries (Includes 3 pull out she…"
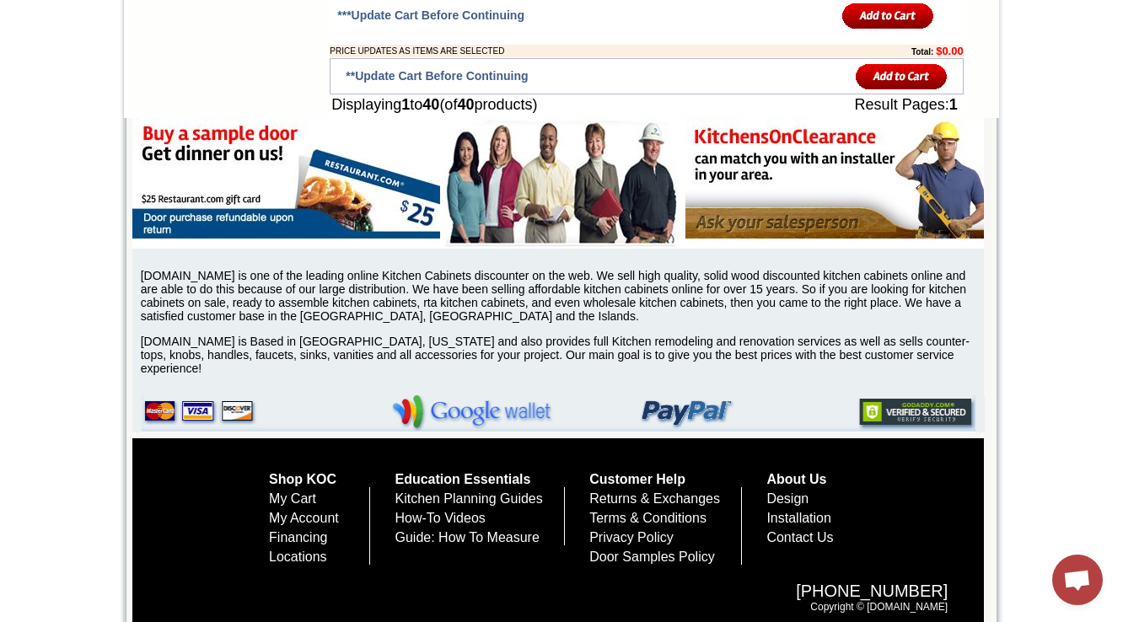
scroll to position [3539, 0]
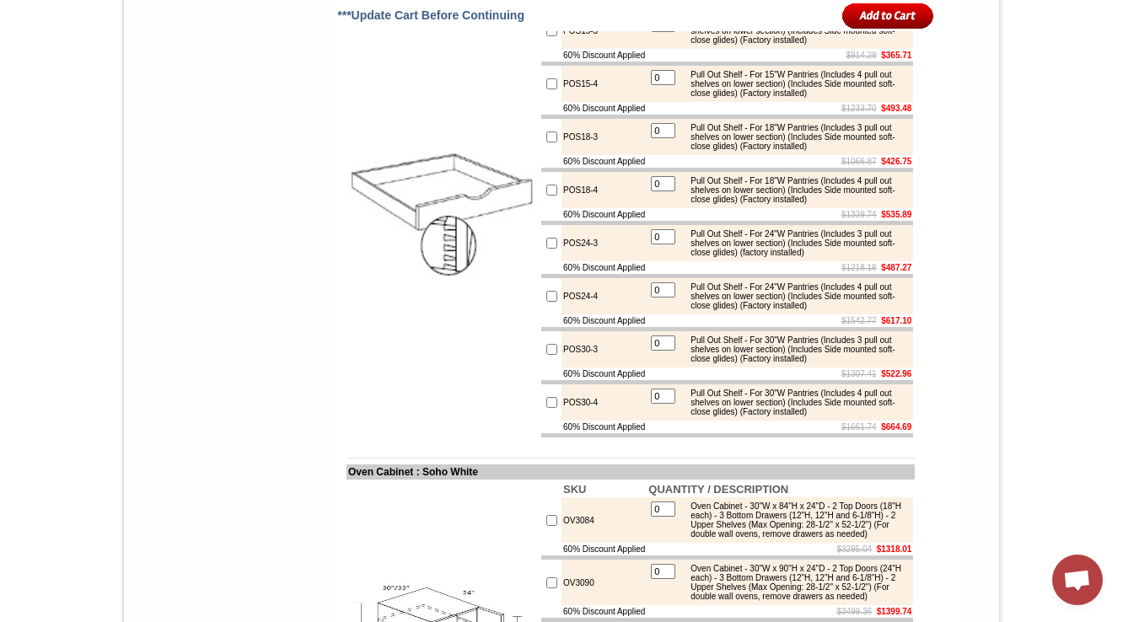
scroll to position [1786, 0]
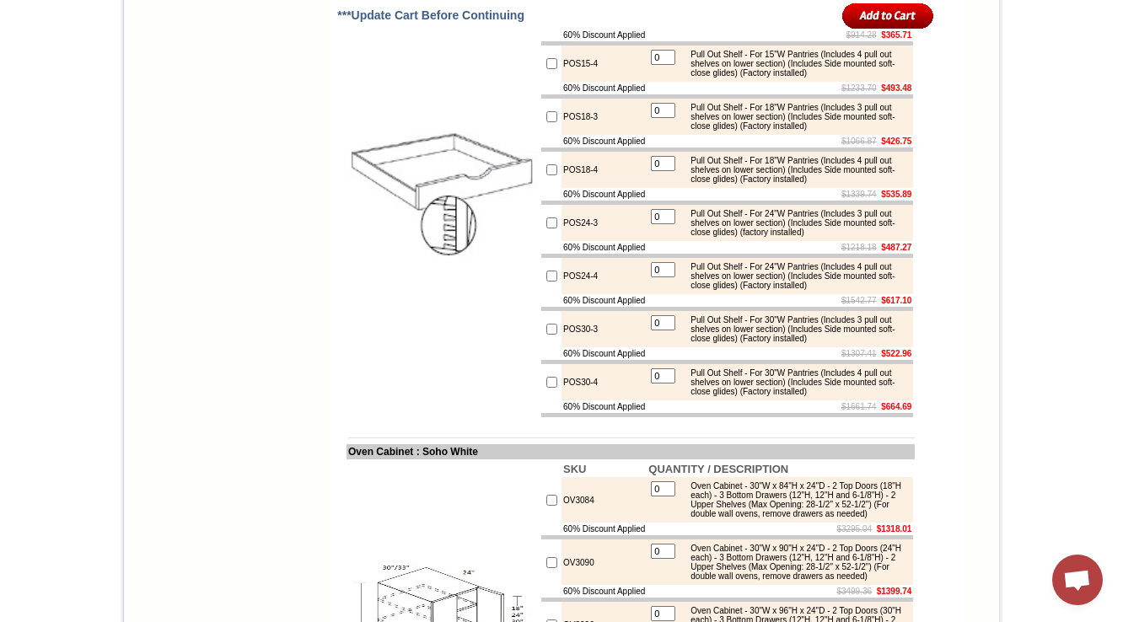
drag, startPoint x: 499, startPoint y: 82, endPoint x: 436, endPoint y: 86, distance: 63.4
copy td "for Pantries"
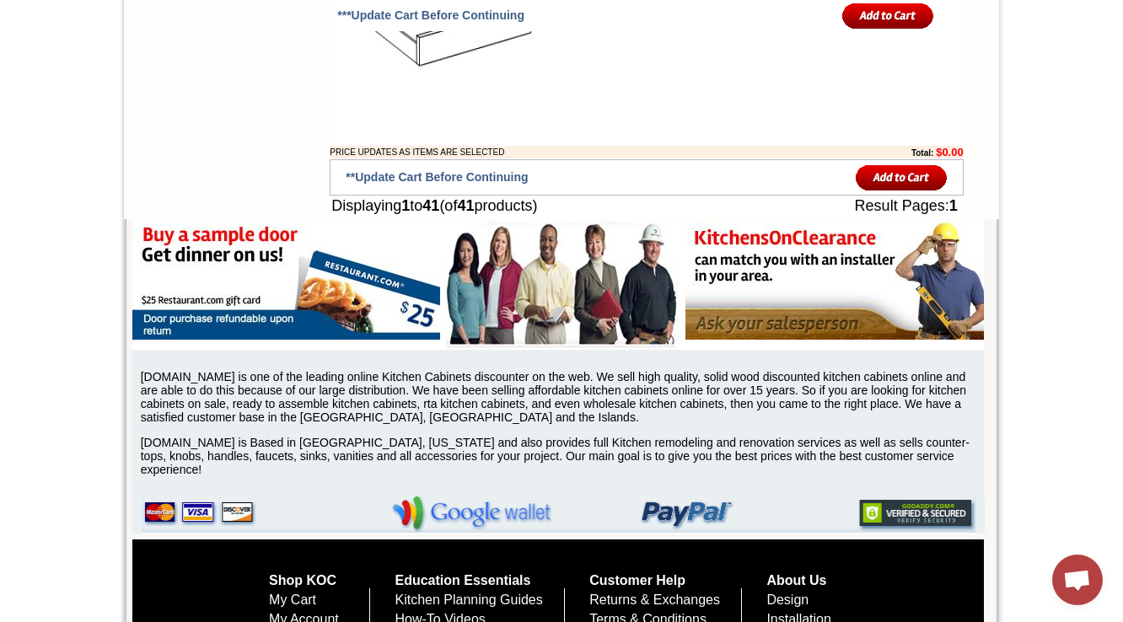
click at [539, 118] on td "SKU QUANTITY / DESCRIPTION POSM15-3 0 Pull Out Shelf (Maple Cabinet Box) - For …" at bounding box center [726, 21] width 375 height 193
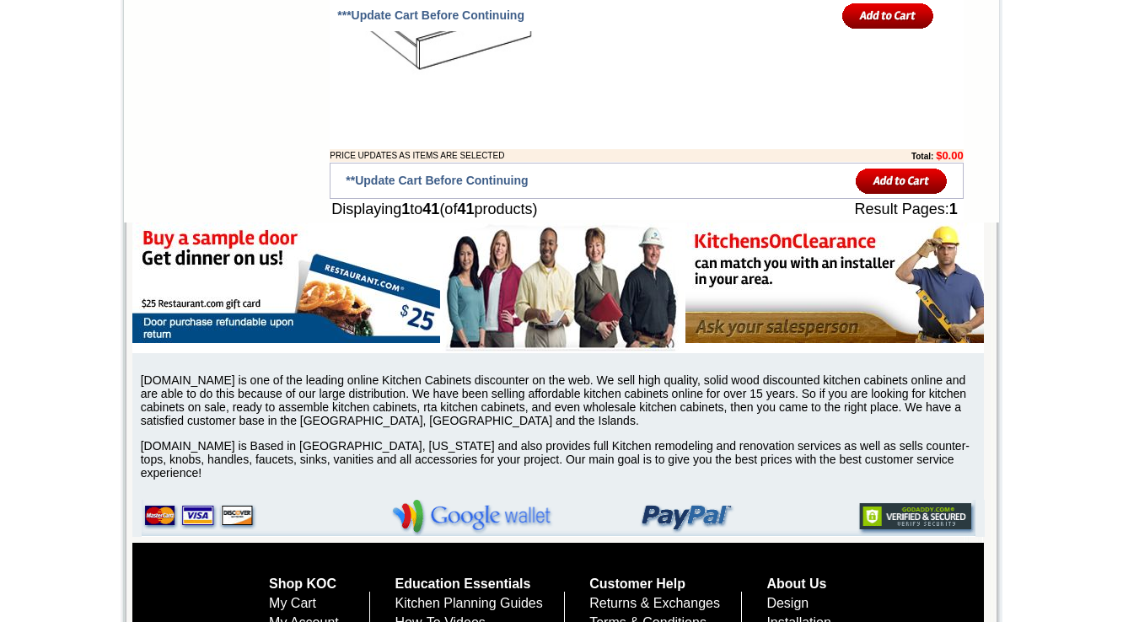
scroll to position [3586, 0]
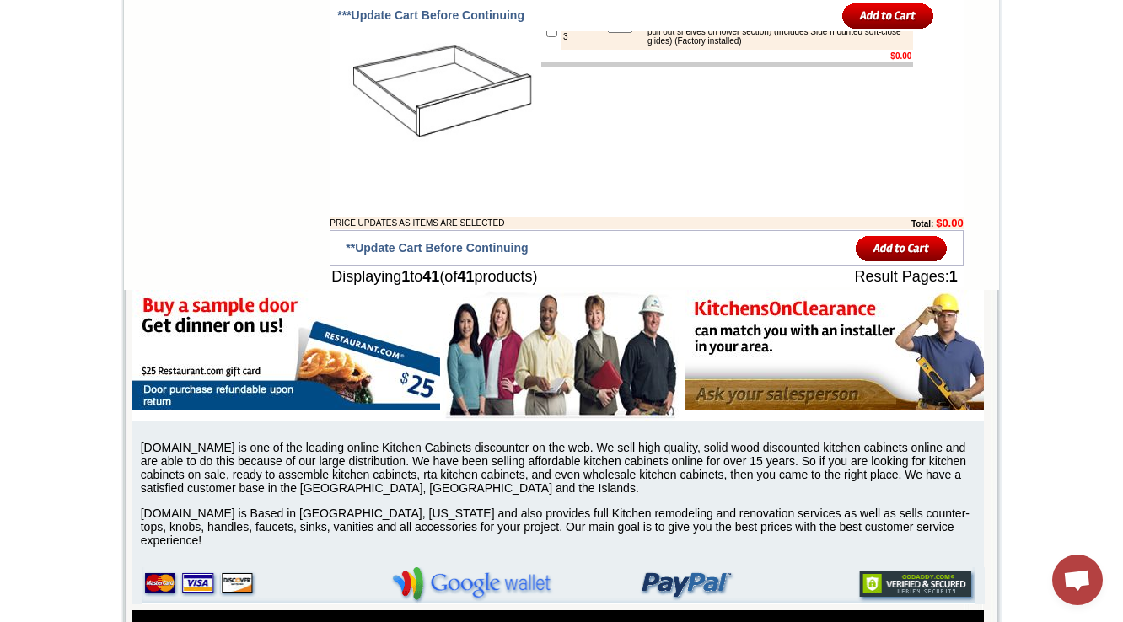
drag, startPoint x: 422, startPoint y: 383, endPoint x: 541, endPoint y: 382, distance: 118.8
copy td "(White Cabinet Box)"
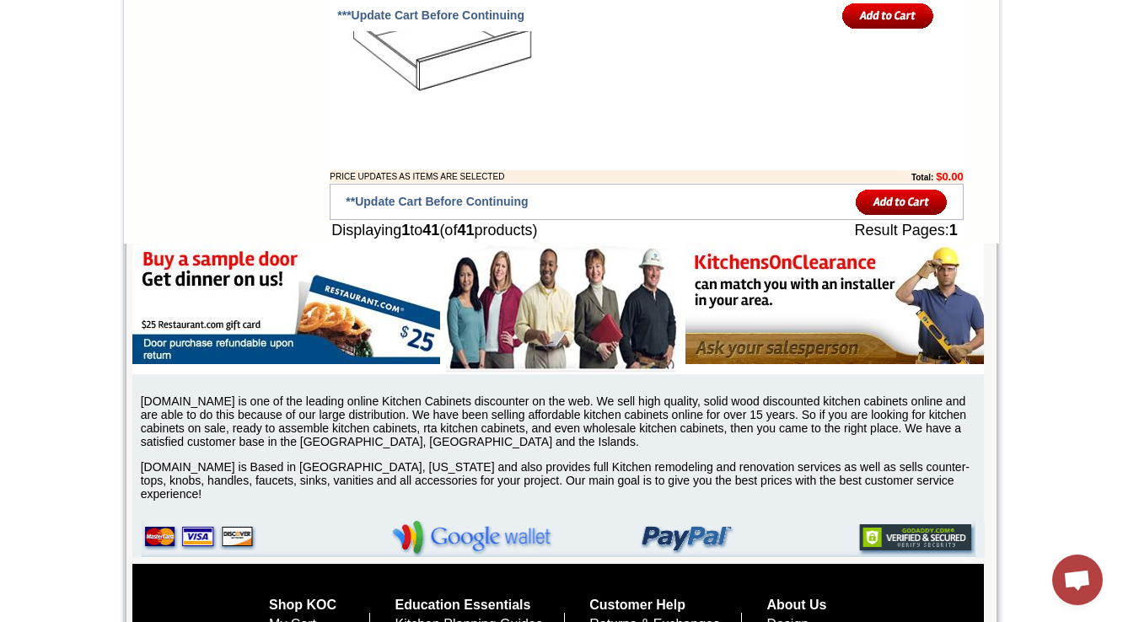
scroll to position [3654, 0]
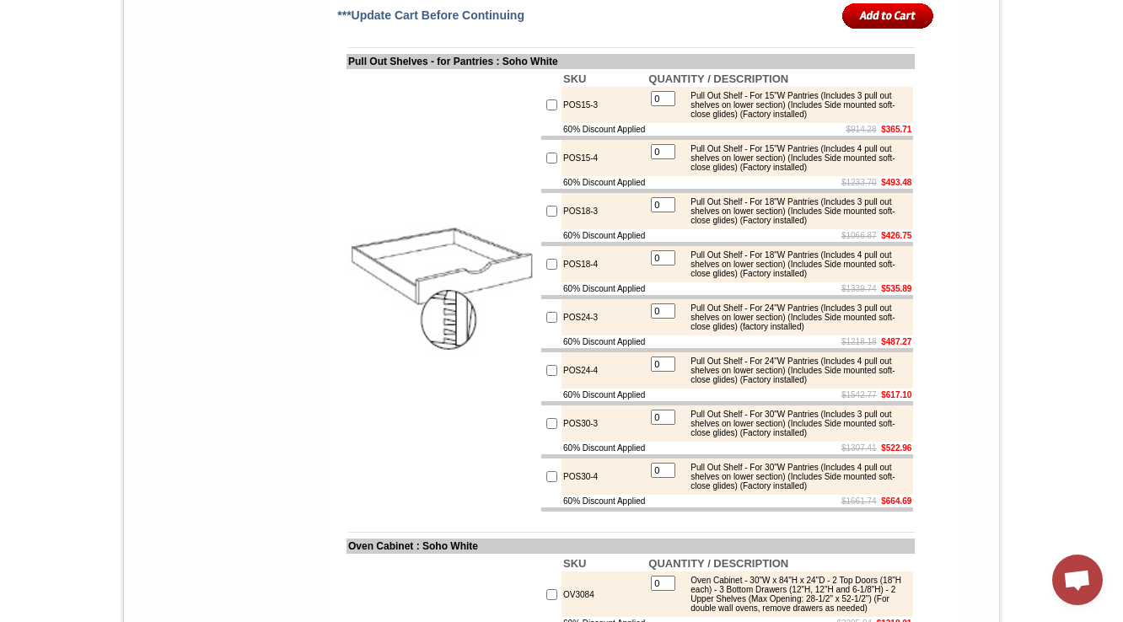
scroll to position [1686, 0]
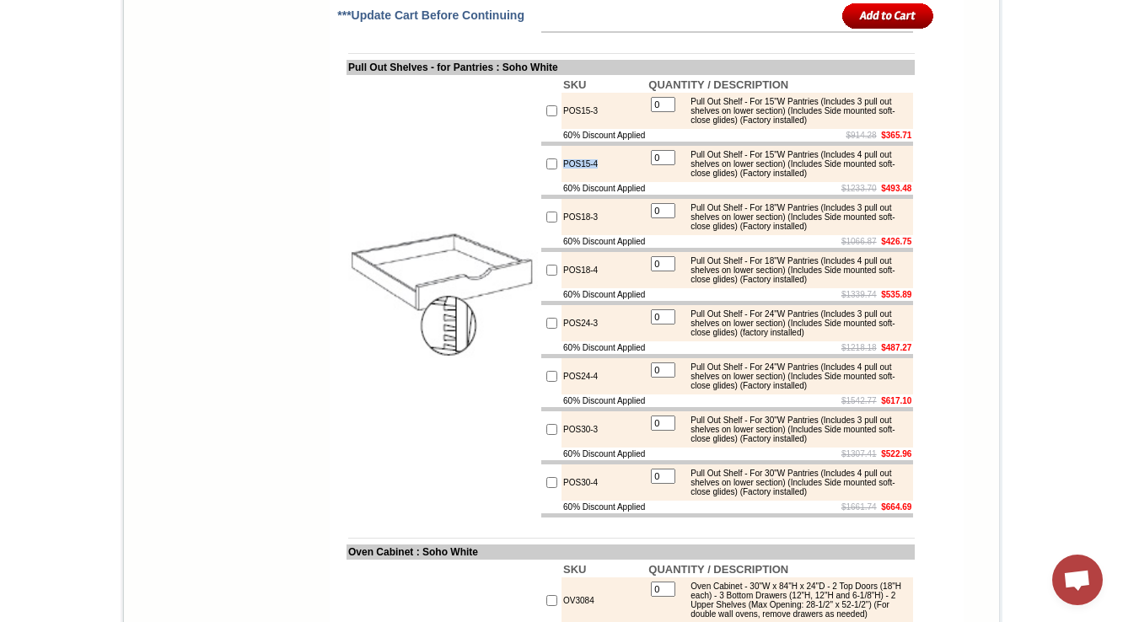
drag, startPoint x: 596, startPoint y: 288, endPoint x: 546, endPoint y: 285, distance: 49.8
click at [561, 182] on td "POS15-4" at bounding box center [603, 164] width 85 height 36
copy td "POS15-4"
drag, startPoint x: 687, startPoint y: 270, endPoint x: 885, endPoint y: 295, distance: 199.7
click at [885, 178] on div "Pull Out Shelf - For 15"W Pantries (Includes 4 pull out shelves on lower sectio…" at bounding box center [795, 164] width 227 height 28
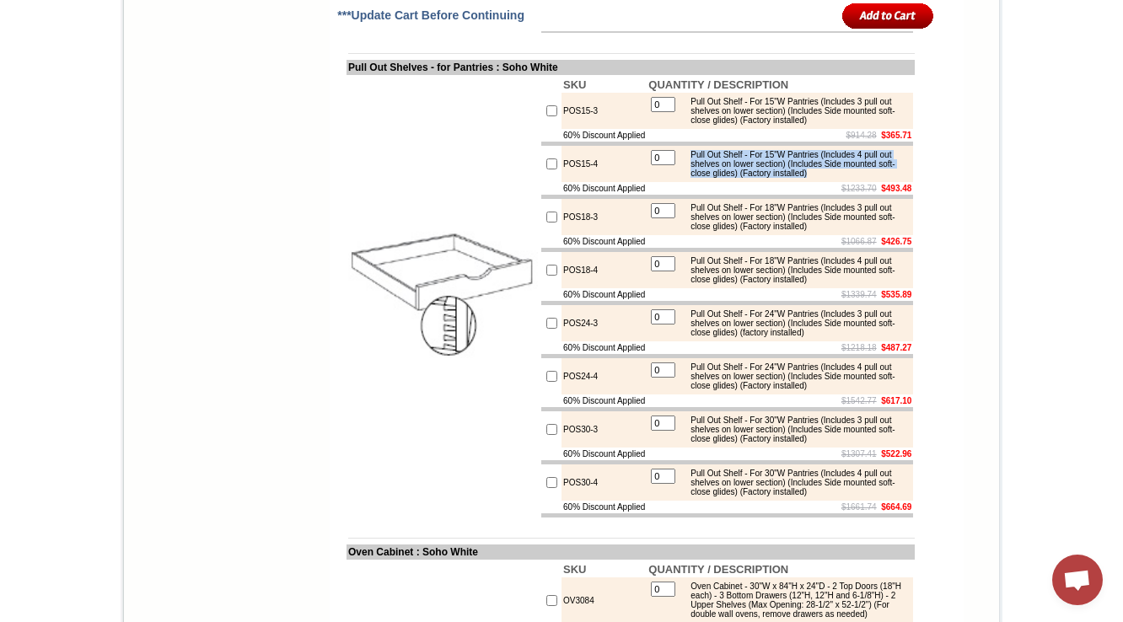
copy div "Pull Out Shelf - For 15"W Pantries (Includes 4 pull out shelves on lower sectio…"
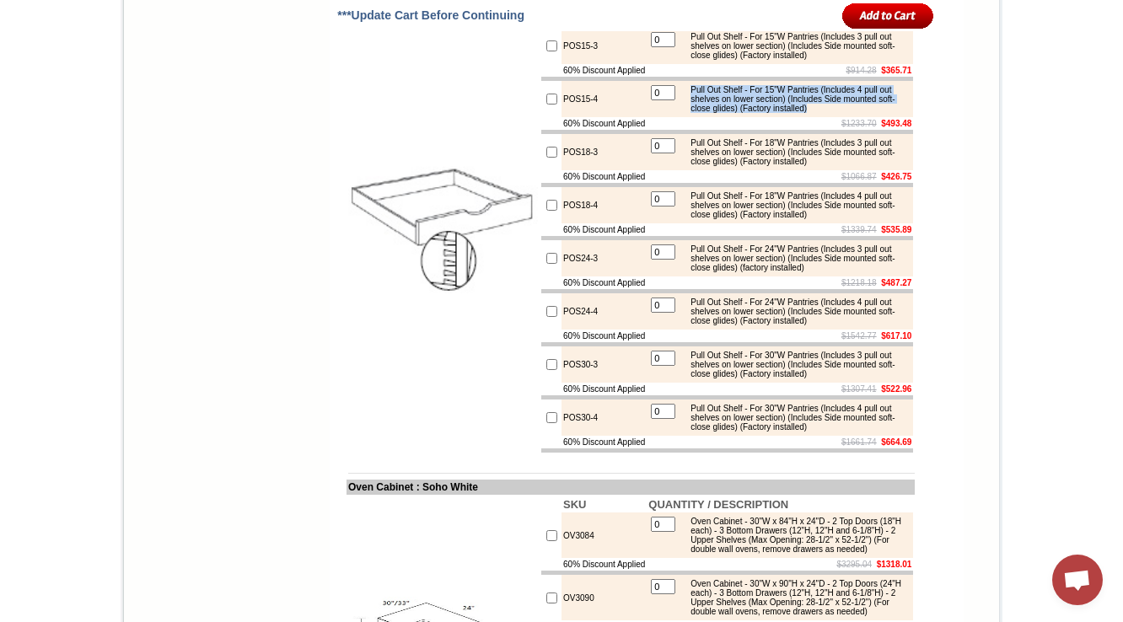
scroll to position [1753, 0]
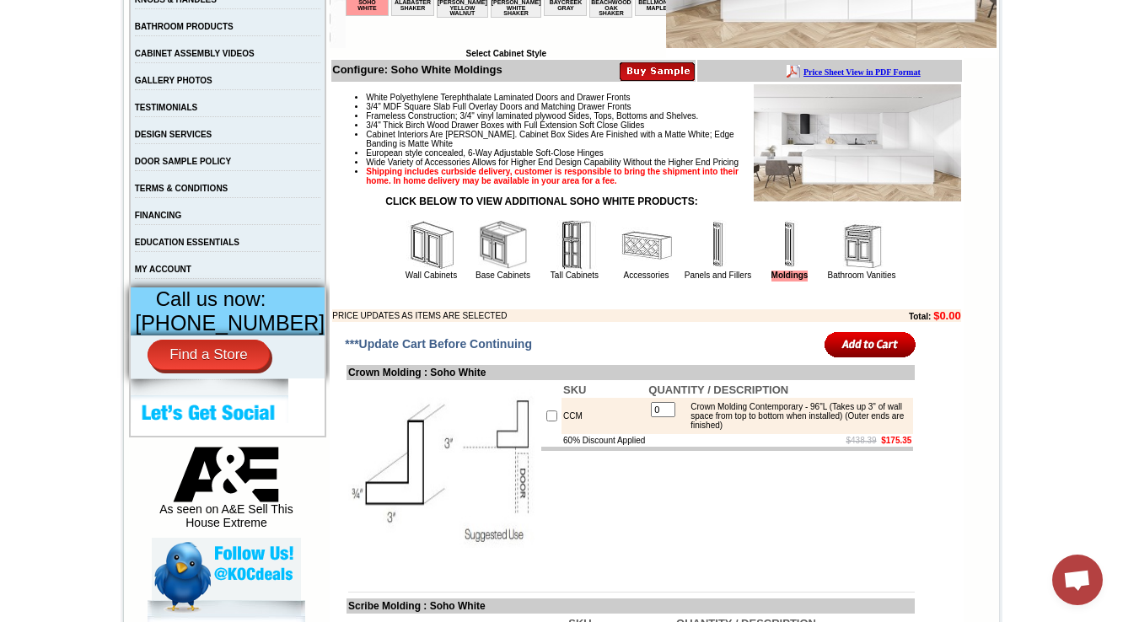
click at [550, 271] on img at bounding box center [575, 245] width 51 height 51
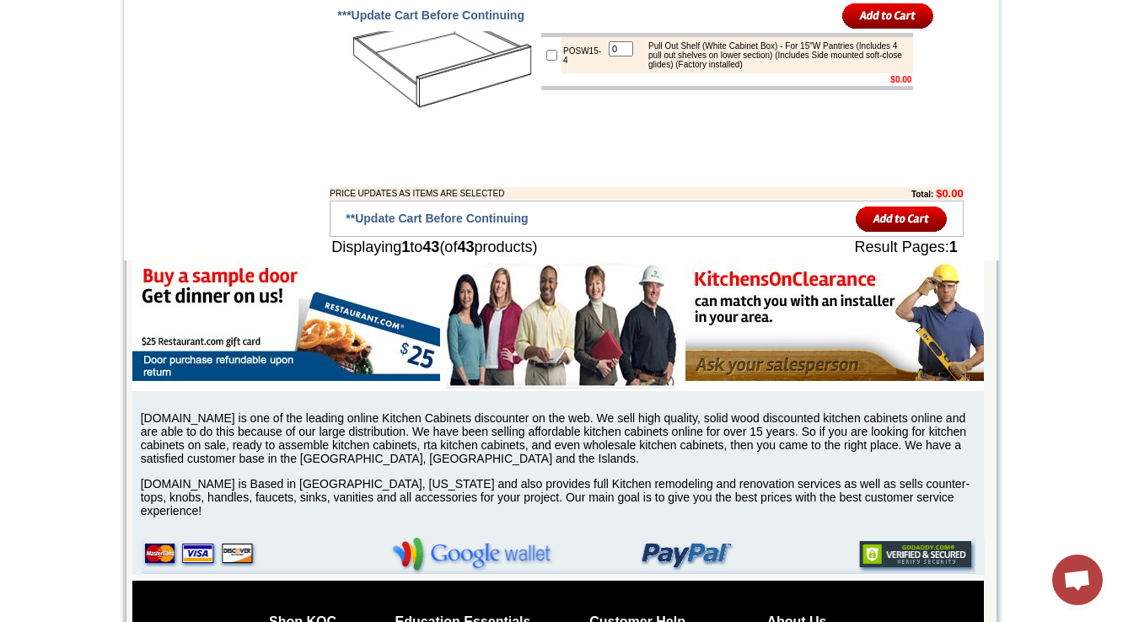
scroll to position [3639, 0]
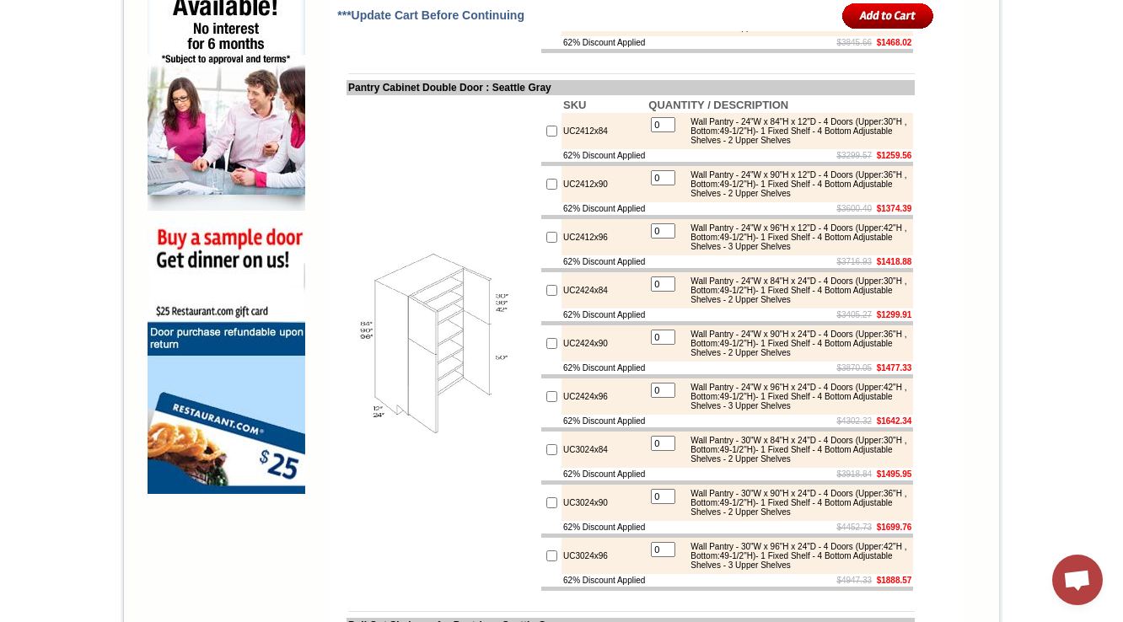
scroll to position [1281, 0]
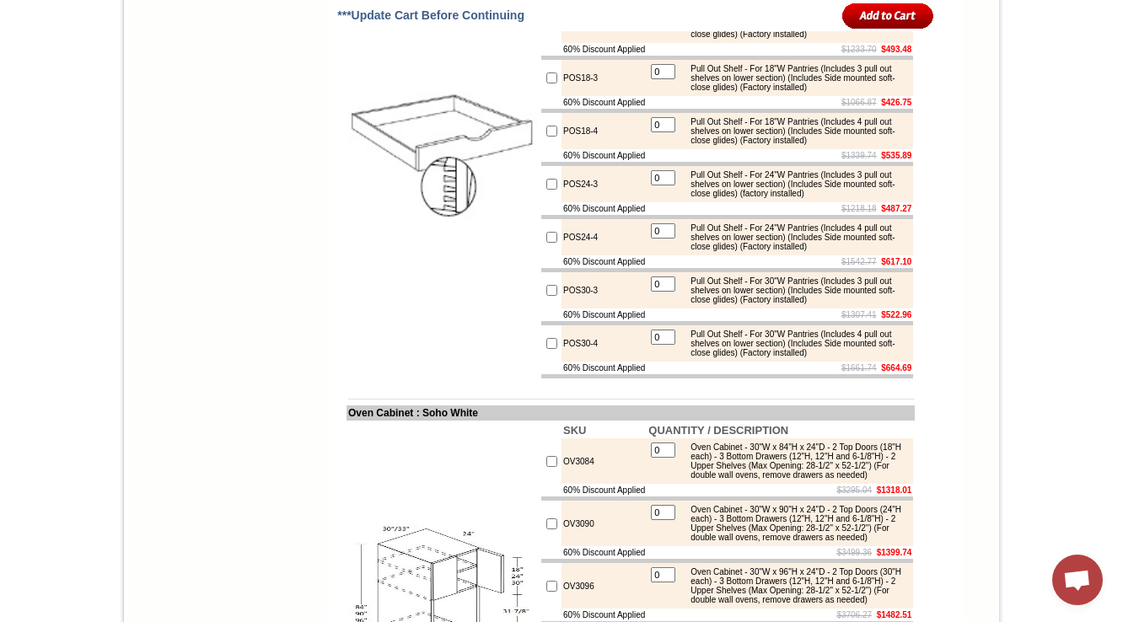
scroll to position [1821, 0]
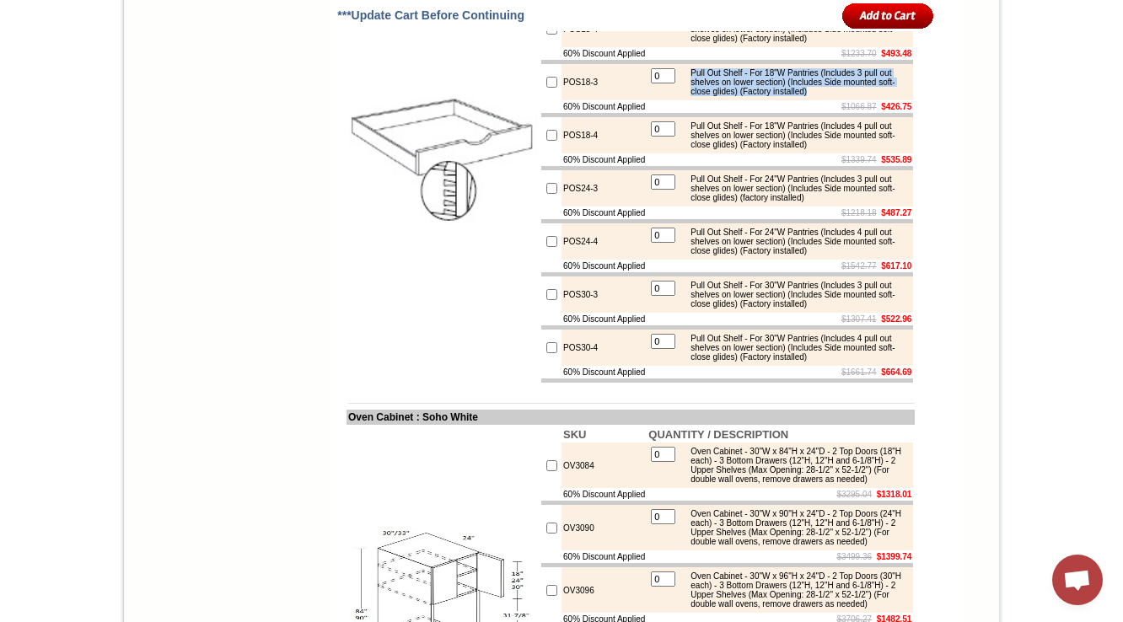
drag, startPoint x: 691, startPoint y: 198, endPoint x: 898, endPoint y: 236, distance: 209.9
click at [887, 96] on div "Pull Out Shelf - For 18"W Pantries (Includes 3 pull out shelves on lower sectio…" at bounding box center [795, 82] width 227 height 28
copy div "Pull Out Shelf - For 18"W Pantries (Includes 3 pull out shelves on lower sectio…"
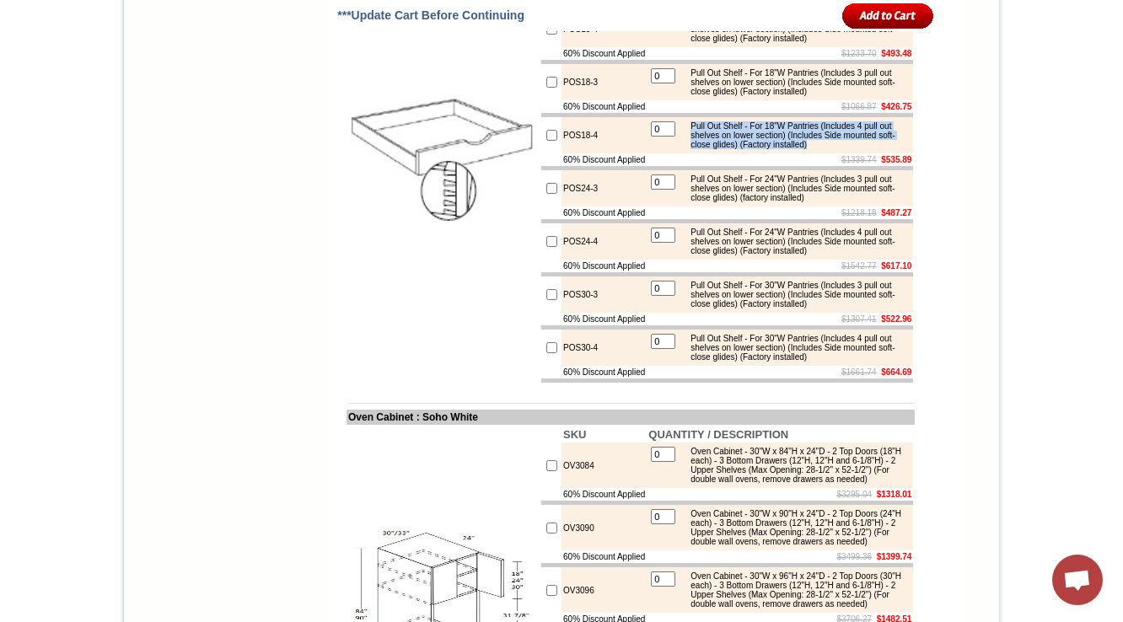
drag, startPoint x: 691, startPoint y: 260, endPoint x: 900, endPoint y: 276, distance: 209.7
click at [900, 149] on div "Pull Out Shelf - For 18"W Pantries (Includes 4 pull out shelves on lower sectio…" at bounding box center [795, 135] width 227 height 28
copy div "Pull Out Shelf - For 18"W Pantries (Includes 4 pull out shelves on lower sectio…"
drag, startPoint x: 690, startPoint y: 315, endPoint x: 887, endPoint y: 345, distance: 198.6
click at [887, 206] on td "0 Pull Out Shelf - For 24"W Pantries (Includes 3 pull out shelves on lower sect…" at bounding box center [779, 188] width 266 height 36
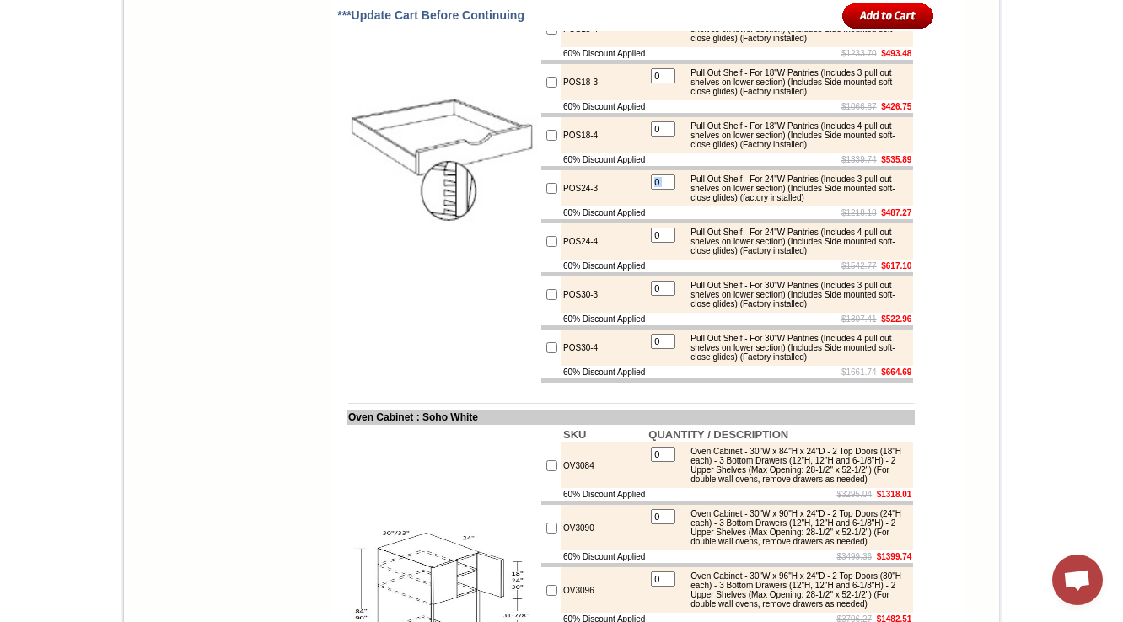
copy tbody
click at [694, 203] on td "Pull Out Shelf - For 24"W Pantries (Includes 3 pull out shelves on lower sectio…" at bounding box center [795, 188] width 228 height 29
drag, startPoint x: 688, startPoint y: 312, endPoint x: 886, endPoint y: 341, distance: 200.1
click at [886, 202] on div "Pull Out Shelf - For 24"W Pantries (Includes 3 pull out shelves on lower sectio…" at bounding box center [795, 188] width 227 height 28
copy div "Pull Out Shelf - For 24"W Pantries (Includes 3 pull out shelves on lower sectio…"
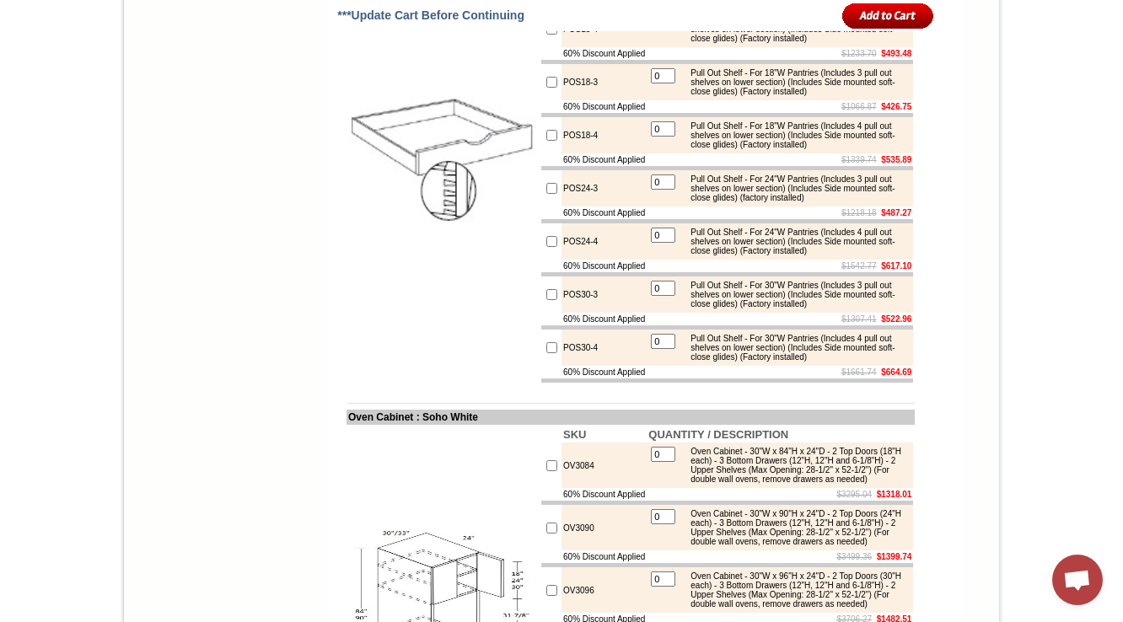
click at [541, 260] on td at bounding box center [551, 241] width 20 height 36
drag, startPoint x: 690, startPoint y: 373, endPoint x: 885, endPoint y: 398, distance: 196.2
click at [885, 255] on div "Pull Out Shelf - For 24"W Pantries (Includes 4 pull out shelves on lower sectio…" at bounding box center [795, 242] width 227 height 28
copy div "Pull Out Shelf - For 24"W Pantries (Includes 4 pull out shelves on lower sectio…"
drag, startPoint x: 688, startPoint y: 430, endPoint x: 883, endPoint y: 457, distance: 197.4
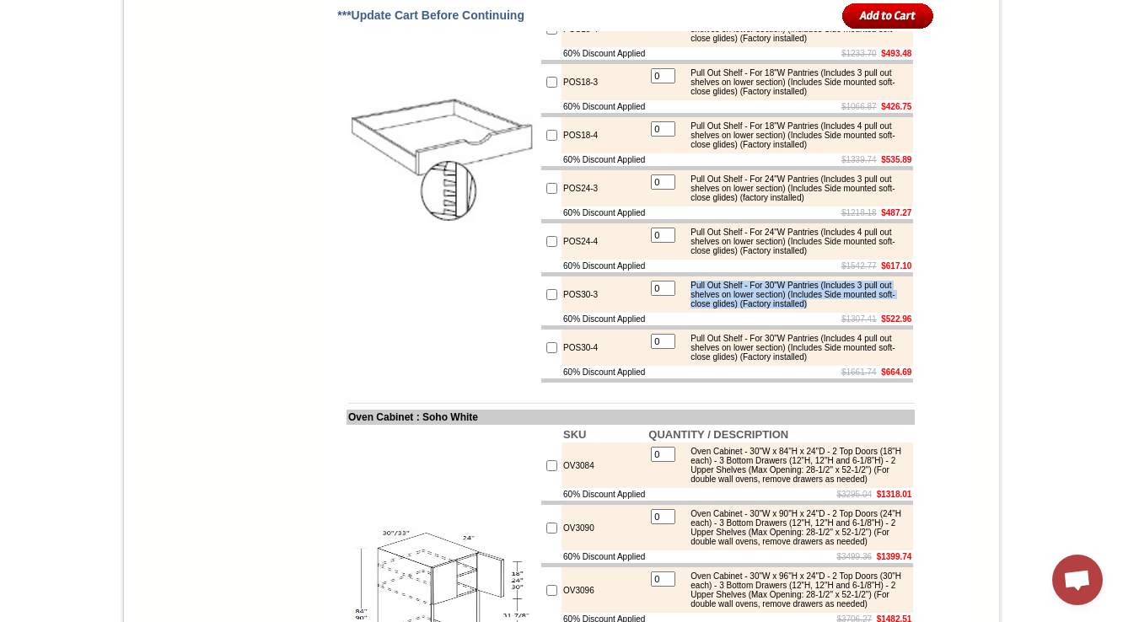
click at [883, 308] on div "Pull Out Shelf - For 30"W Pantries (Includes 3 pull out shelves on lower sectio…" at bounding box center [795, 295] width 227 height 28
copy div "Pull Out Shelf - For 30"W Pantries (Includes 3 pull out shelves on lower sectio…"
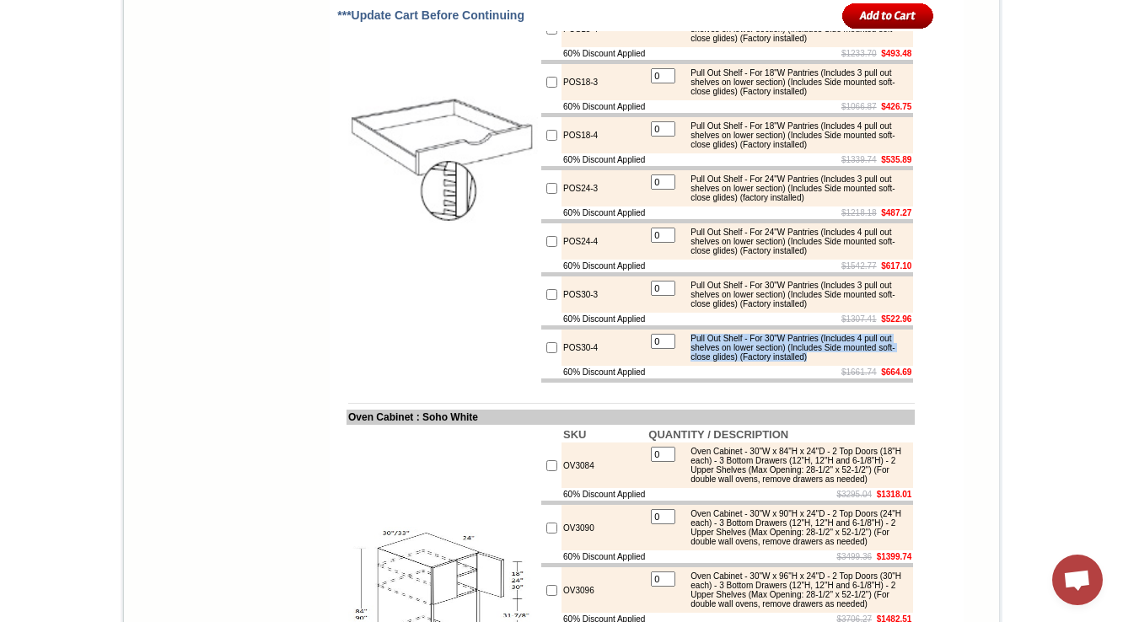
drag, startPoint x: 692, startPoint y: 496, endPoint x: 892, endPoint y: 514, distance: 200.6
click at [892, 362] on div "Pull Out Shelf - For 30"W Pantries (Includes 4 pull out shelves on lower sectio…" at bounding box center [795, 348] width 227 height 28
copy div "Pull Out Shelf - For 30"W Pantries (Includes 4 pull out shelves on lower sectio…"
click at [700, 308] on div "Pull Out Shelf - For 30"W Pantries (Includes 3 pull out shelves on lower sectio…" at bounding box center [795, 295] width 227 height 28
drag, startPoint x: 758, startPoint y: 491, endPoint x: 889, endPoint y: 512, distance: 133.0
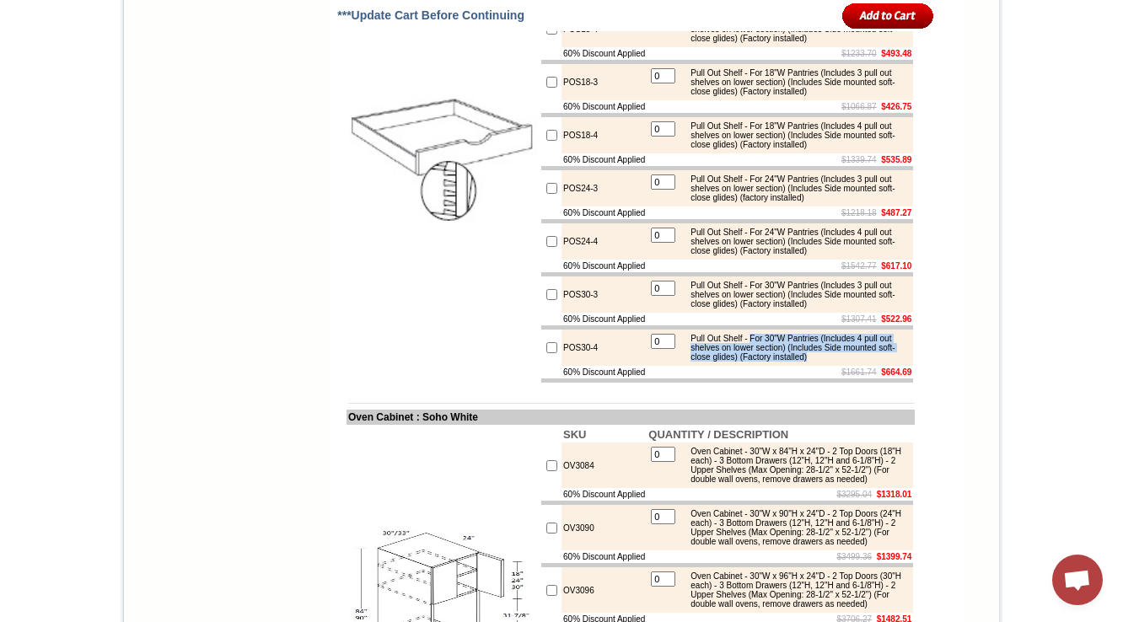
click at [889, 362] on div "Pull Out Shelf - For 30"W Pantries (Includes 4 pull out shelves on lower sectio…" at bounding box center [795, 348] width 227 height 28
copy div "For 30"W Pantries (Includes 4 pull out shelves on lower section) (Includes Side…"
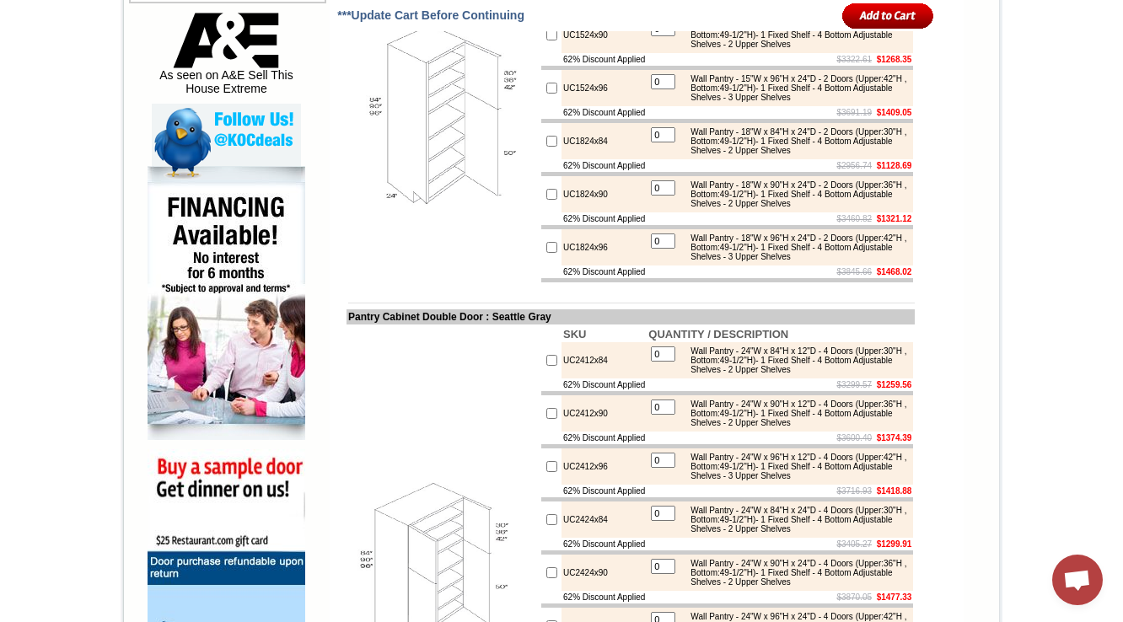
scroll to position [718, 0]
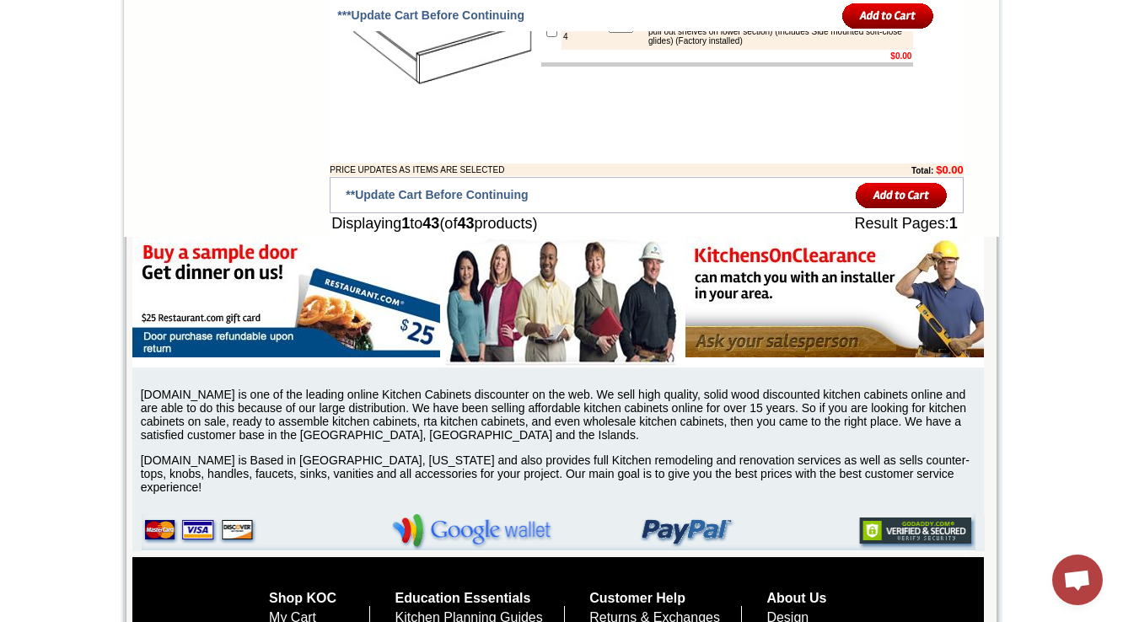
scroll to position [3572, 0]
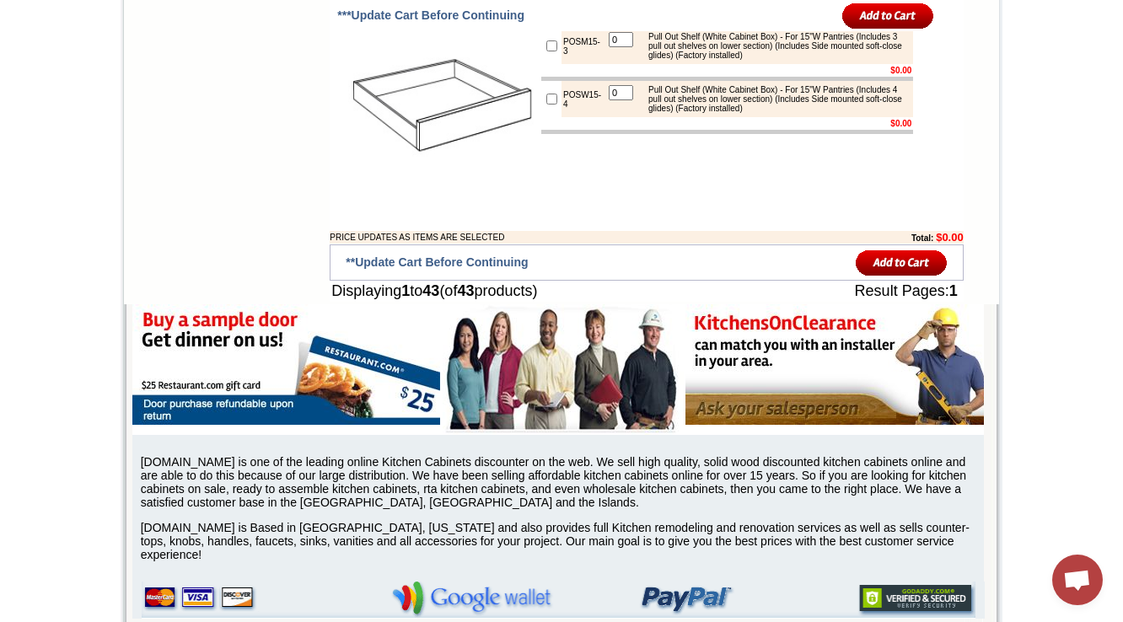
drag, startPoint x: 699, startPoint y: 432, endPoint x: 784, endPoint y: 428, distance: 85.2
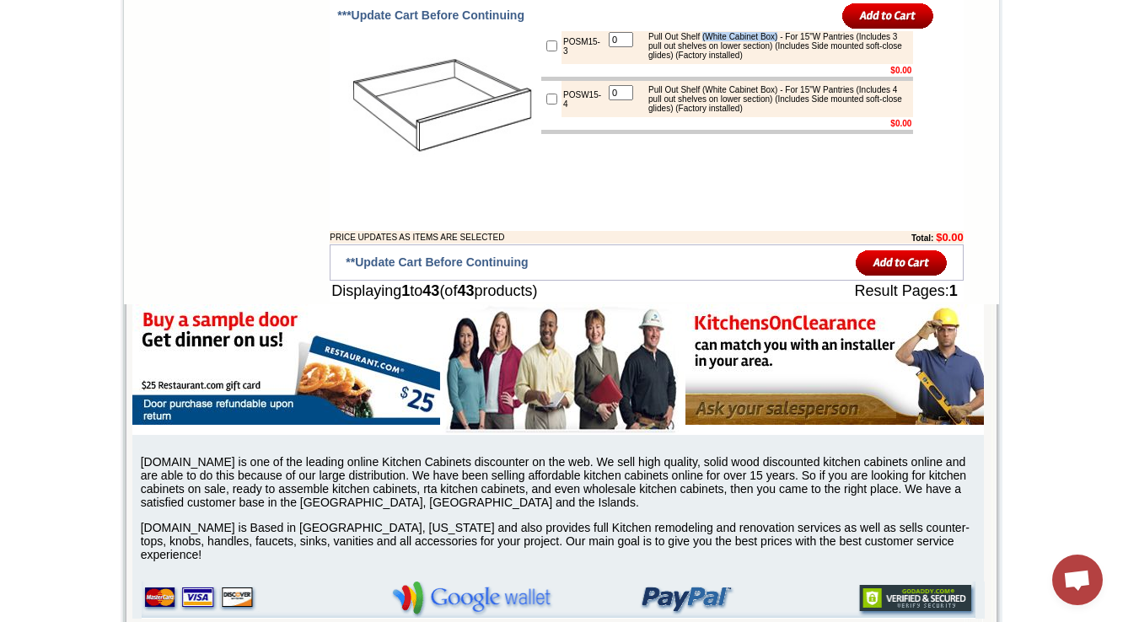
click at [784, 60] on div "Pull Out Shelf (White Cabinet Box) - For 15"W Pantries (Includes 3 pull out she…" at bounding box center [774, 46] width 269 height 28
copy div "(White Cabinet Box)"
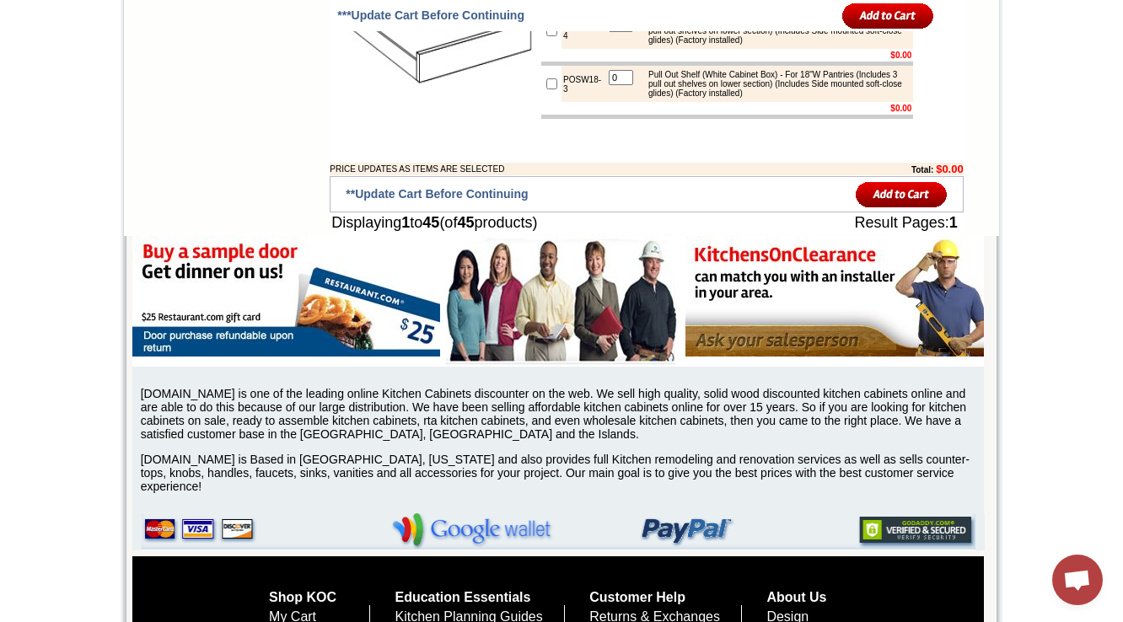
scroll to position [3639, 0]
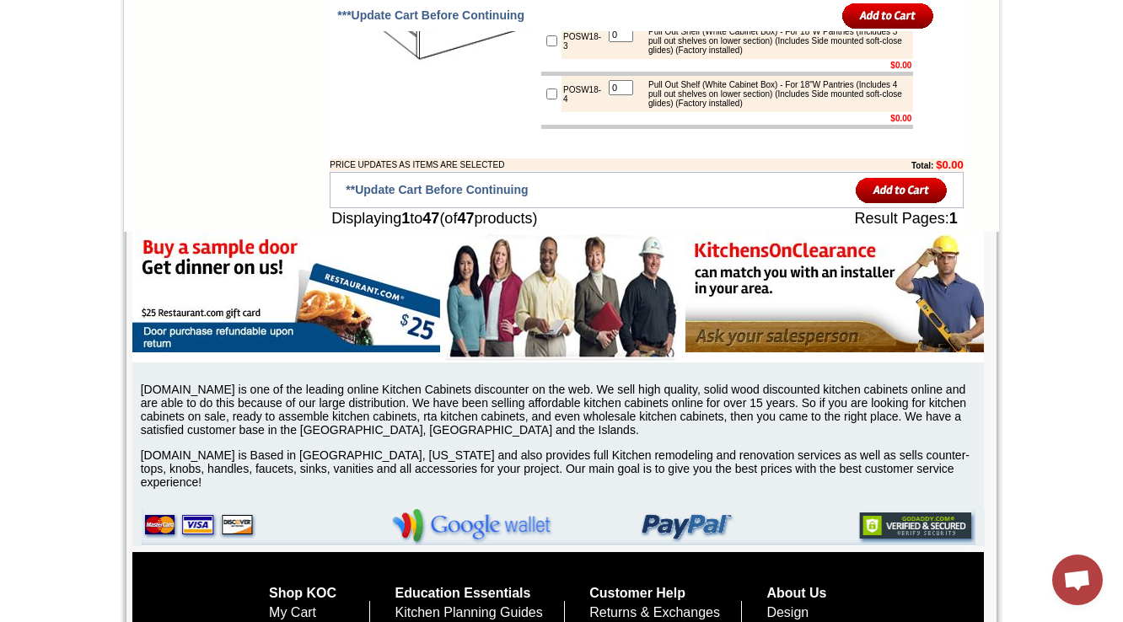
scroll to position [3707, 0]
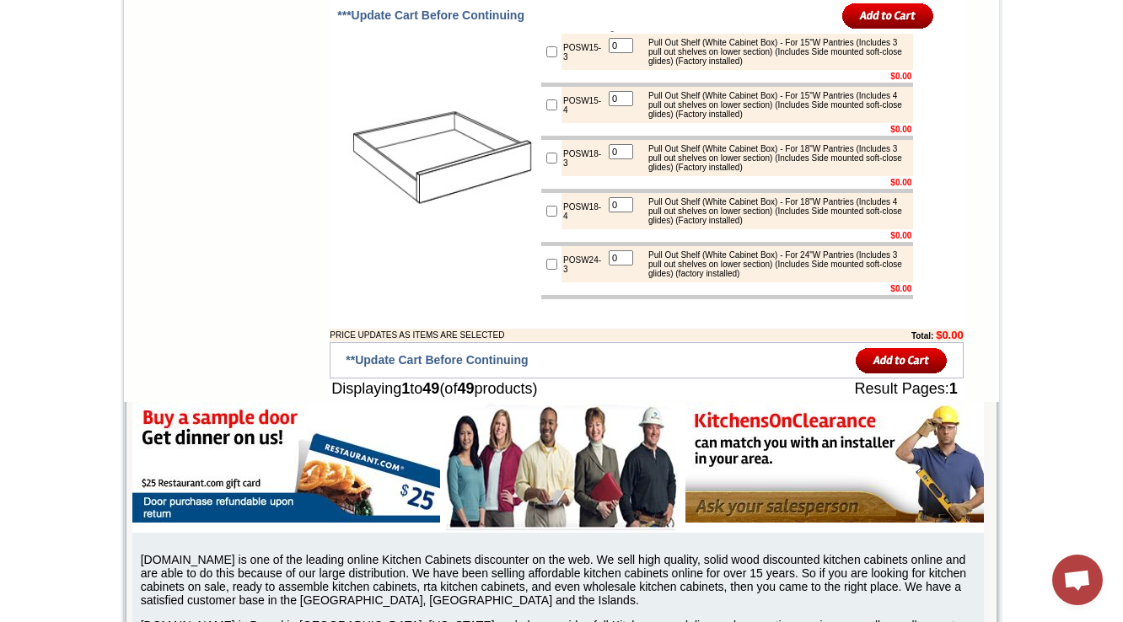
scroll to position [3607, 0]
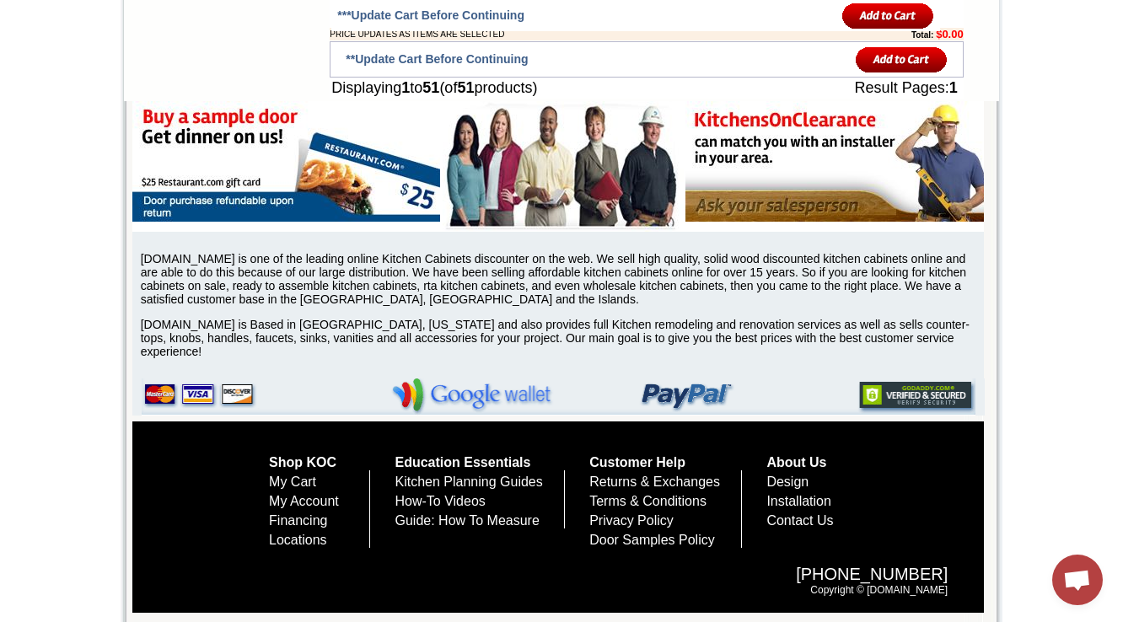
scroll to position [4012, 0]
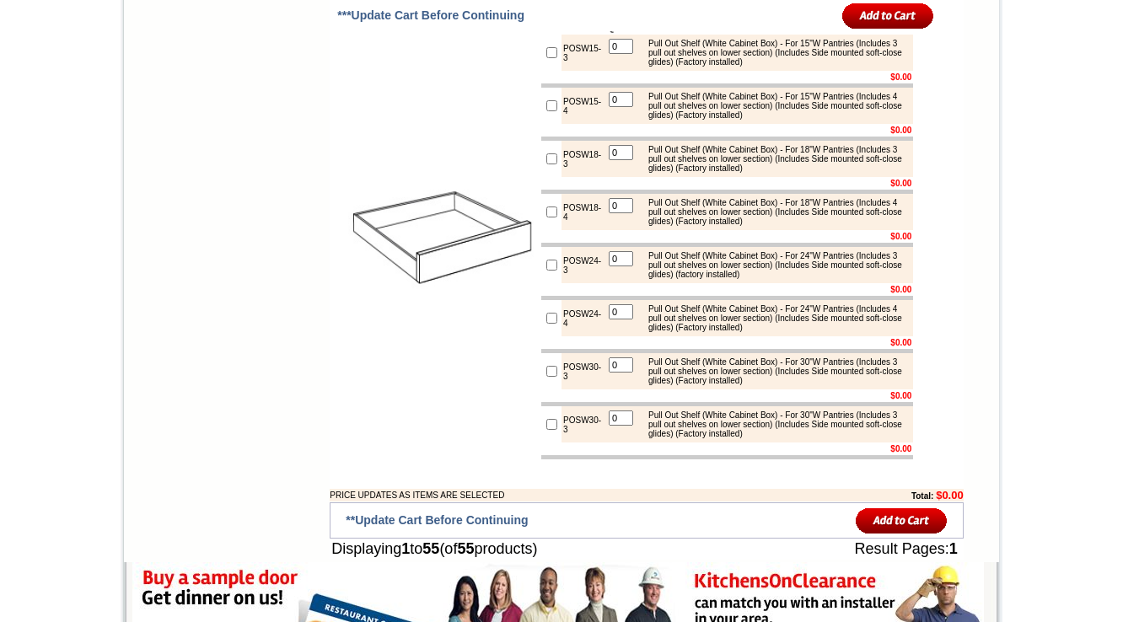
scroll to position [3810, 0]
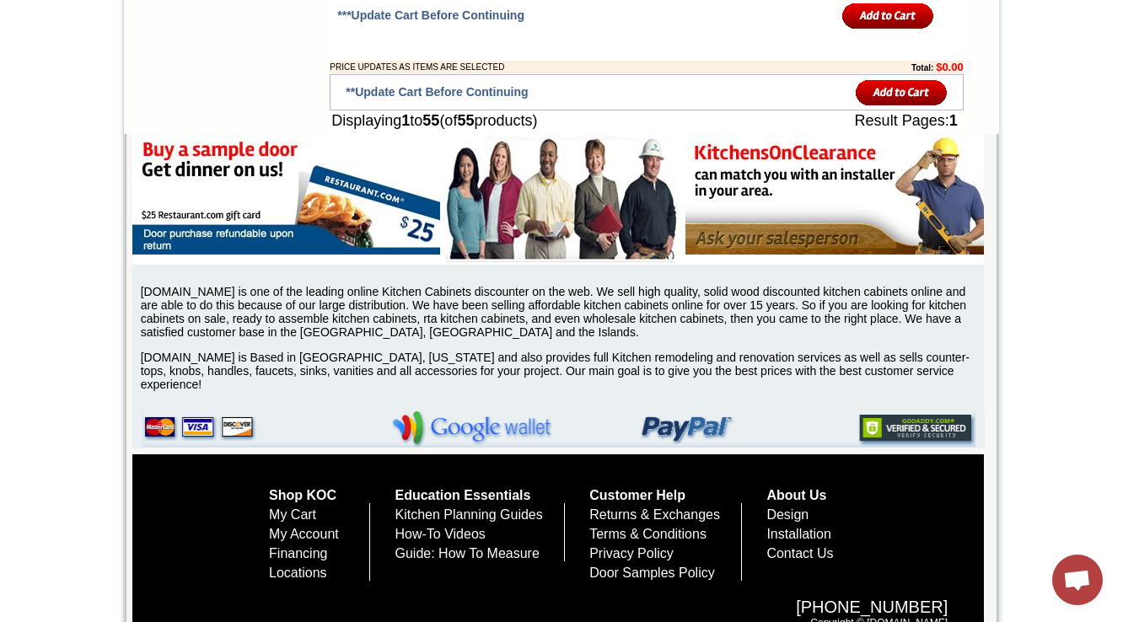
scroll to position [4214, 0]
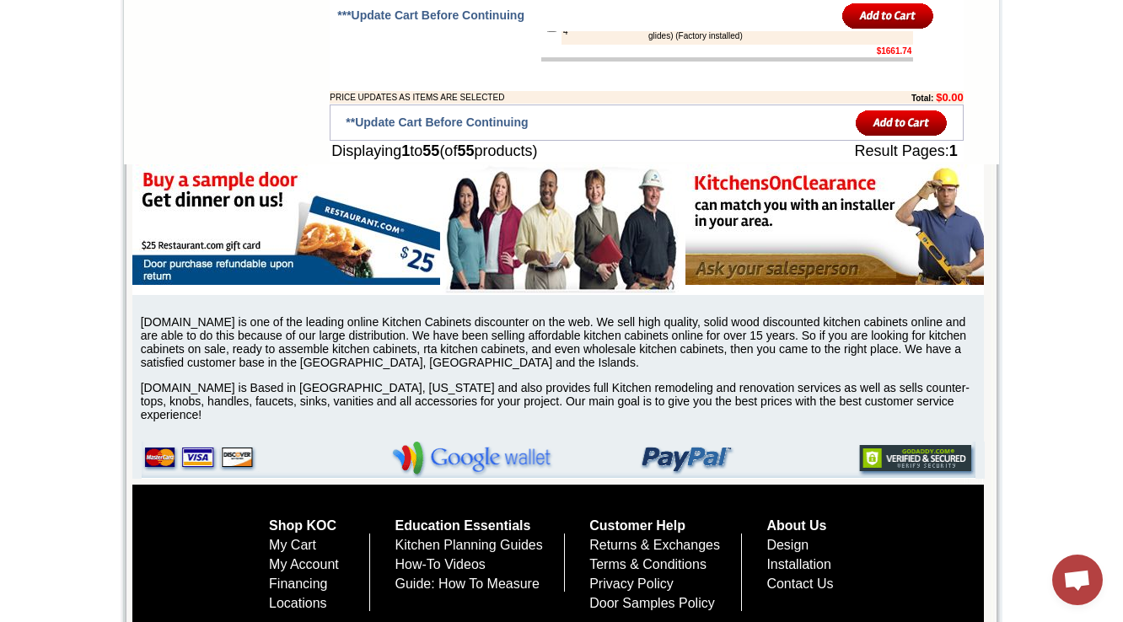
drag, startPoint x: 425, startPoint y: 51, endPoint x: 539, endPoint y: 51, distance: 114.6
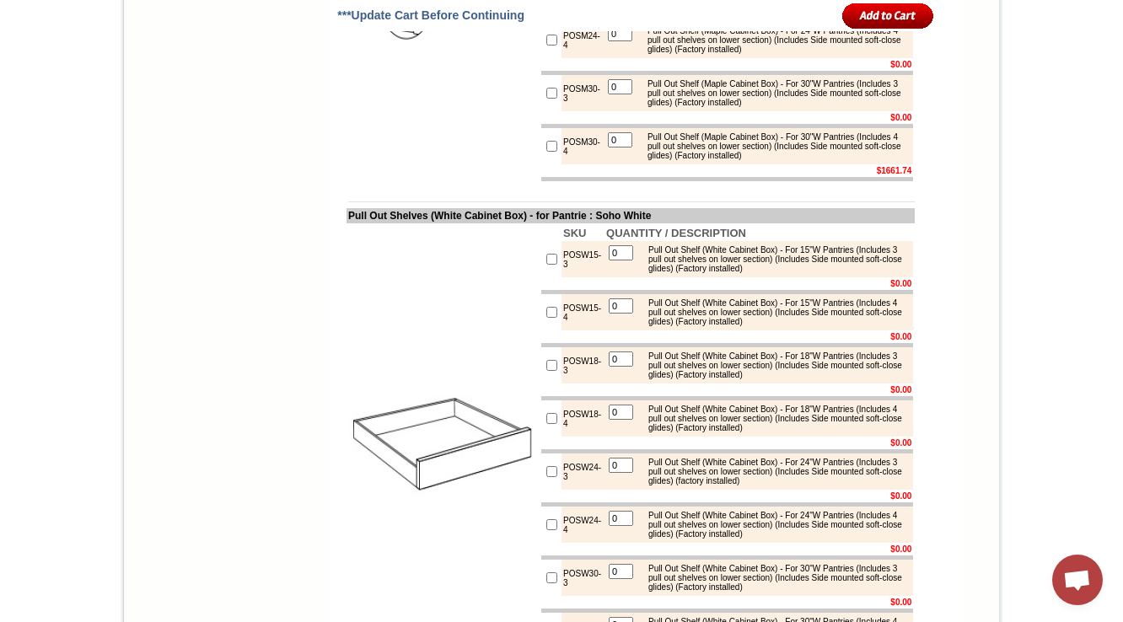
scroll to position [3624, 0]
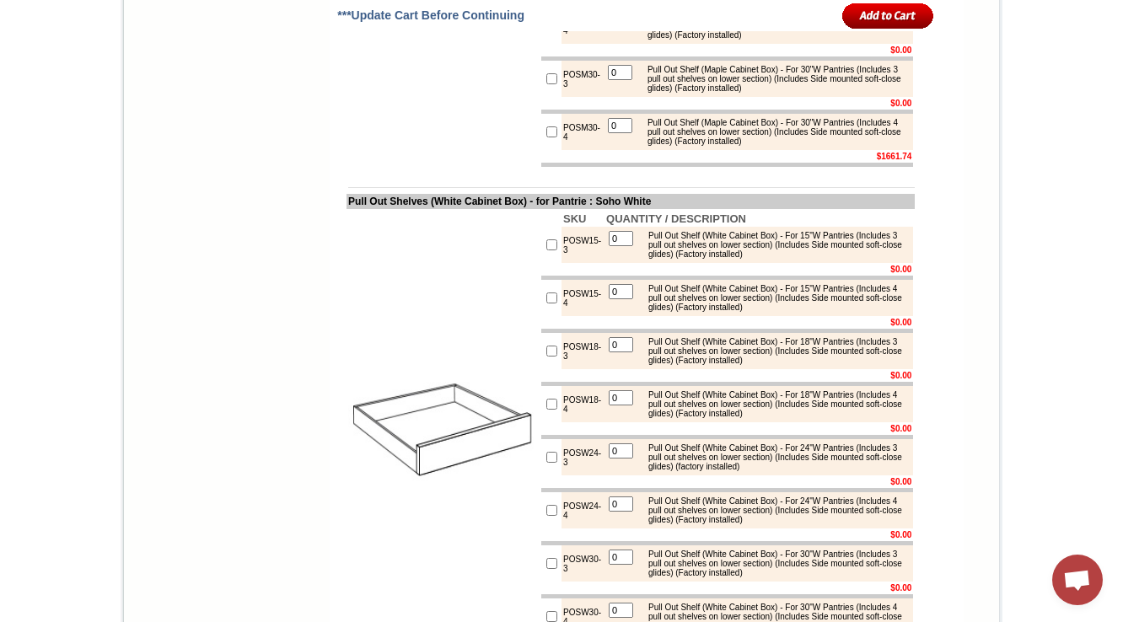
drag, startPoint x: 568, startPoint y: 162, endPoint x: 546, endPoint y: 145, distance: 27.6
copy td "POSM15-3"
drag, startPoint x: 562, startPoint y: 217, endPoint x: 539, endPoint y: 200, distance: 29.5
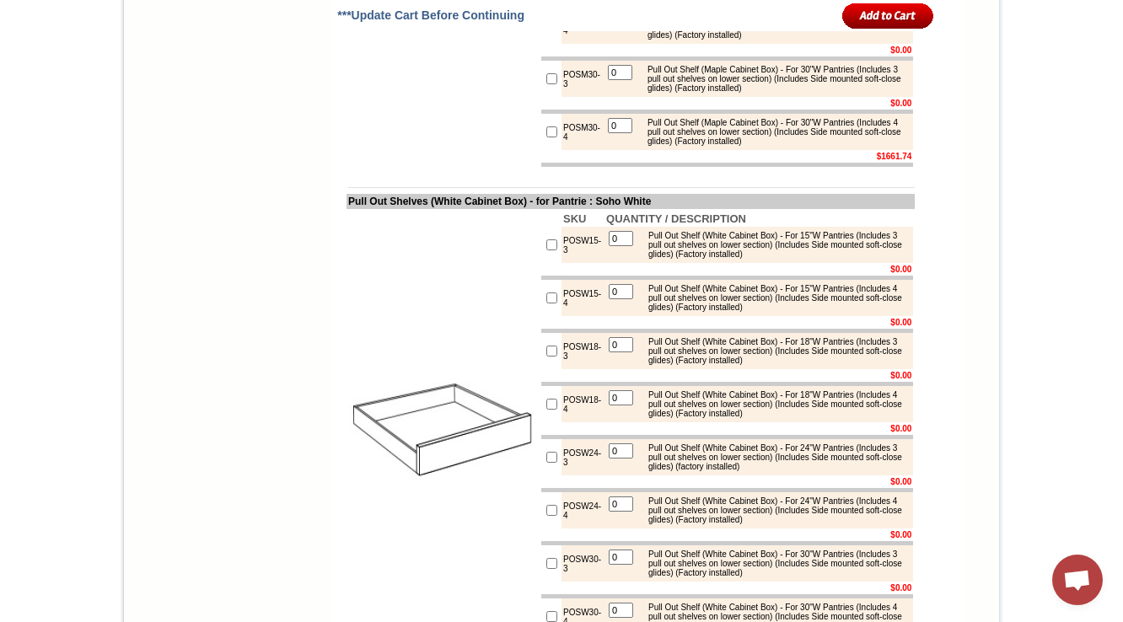
copy tr "POSM15-4"
drag, startPoint x: 545, startPoint y: 209, endPoint x: 553, endPoint y: 222, distance: 14.7
copy td "POSM15-4"
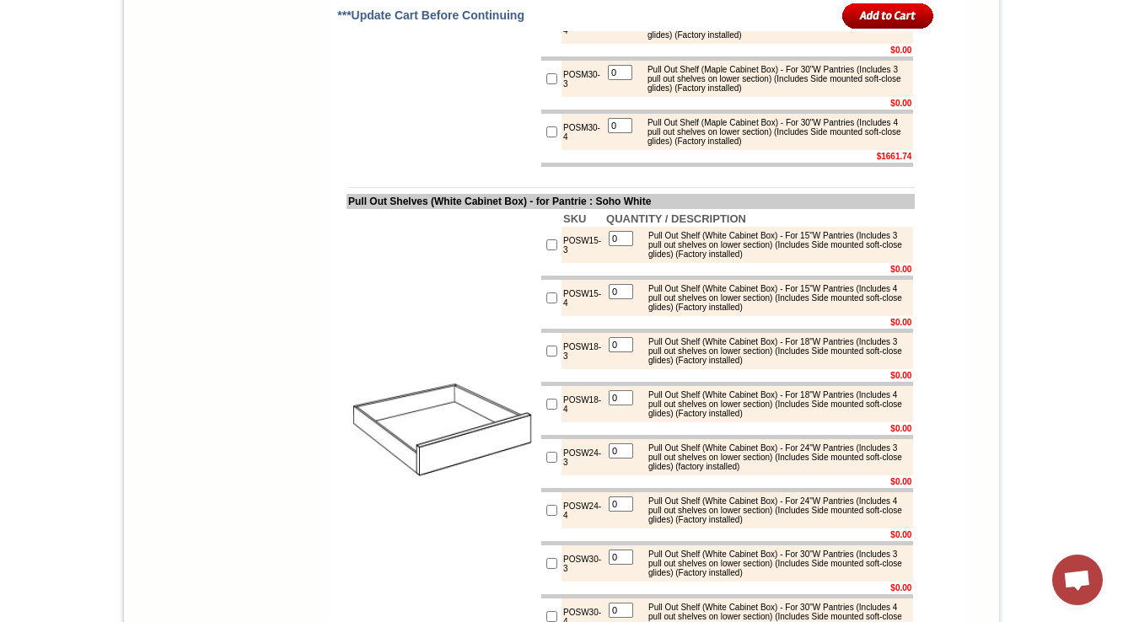
drag, startPoint x: 544, startPoint y: 265, endPoint x: 553, endPoint y: 276, distance: 15.0
copy td "POSM18-3"
drag, startPoint x: 543, startPoint y: 322, endPoint x: 551, endPoint y: 335, distance: 15.9
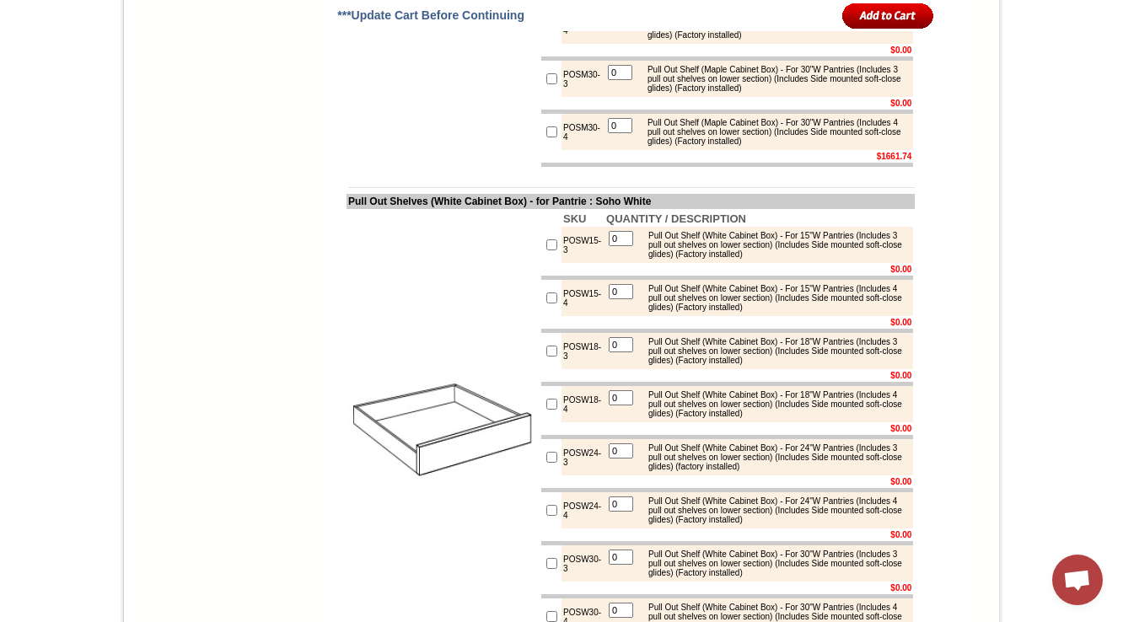
copy td "POSM18-4"
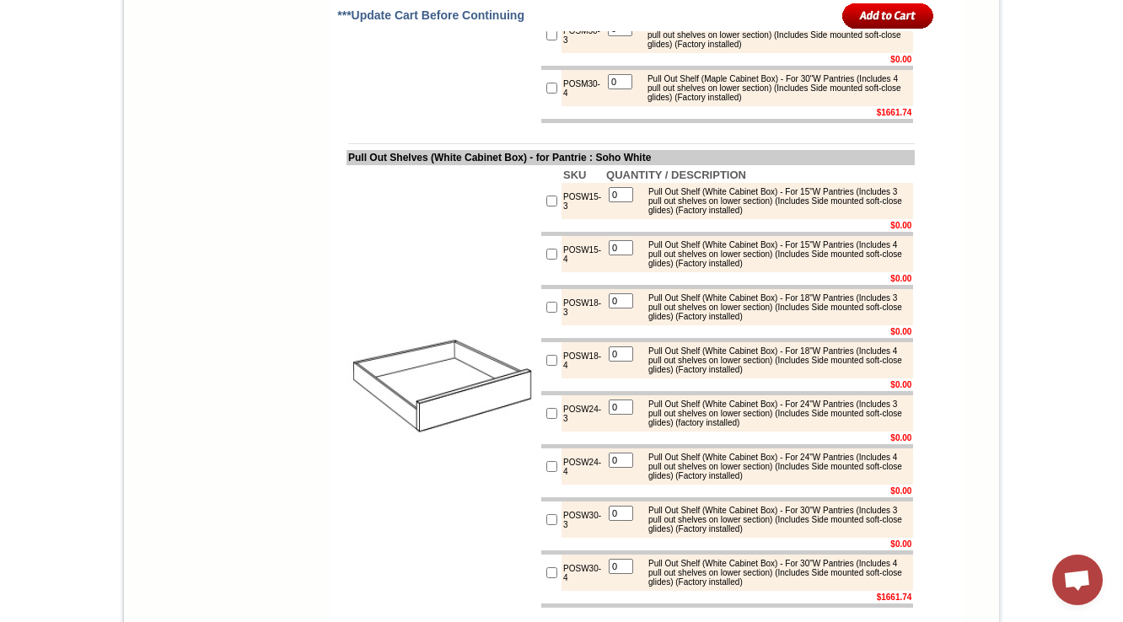
scroll to position [3692, 0]
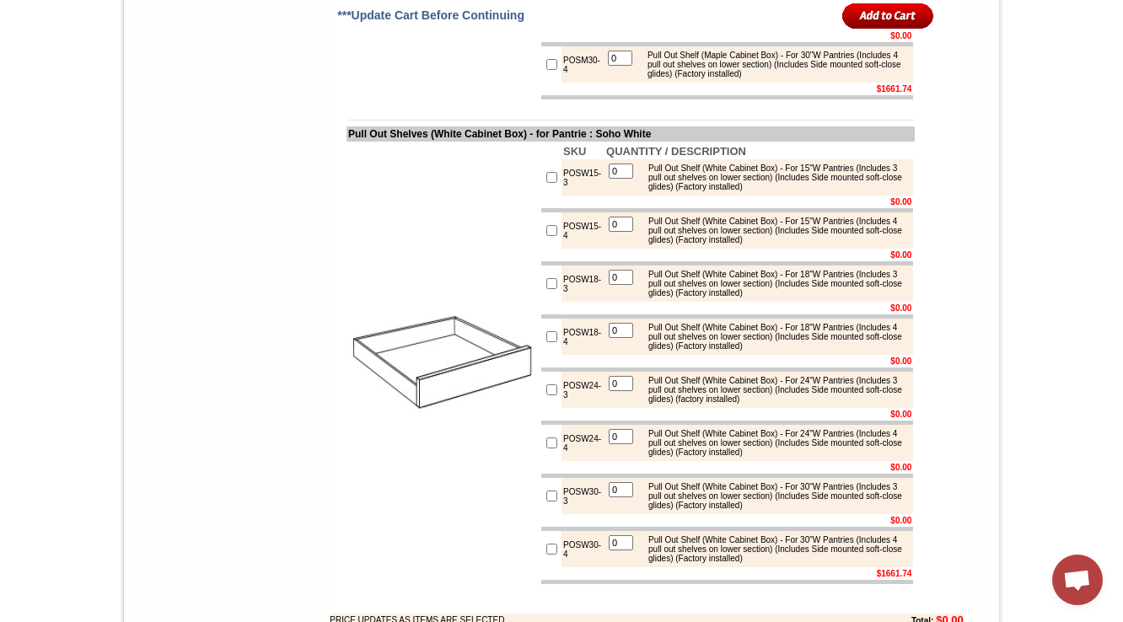
drag, startPoint x: 545, startPoint y: 311, endPoint x: 552, endPoint y: 324, distance: 14.3
copy td "POSM24-3"
drag, startPoint x: 542, startPoint y: 373, endPoint x: 555, endPoint y: 391, distance: 22.3
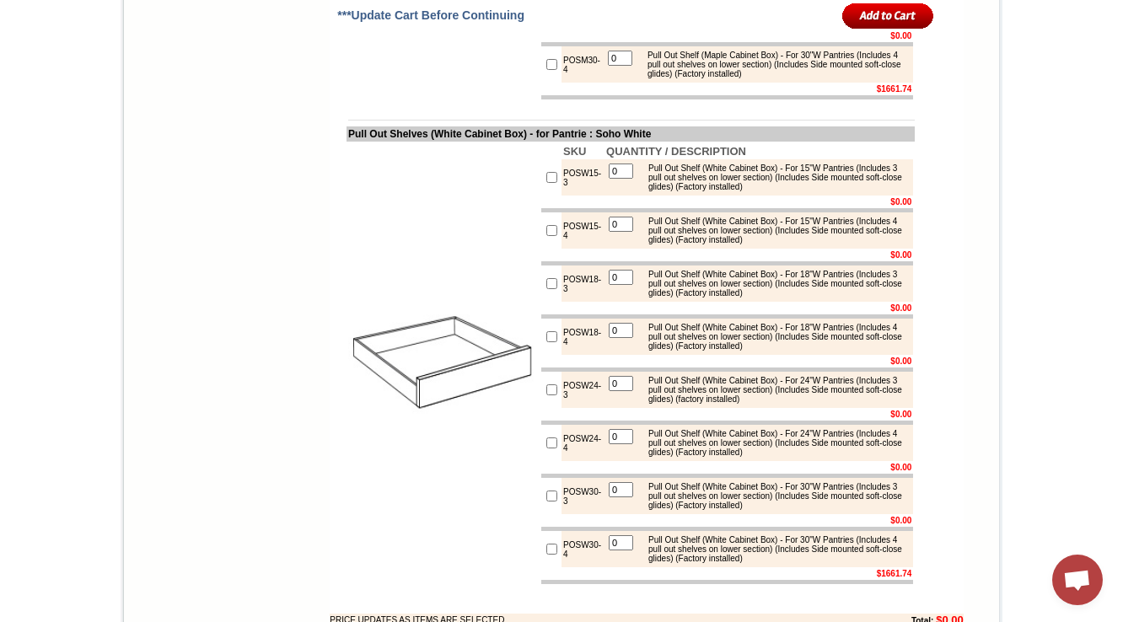
copy tr "POSM24-4"
drag, startPoint x: 545, startPoint y: 430, endPoint x: 551, endPoint y: 444, distance: 15.5
click at [561, 29] on td "POSM30-3" at bounding box center [582, 11] width 42 height 36
copy td "POSM30-3"
drag, startPoint x: 546, startPoint y: 373, endPoint x: 553, endPoint y: 387, distance: 15.8
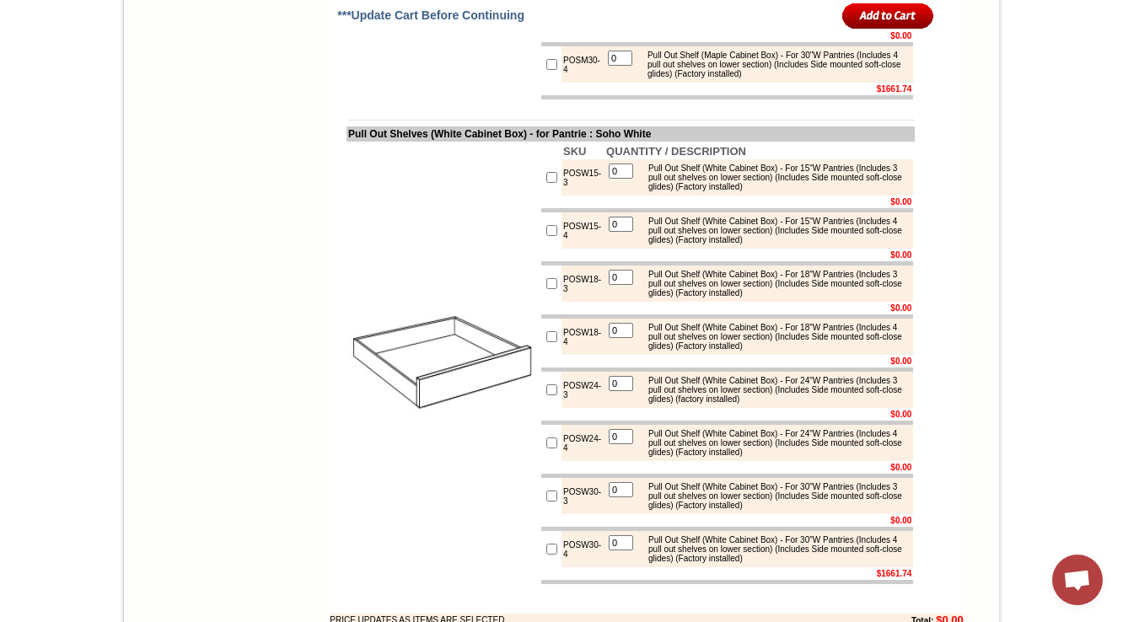
copy td "POSM24-4"
drag, startPoint x: 543, startPoint y: 429, endPoint x: 551, endPoint y: 442, distance: 15.9
click at [551, 29] on tr "POSM30-3 0 Pull Out Shelf (Maple Cabinet Box) - For 30"W Pantries (Includes 3 p…" at bounding box center [727, 11] width 372 height 36
copy tr "POSM30-3"
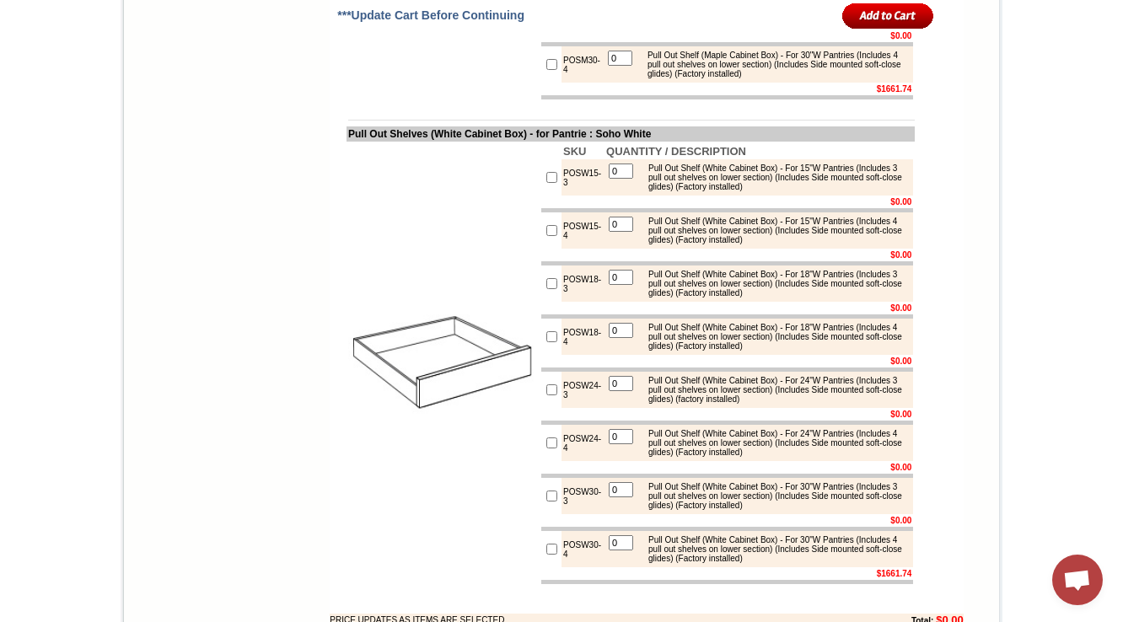
click at [541, 42] on td at bounding box center [551, 35] width 20 height 13
drag, startPoint x: 556, startPoint y: 444, endPoint x: 544, endPoint y: 428, distance: 20.4
click at [561, 29] on td "POSM30-3" at bounding box center [582, 11] width 42 height 36
drag, startPoint x: 560, startPoint y: 502, endPoint x: 539, endPoint y: 481, distance: 29.2
click at [541, 83] on tr "POSM30-4 0 Pull Out Shelf (Maple Cabinet Box) - For 30"W Pantries (Includes 4 p…" at bounding box center [727, 64] width 372 height 36
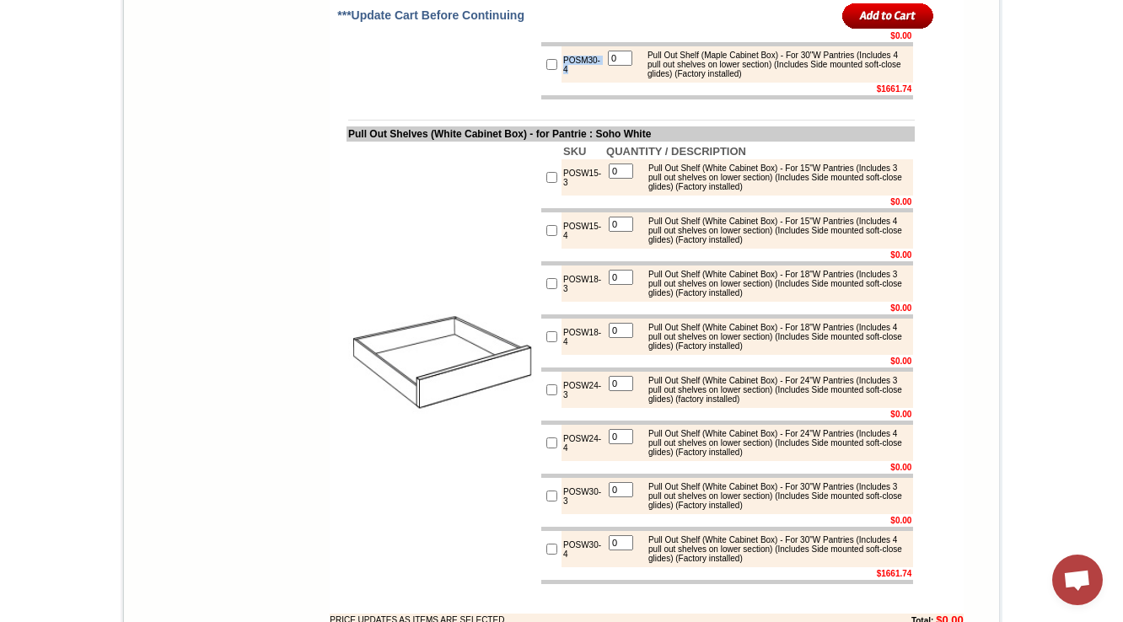
click at [567, 83] on td "POSM30-4" at bounding box center [582, 64] width 42 height 36
drag, startPoint x: 545, startPoint y: 489, endPoint x: 551, endPoint y: 499, distance: 11.7
click at [561, 83] on td "POSM30-4" at bounding box center [582, 64] width 42 height 36
drag, startPoint x: 332, startPoint y: 39, endPoint x: 614, endPoint y: 38, distance: 281.5
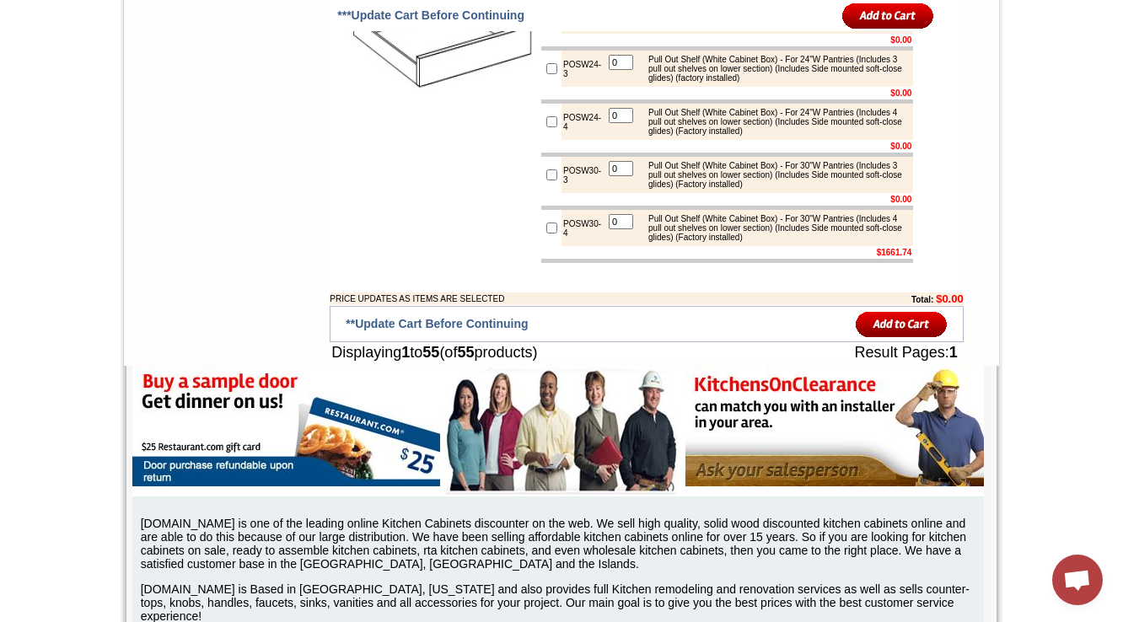
scroll to position [4029, 0]
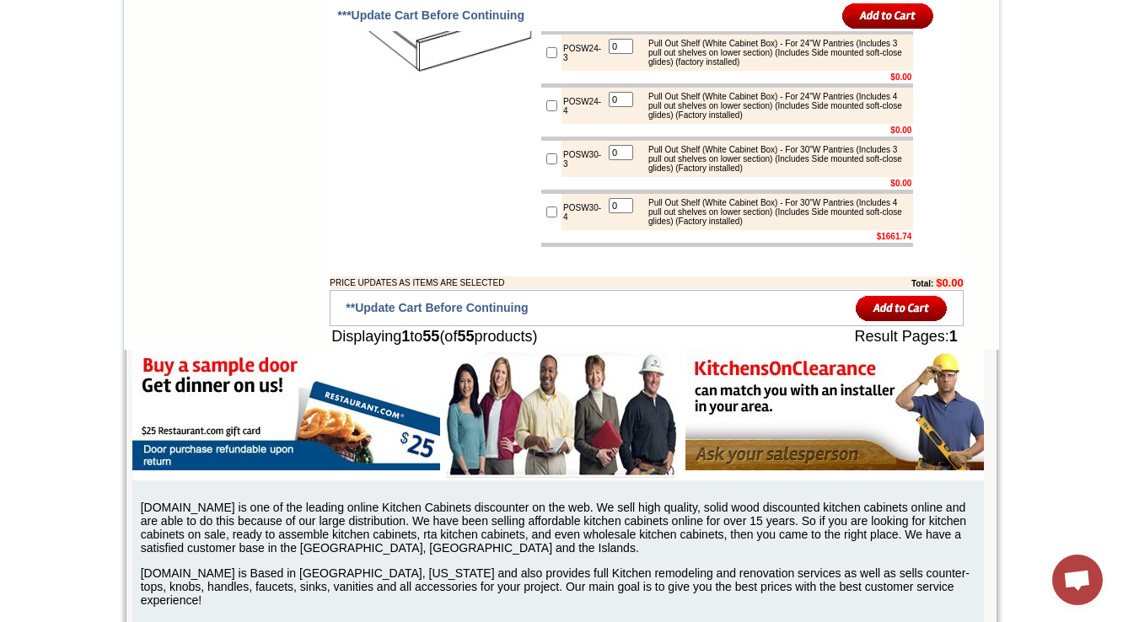
drag, startPoint x: 558, startPoint y: 406, endPoint x: 542, endPoint y: 391, distance: 22.1
drag, startPoint x: 331, startPoint y: 233, endPoint x: 614, endPoint y: 238, distance: 282.4
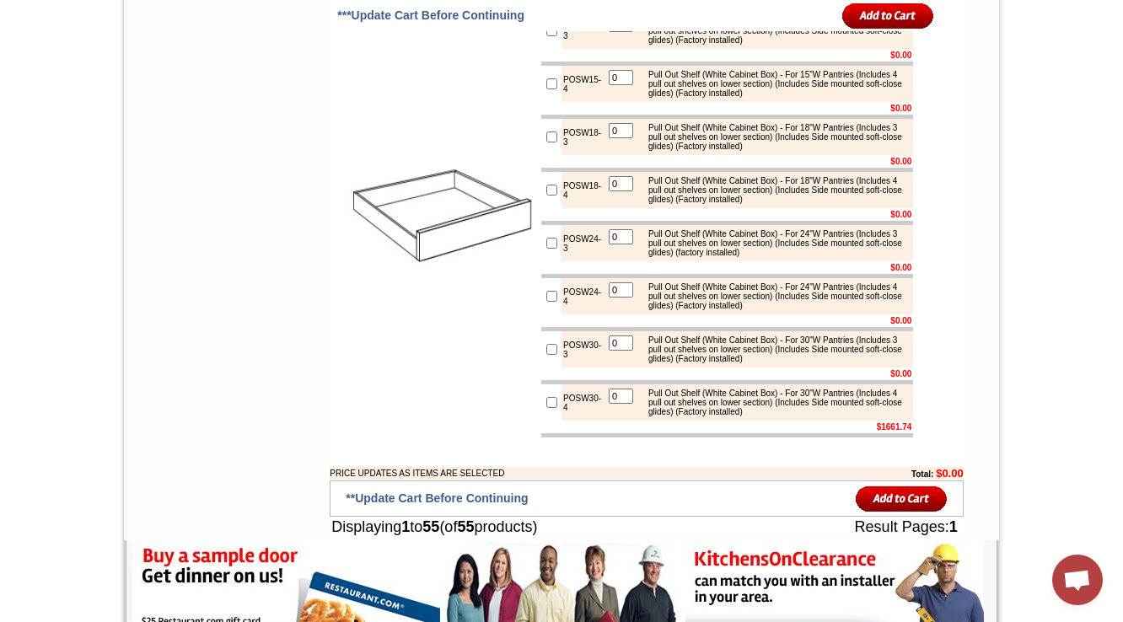
scroll to position [3826, 0]
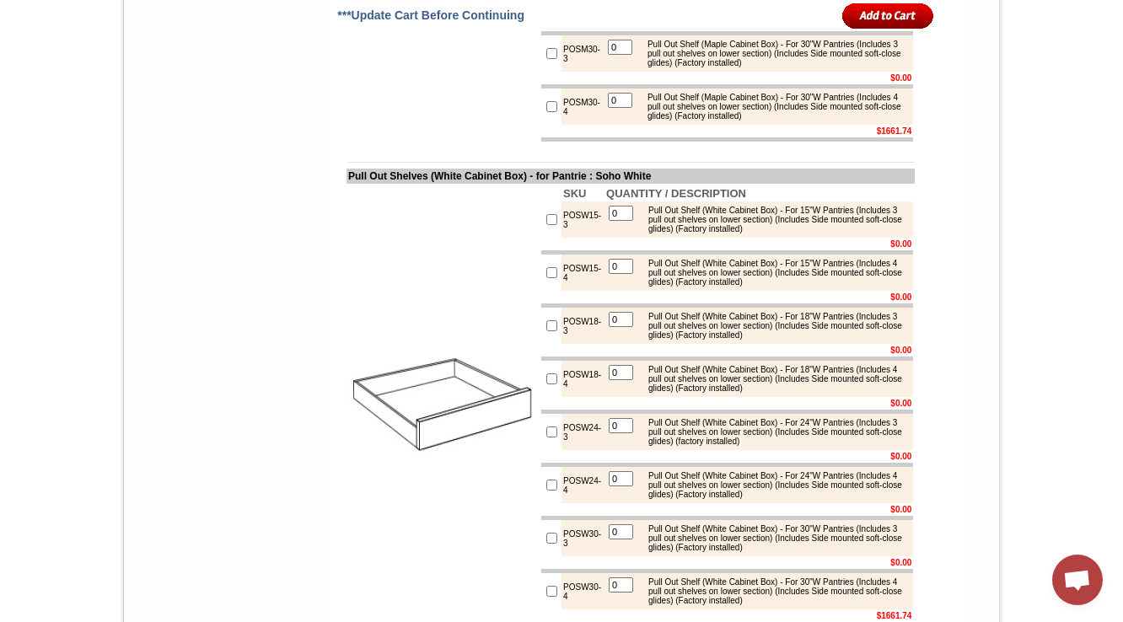
scroll to position [3648, 0]
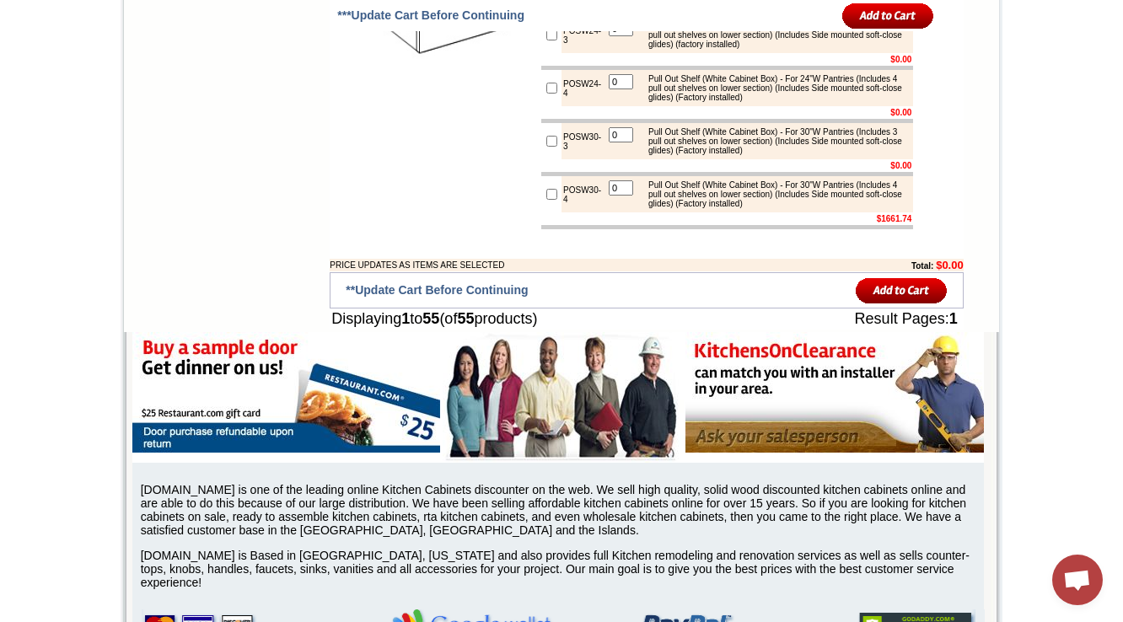
scroll to position [4052, 0]
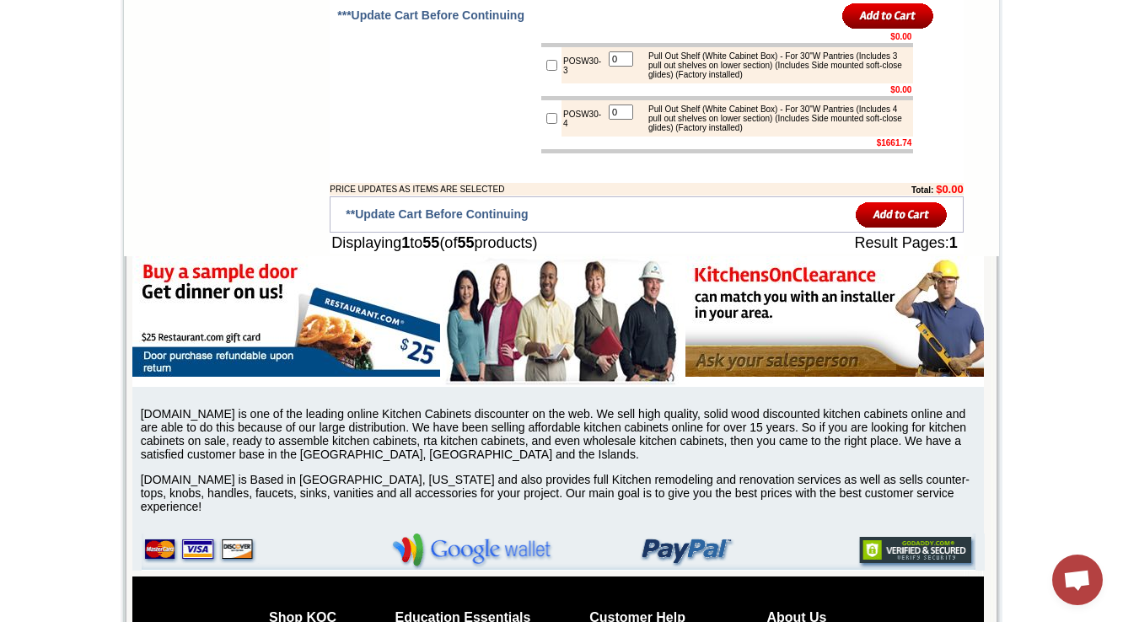
scroll to position [4025, 0]
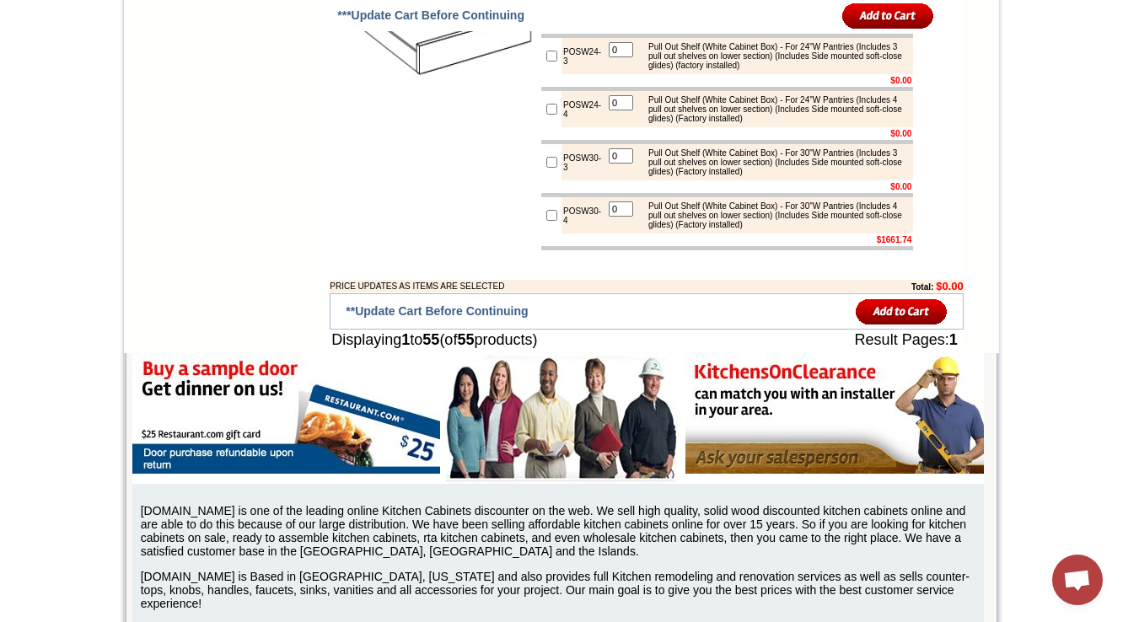
drag, startPoint x: 428, startPoint y: 238, endPoint x: 542, endPoint y: 239, distance: 113.8
copy td "(White Cabinet Box)"
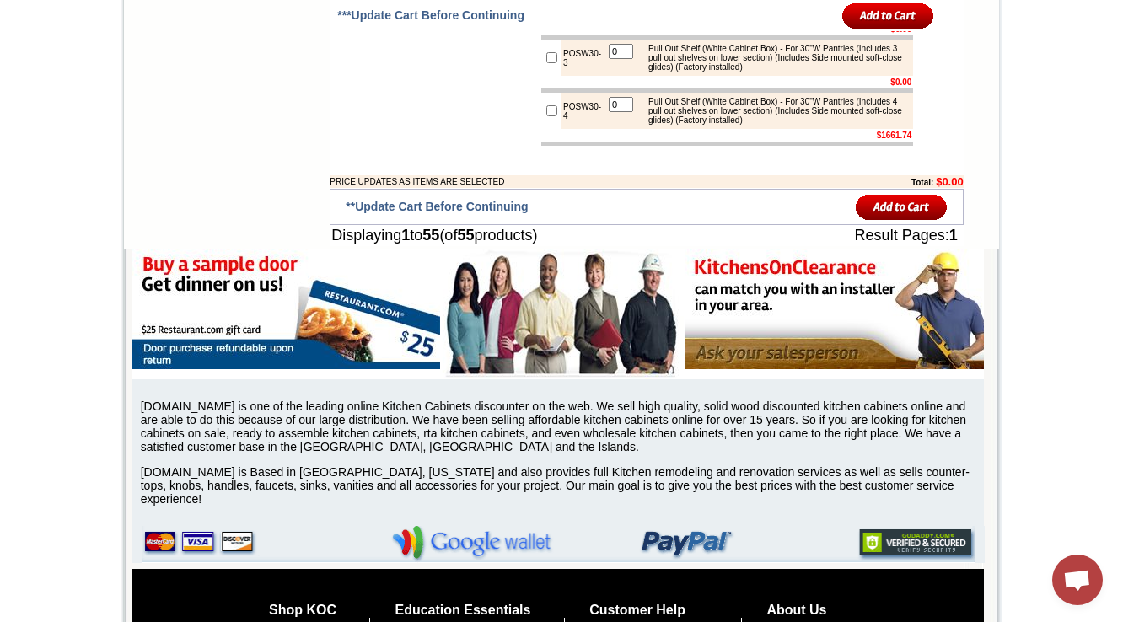
scroll to position [4093, 0]
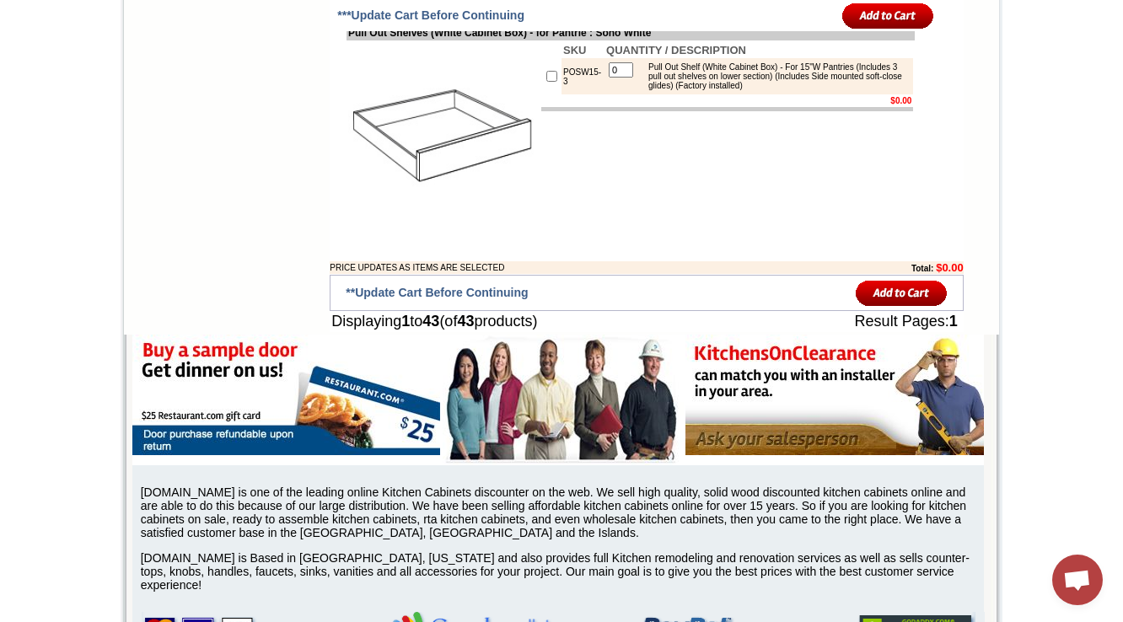
scroll to position [3553, 0]
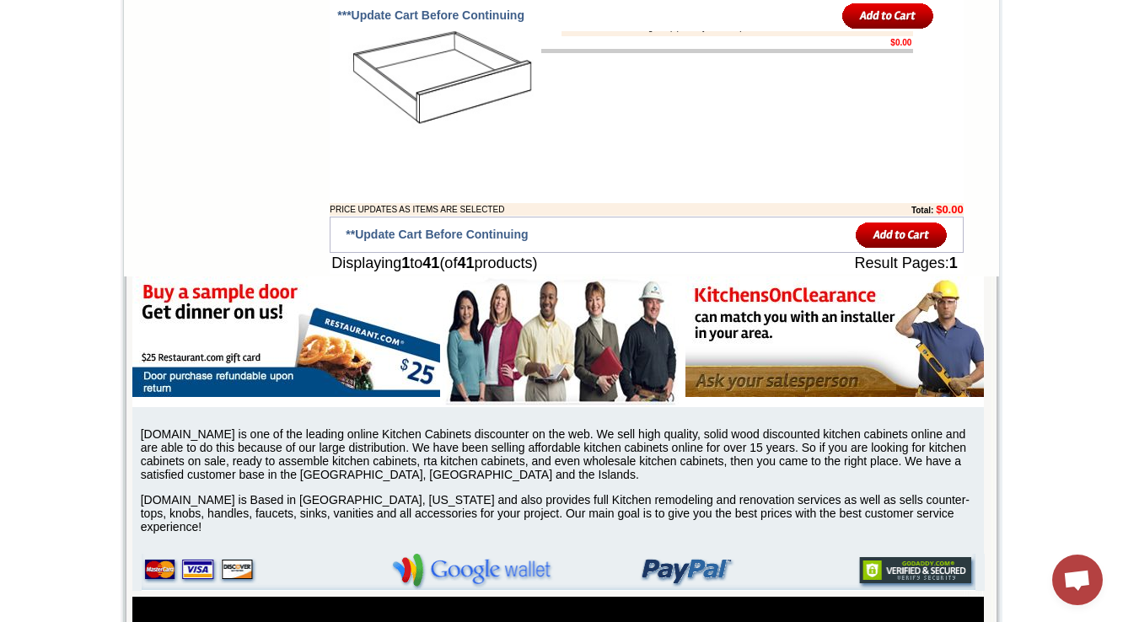
scroll to position [3621, 0]
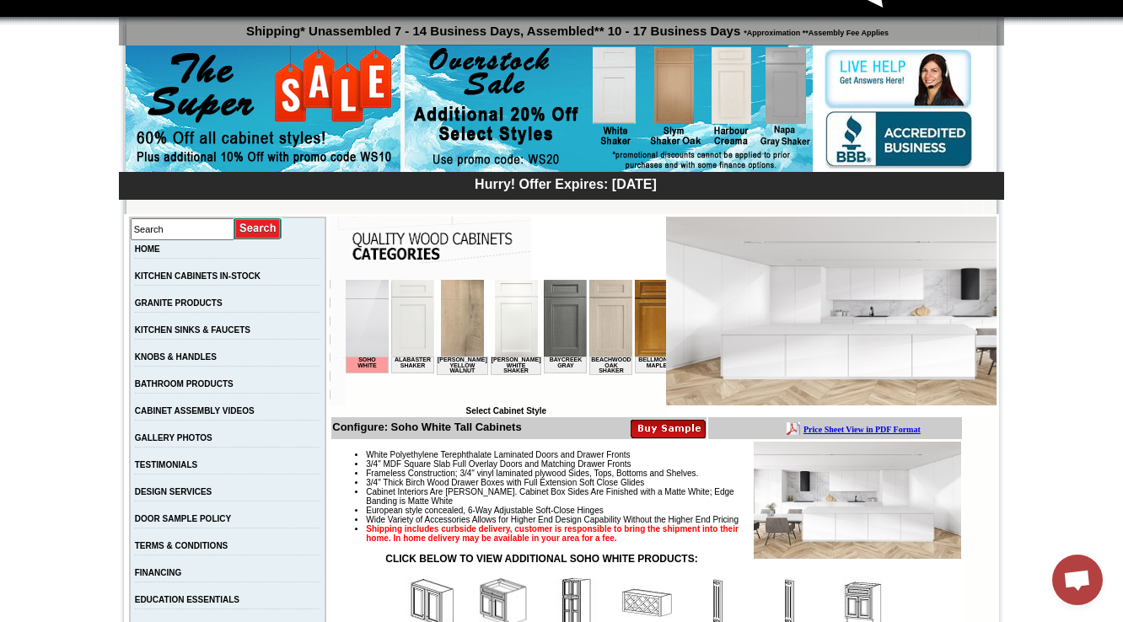
scroll to position [270, 0]
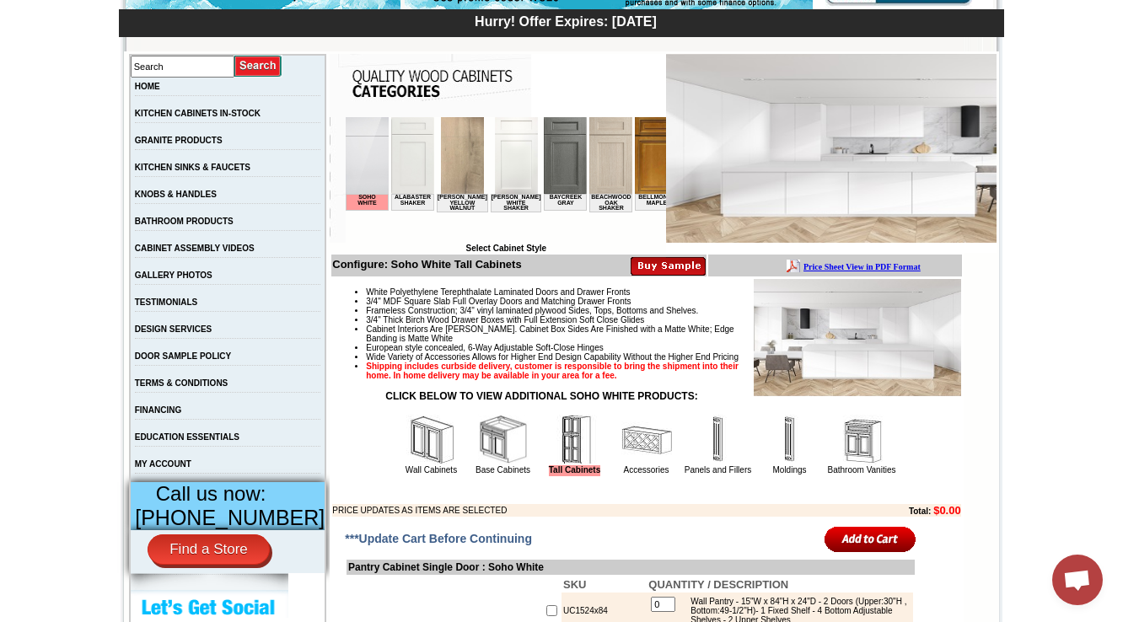
click at [621, 465] on img at bounding box center [646, 440] width 51 height 51
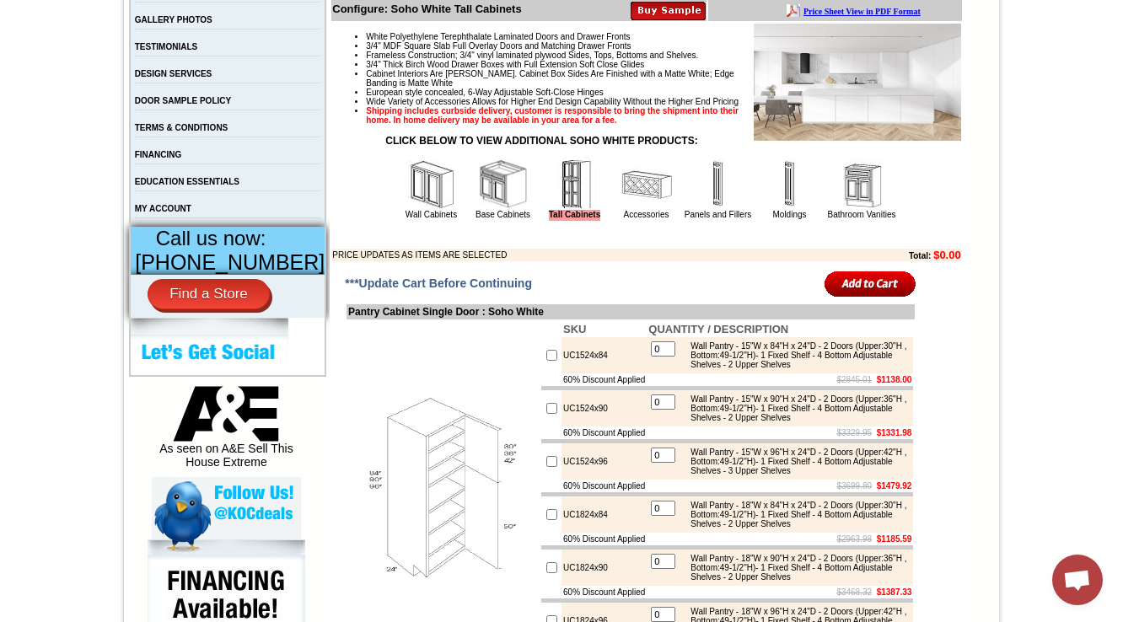
scroll to position [539, 0]
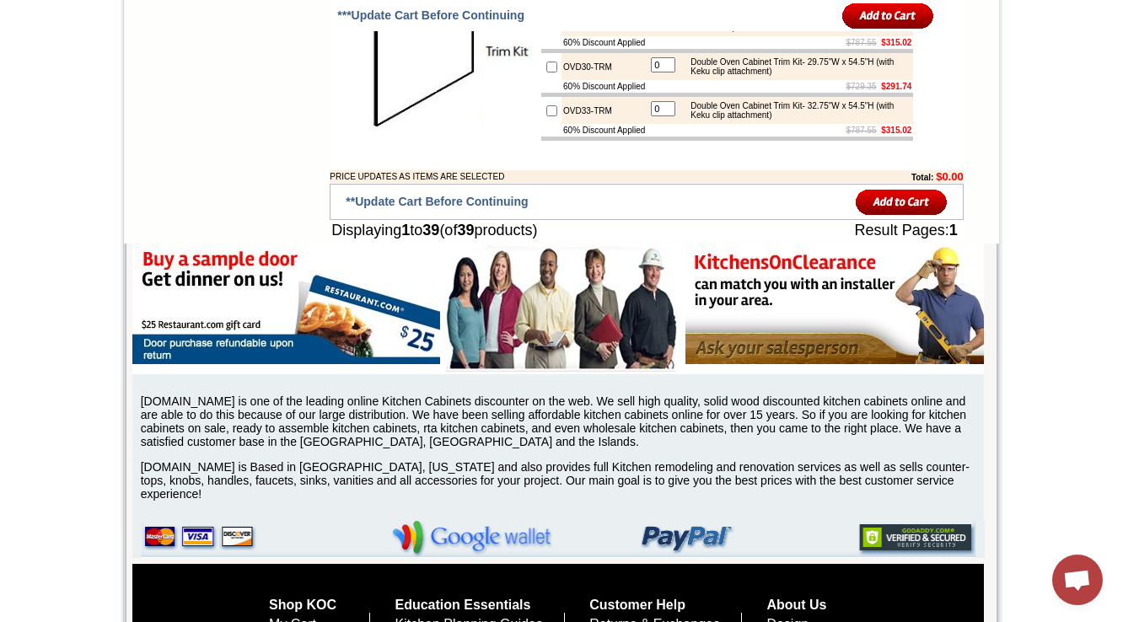
scroll to position [3301, 0]
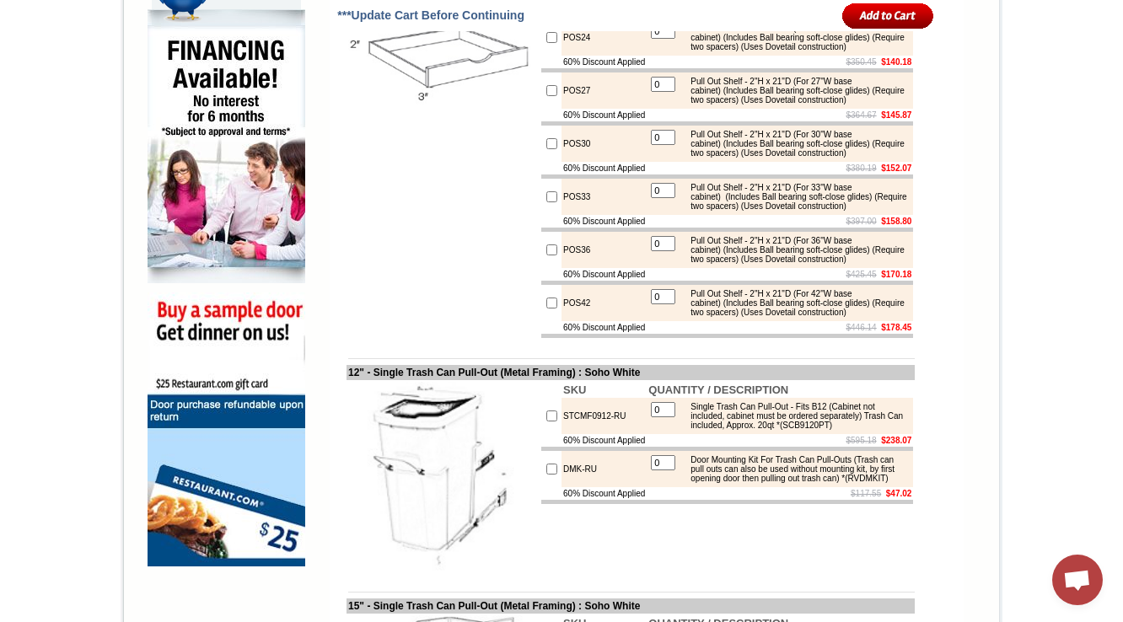
scroll to position [1079, 0]
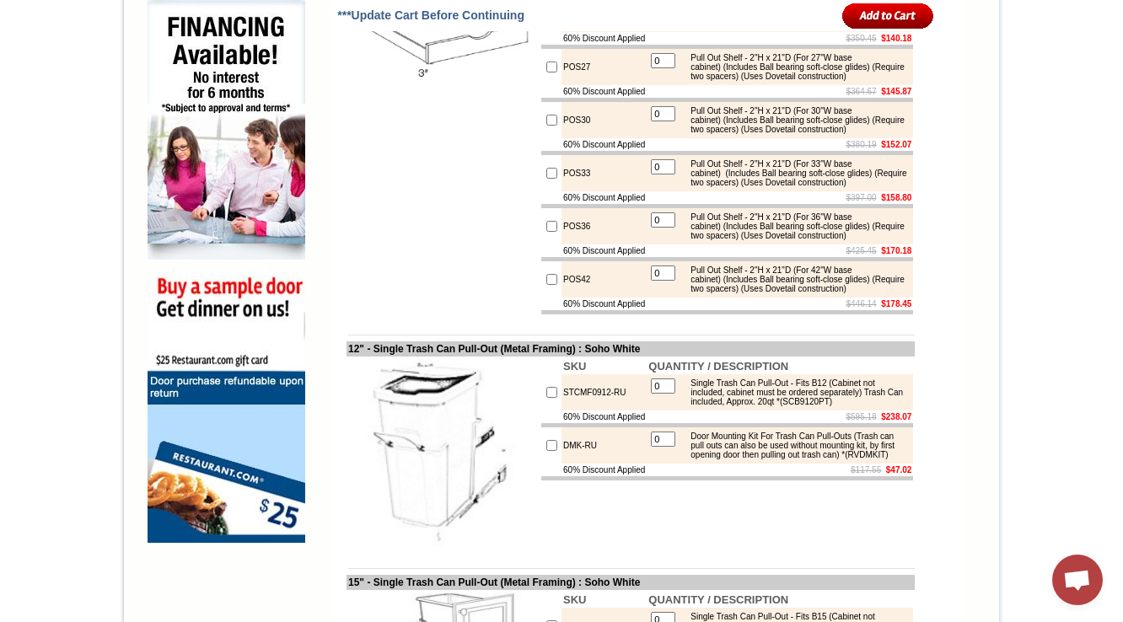
click at [491, 316] on td at bounding box center [442, 41] width 193 height 550
click at [428, 136] on img at bounding box center [443, 41] width 190 height 190
click at [651, 135] on td "0" at bounding box center [663, 119] width 26 height 29
click at [704, 134] on div "Pull Out Shelf - 2"H x 21"D (For 30"W base cabinet) (Includes Ball bearing soft…" at bounding box center [795, 120] width 227 height 28
drag, startPoint x: 704, startPoint y: 246, endPoint x: 744, endPoint y: 278, distance: 51.6
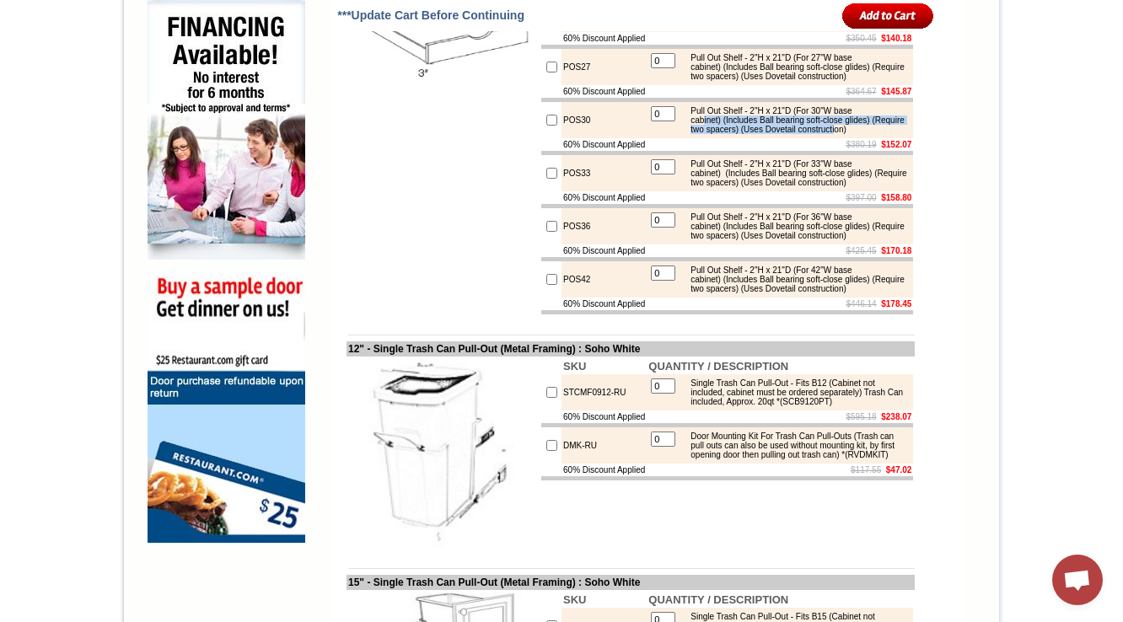
click at [737, 134] on div "Pull Out Shelf - 2"H x 21"D (For 30"W base cabinet) (Includes Ball bearing soft…" at bounding box center [795, 120] width 227 height 28
click at [745, 151] on td "$380.19 $152.07" at bounding box center [779, 144] width 266 height 13
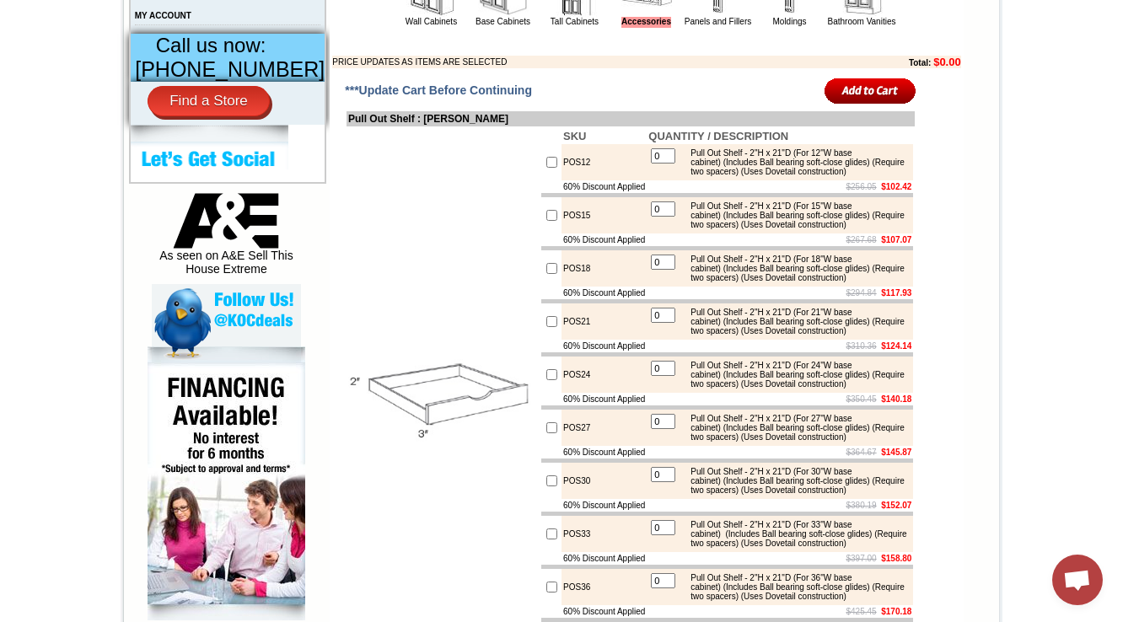
scroll to position [742, 0]
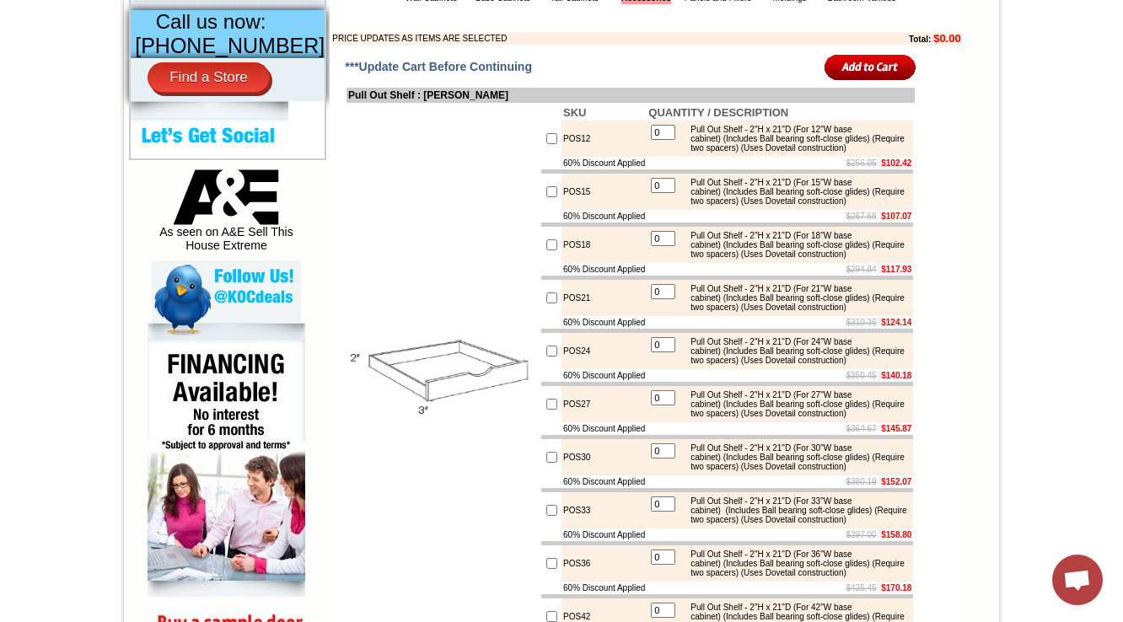
click at [391, 360] on td at bounding box center [442, 378] width 193 height 550
click at [697, 312] on div "Pull Out Shelf - 2"H x 21"D (For 21"W base cabinet) (Includes Ball bearing soft…" at bounding box center [795, 298] width 227 height 28
drag, startPoint x: 705, startPoint y: 394, endPoint x: 714, endPoint y: 401, distance: 11.3
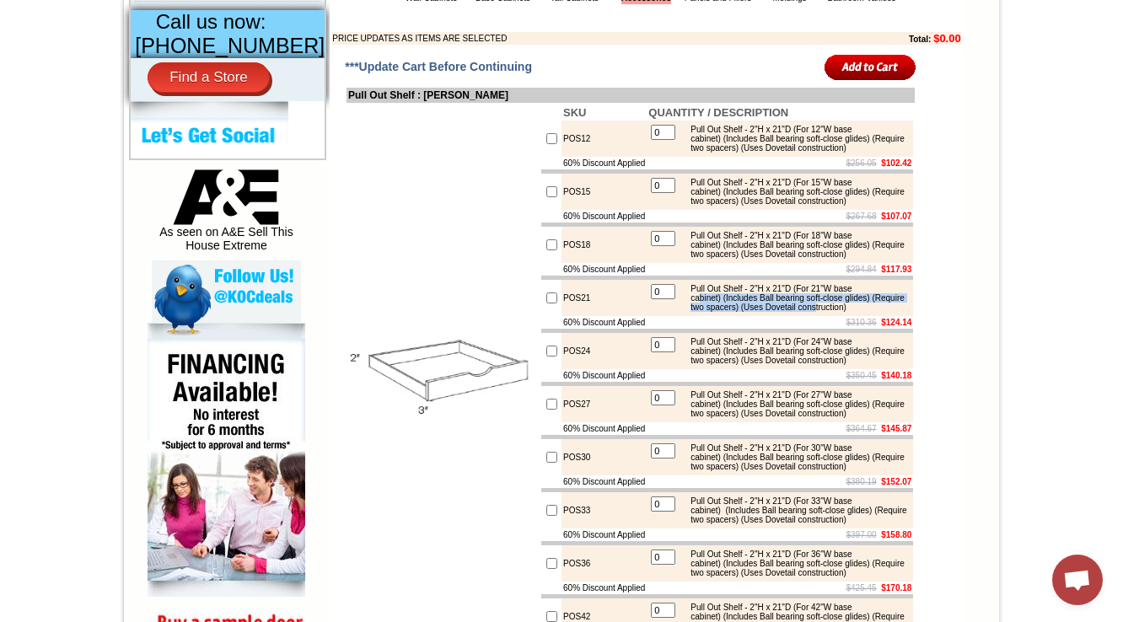
click at [708, 312] on div "Pull Out Shelf - 2"H x 21"D (For 21"W base cabinet) (Includes Ball bearing soft…" at bounding box center [795, 298] width 227 height 28
click at [750, 329] on td "$310.36 $124.14" at bounding box center [779, 322] width 266 height 13
drag, startPoint x: 755, startPoint y: 405, endPoint x: 688, endPoint y: 371, distance: 75.8
click at [688, 314] on table "0 Pull Out Shelf - 2"H x 21"D (For 21"W base cabinet) (Includes Ball bearing so…" at bounding box center [779, 298] width 263 height 33
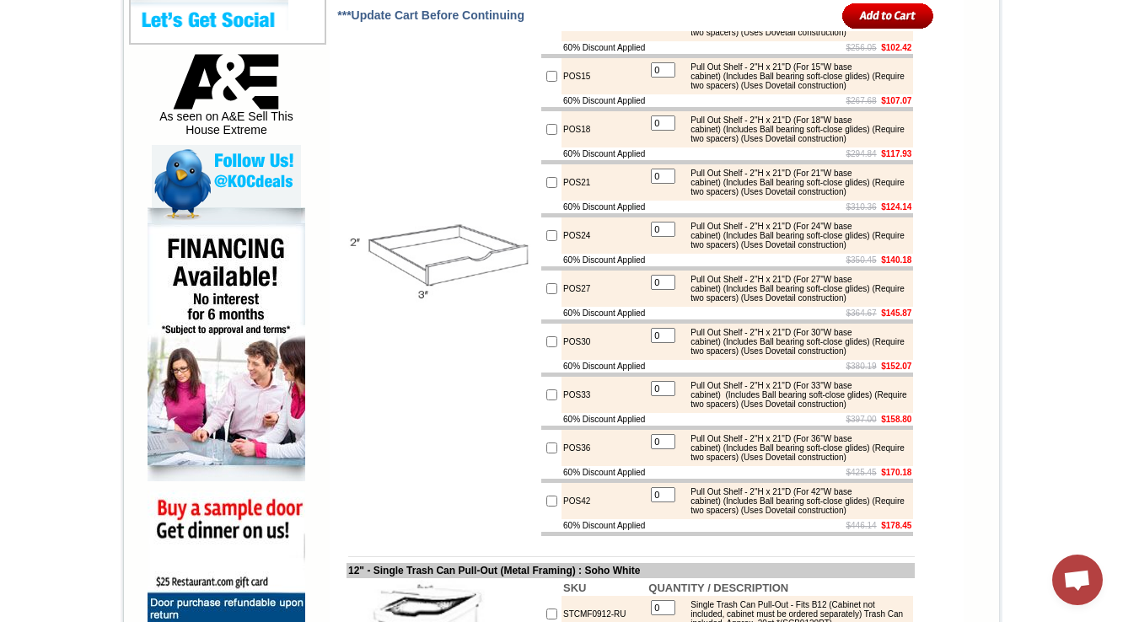
scroll to position [674, 0]
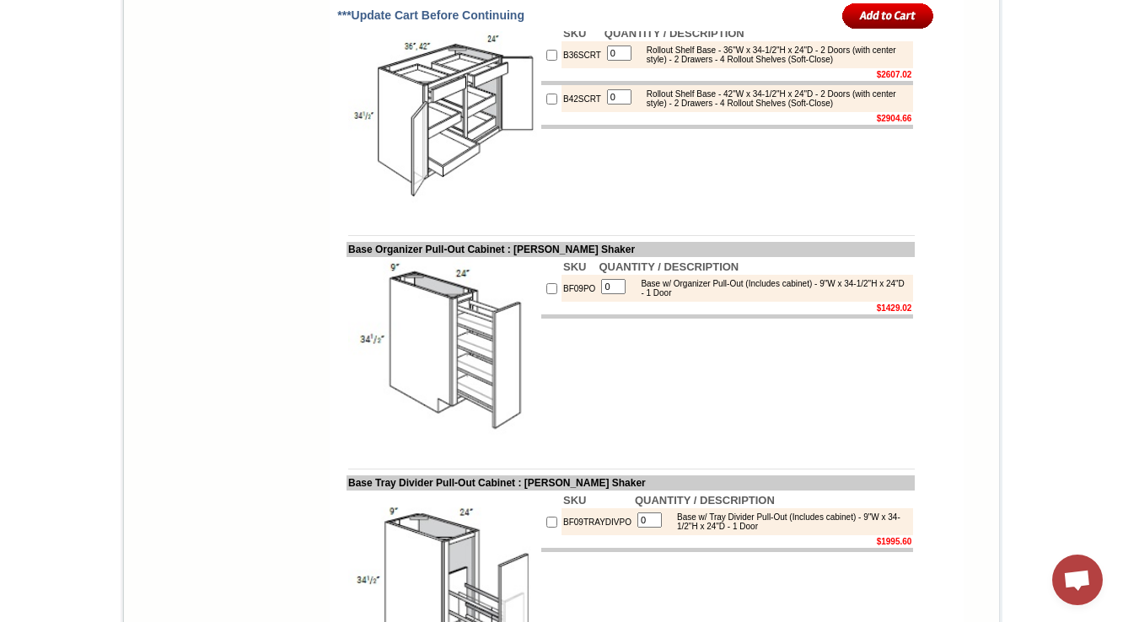
scroll to position [2023, 0]
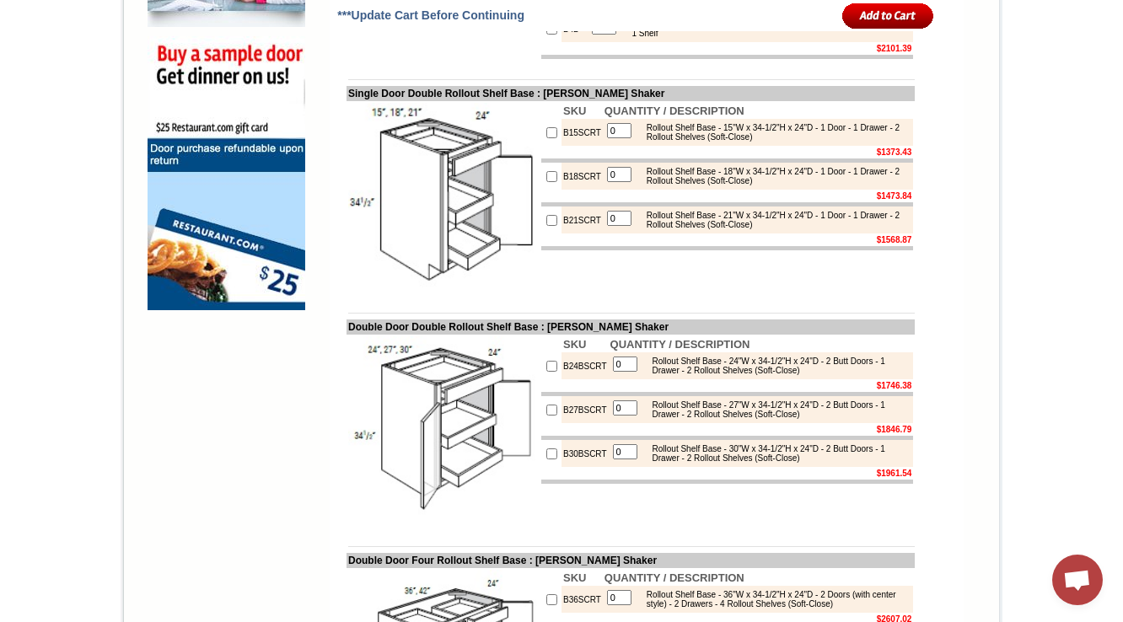
scroll to position [1200, 0]
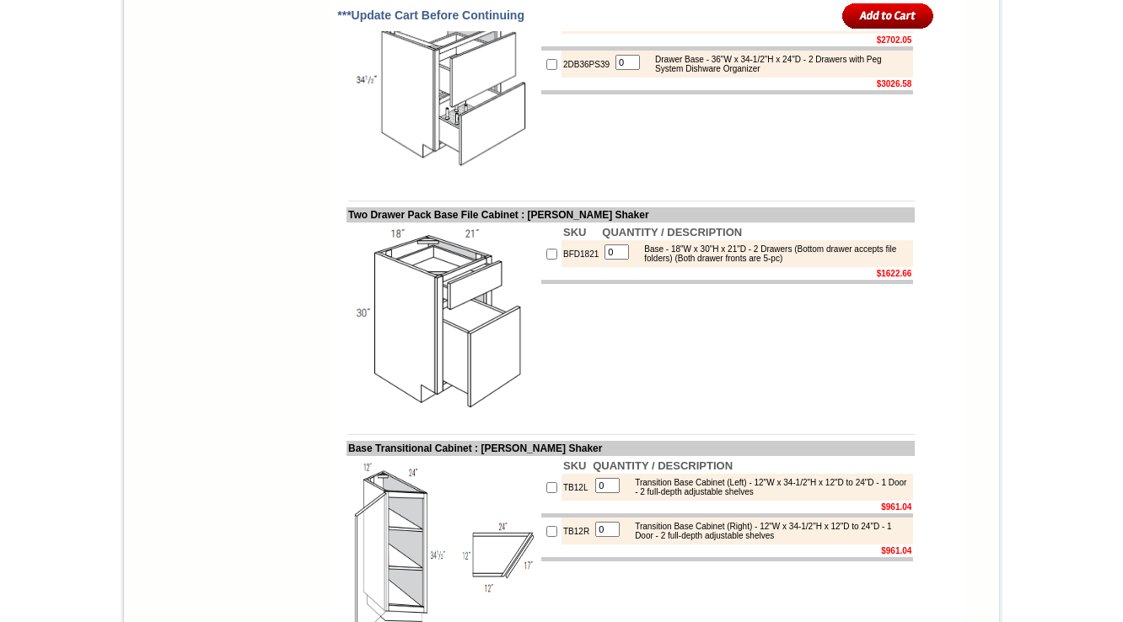
scroll to position [10047, 0]
